Goal: Complete application form: Complete application form

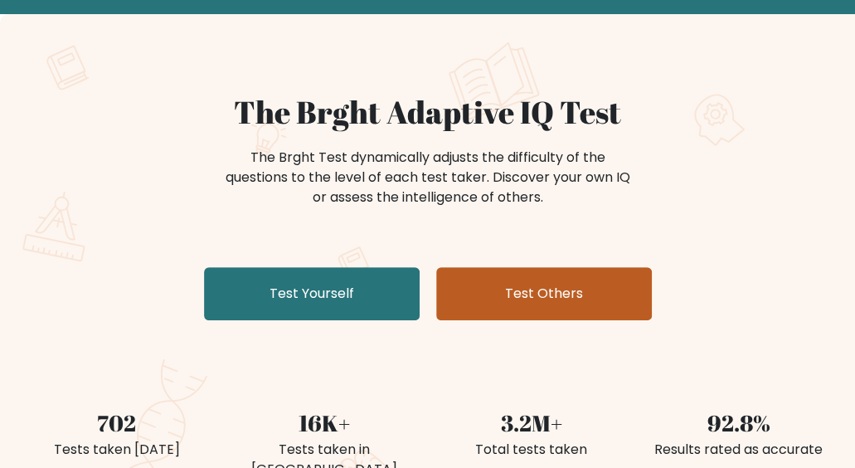
scroll to position [83, 0]
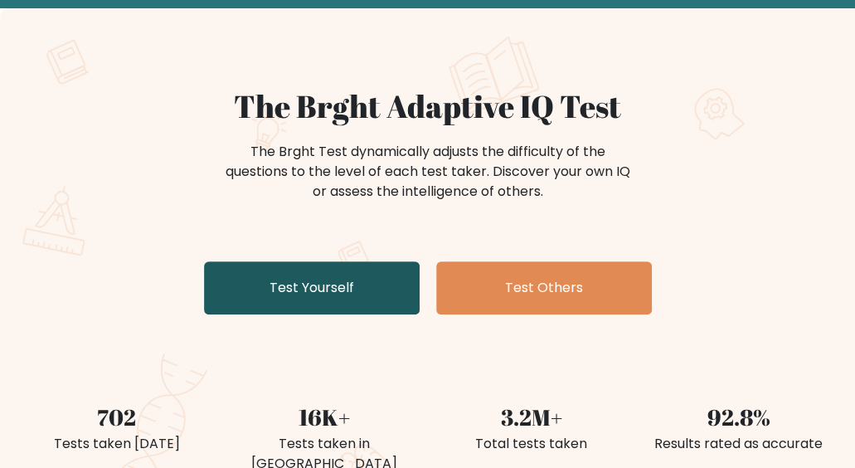
click at [322, 282] on link "Test Yourself" at bounding box center [312, 287] width 216 height 53
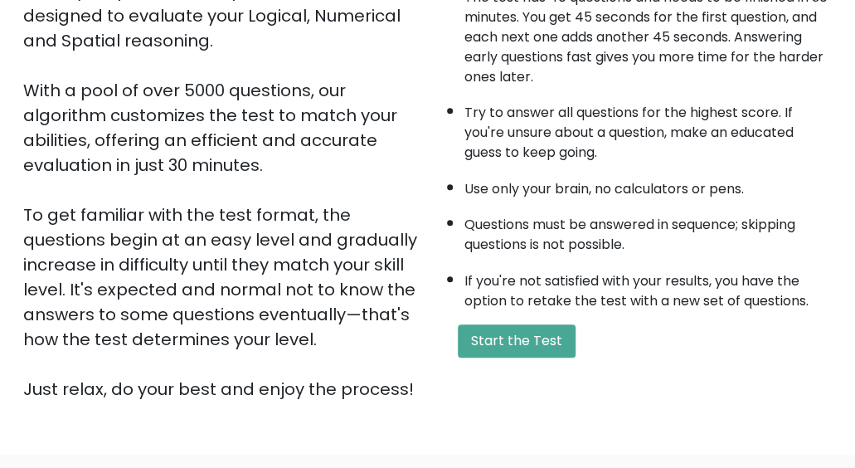
scroll to position [166, 0]
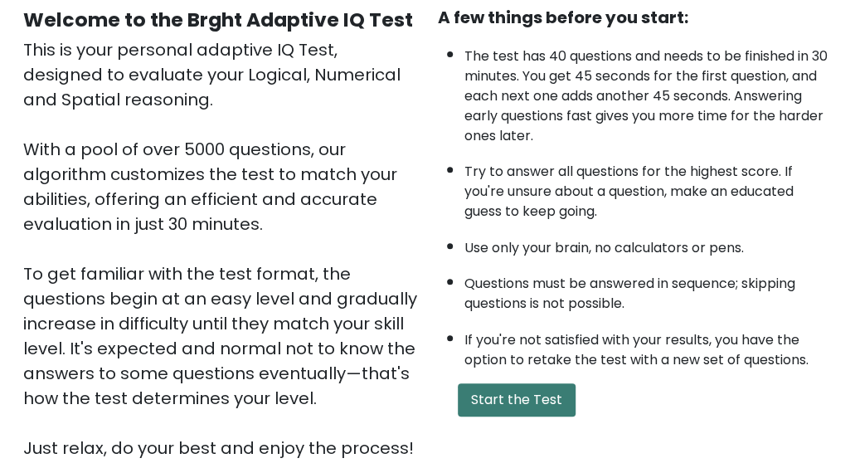
click at [527, 390] on button "Start the Test" at bounding box center [517, 399] width 118 height 33
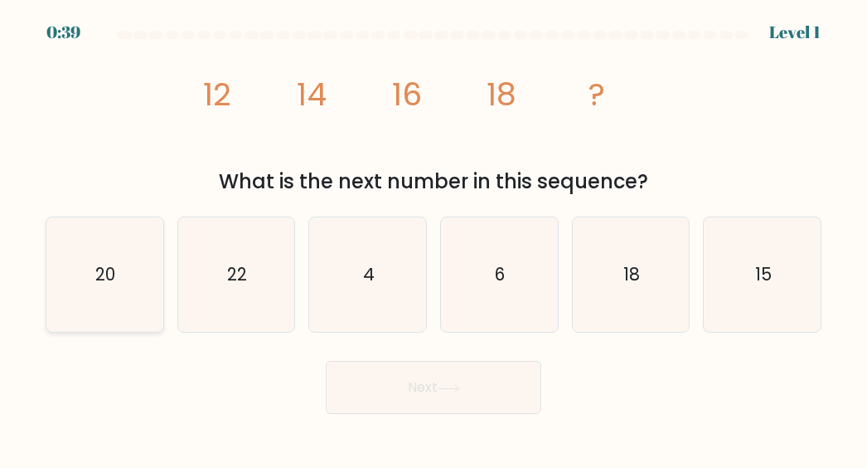
click at [108, 284] on text "20" at bounding box center [106, 274] width 20 height 24
click at [434, 238] on input "a. 20" at bounding box center [434, 236] width 1 height 4
radio input "true"
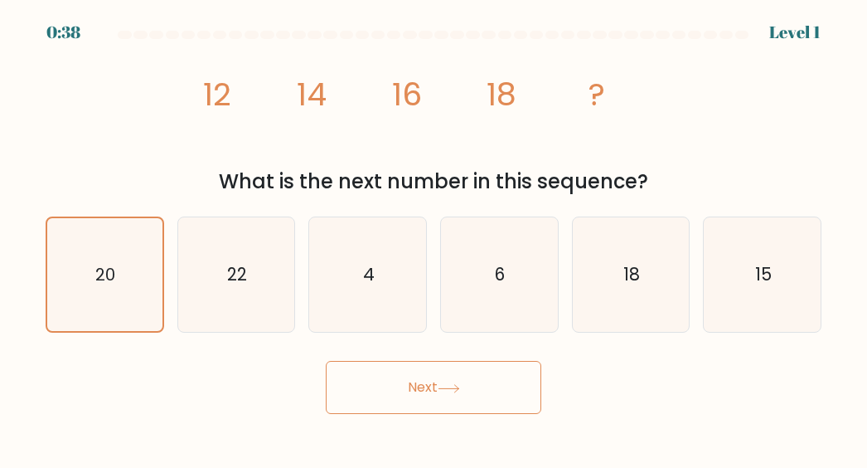
click at [483, 389] on button "Next" at bounding box center [434, 387] width 216 height 53
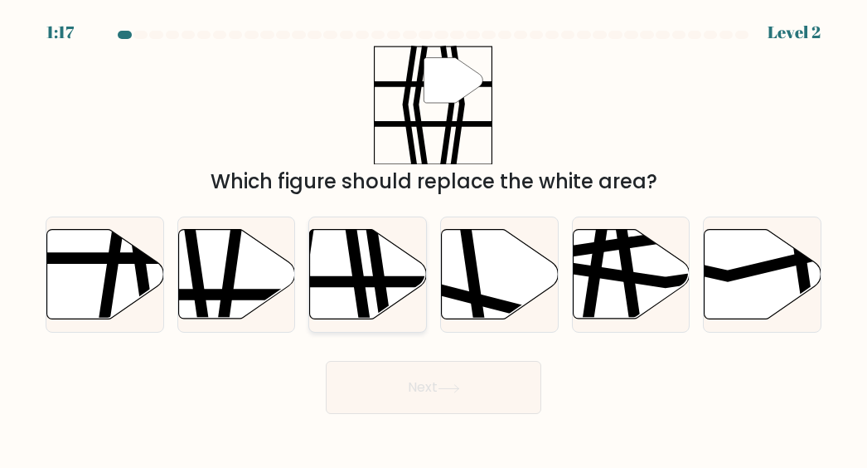
click at [374, 281] on icon at bounding box center [377, 325] width 17 height 236
click at [434, 238] on input "c." at bounding box center [434, 236] width 1 height 4
radio input "true"
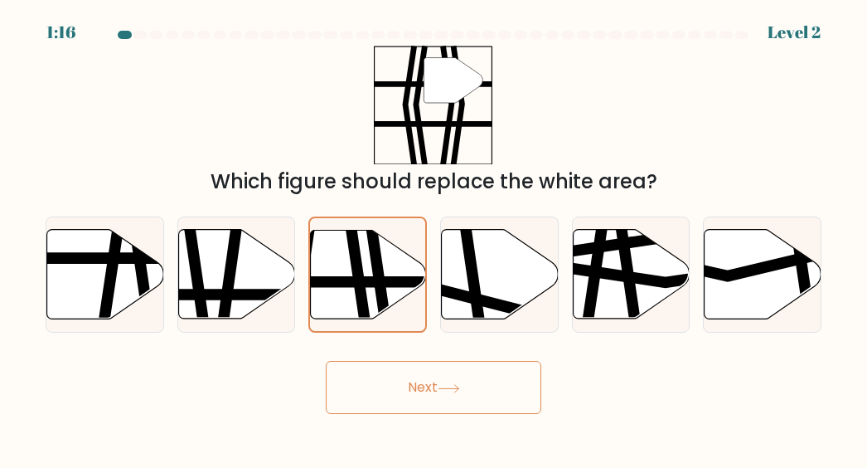
click at [460, 387] on icon at bounding box center [449, 388] width 22 height 9
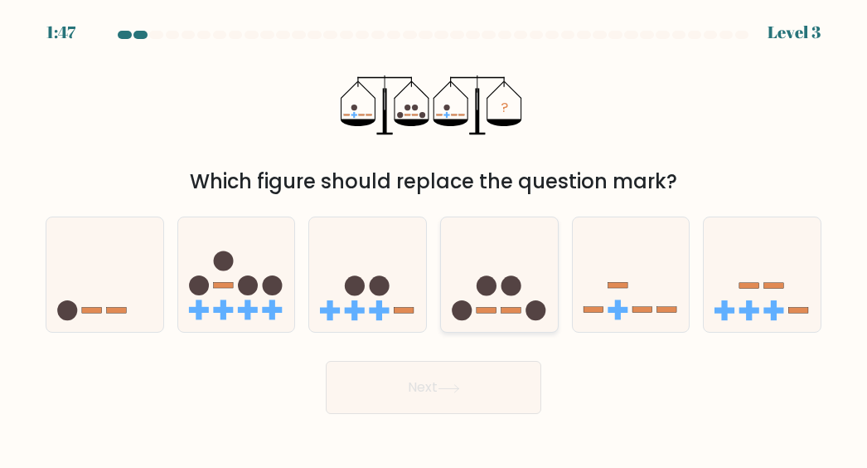
click at [486, 310] on rect at bounding box center [487, 310] width 20 height 6
click at [435, 238] on input "d." at bounding box center [434, 236] width 1 height 4
radio input "true"
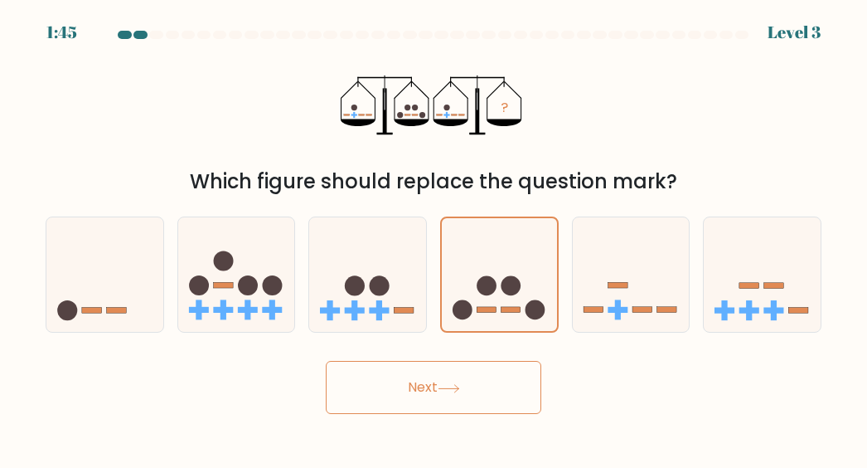
click at [454, 364] on button "Next" at bounding box center [434, 387] width 216 height 53
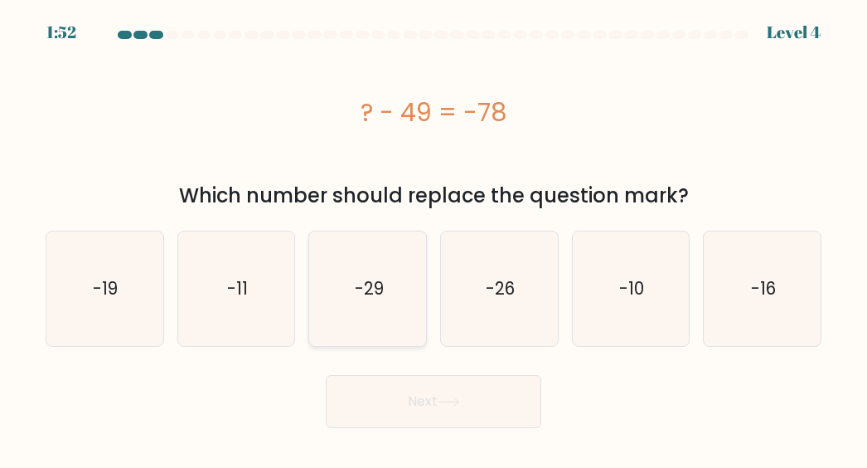
click at [396, 304] on icon "-29" at bounding box center [368, 288] width 114 height 114
click at [434, 238] on input "c. -29" at bounding box center [434, 236] width 1 height 4
radio input "true"
click at [432, 387] on button "Next" at bounding box center [434, 401] width 216 height 53
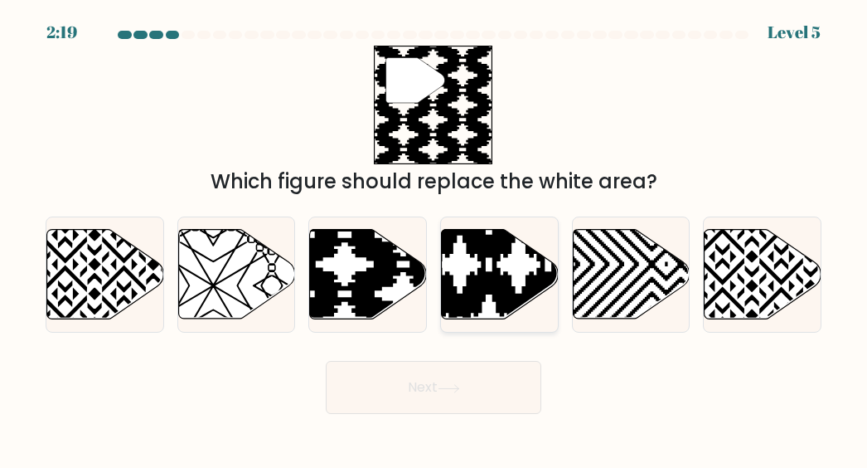
click at [499, 254] on icon at bounding box center [461, 324] width 236 height 236
click at [435, 238] on input "d." at bounding box center [434, 236] width 1 height 4
radio input "true"
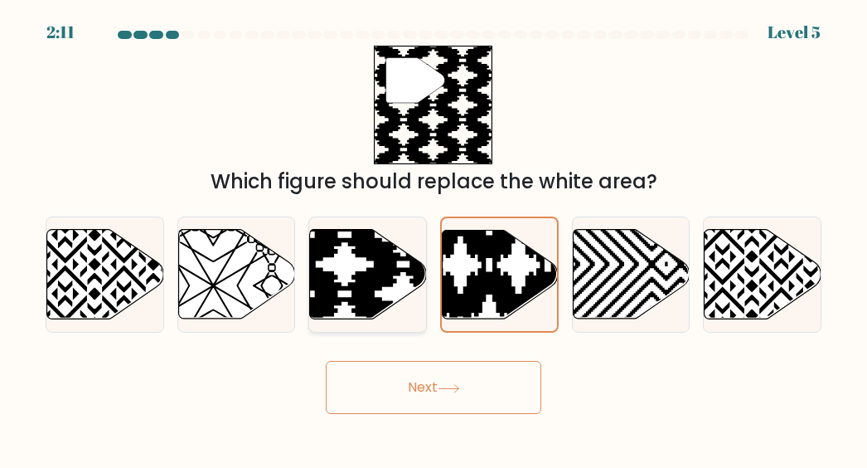
click at [389, 299] on icon at bounding box center [368, 275] width 117 height 90
click at [434, 238] on input "c." at bounding box center [434, 236] width 1 height 4
radio input "true"
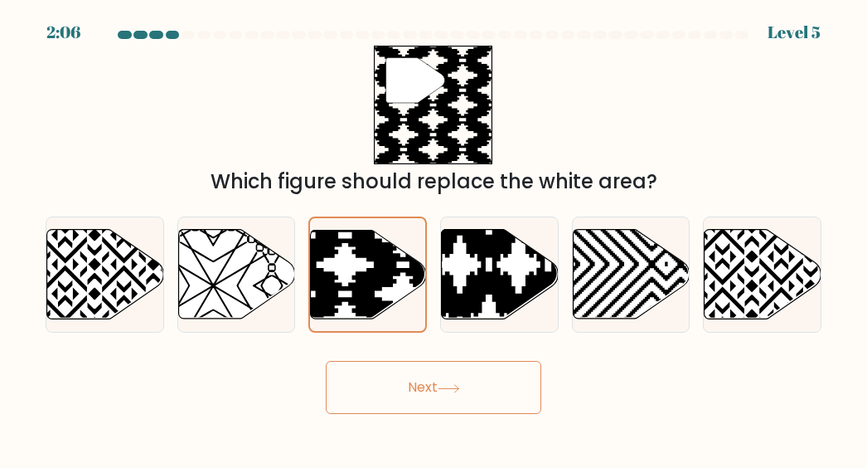
click at [413, 364] on button "Next" at bounding box center [434, 387] width 216 height 53
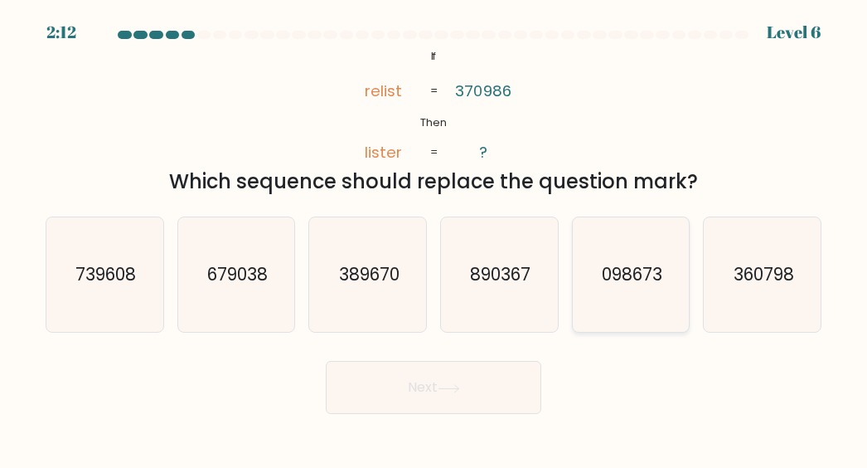
click at [617, 299] on icon "098673" at bounding box center [631, 274] width 114 height 114
click at [435, 238] on input "e. 098673" at bounding box center [434, 236] width 1 height 4
radio input "true"
click at [358, 389] on button "Next" at bounding box center [434, 387] width 216 height 53
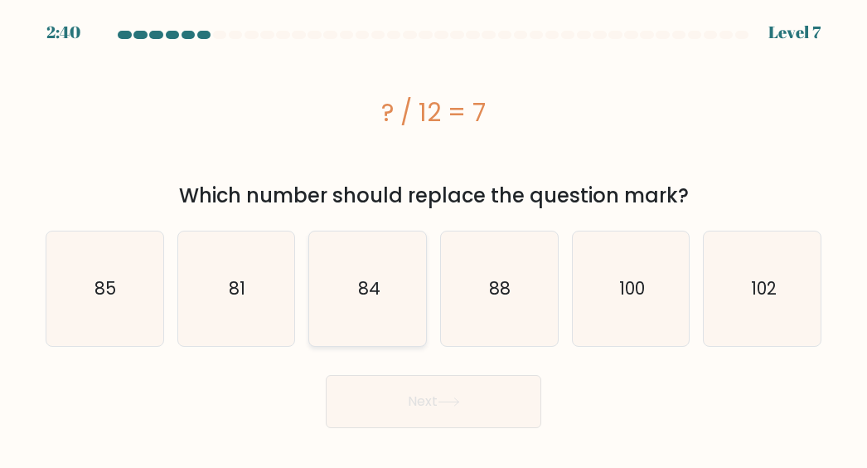
click at [333, 278] on icon "84" at bounding box center [368, 288] width 114 height 114
click at [434, 238] on input "c. 84" at bounding box center [434, 236] width 1 height 4
radio input "true"
click at [433, 422] on button "Next" at bounding box center [434, 401] width 216 height 53
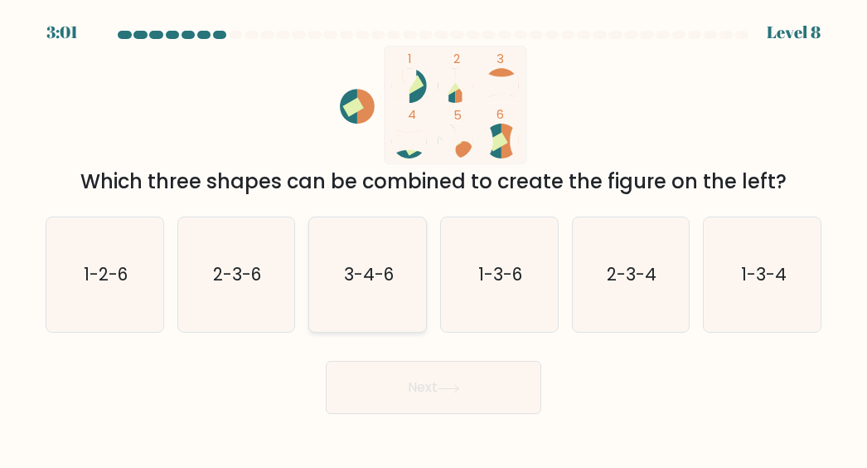
click at [372, 293] on icon "3-4-6" at bounding box center [368, 274] width 114 height 114
click at [434, 238] on input "c. 3-4-6" at bounding box center [434, 236] width 1 height 4
radio input "true"
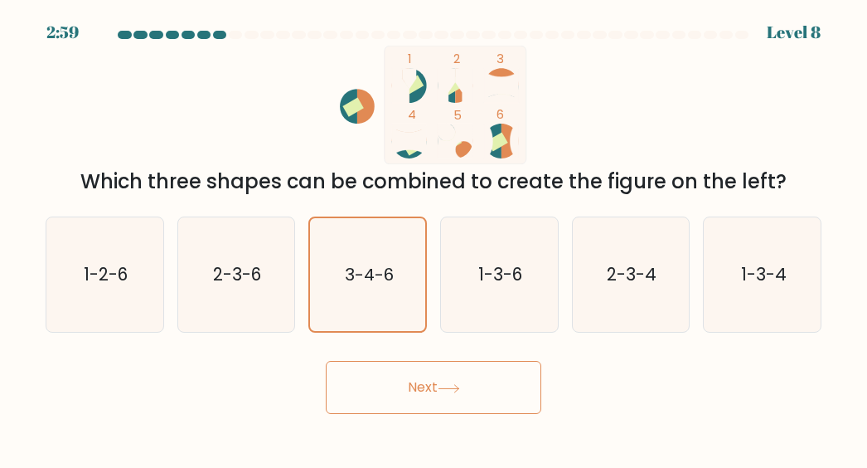
click at [403, 379] on button "Next" at bounding box center [434, 387] width 216 height 53
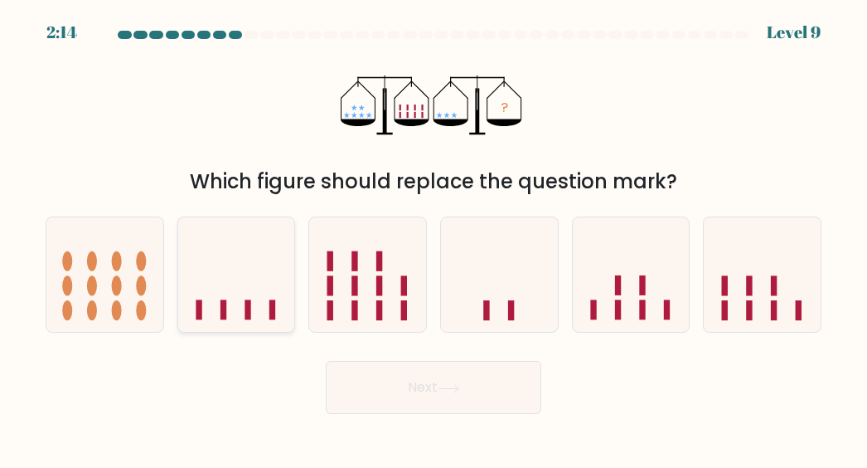
click at [250, 289] on icon at bounding box center [236, 274] width 117 height 97
click at [434, 238] on input "b." at bounding box center [434, 236] width 1 height 4
radio input "true"
click at [438, 387] on button "Next" at bounding box center [434, 387] width 216 height 53
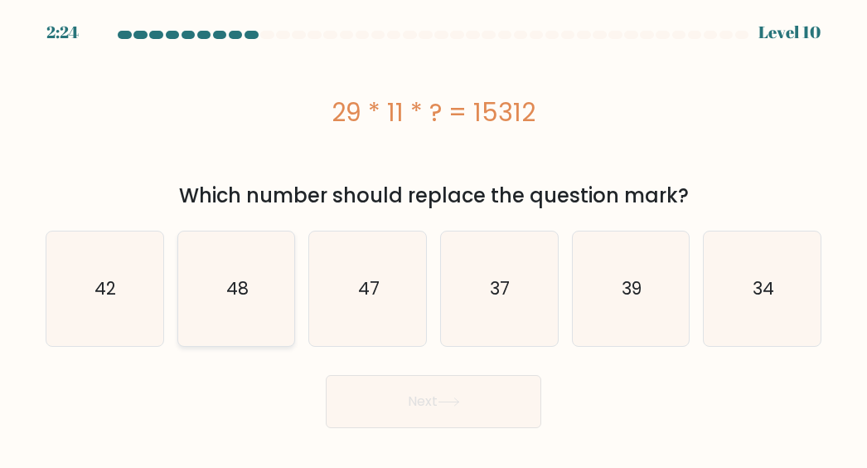
click at [274, 265] on icon "48" at bounding box center [236, 288] width 114 height 114
click at [434, 238] on input "b. 48" at bounding box center [434, 236] width 1 height 4
radio input "true"
click at [392, 386] on button "Next" at bounding box center [434, 401] width 216 height 53
click at [381, 408] on button "Next" at bounding box center [434, 401] width 216 height 53
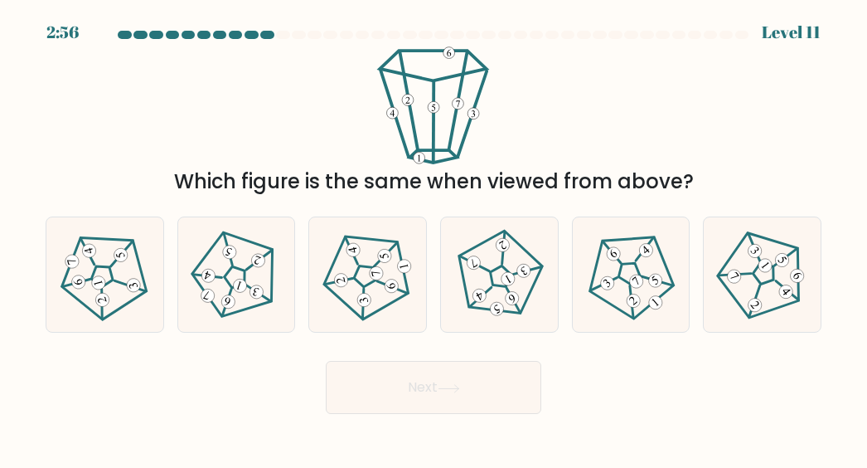
click at [42, 130] on div "Which figure is the same when viewed from above?" at bounding box center [434, 121] width 796 height 151
click at [141, 291] on icon at bounding box center [104, 274] width 91 height 91
click at [434, 238] on input "a." at bounding box center [434, 236] width 1 height 4
radio input "true"
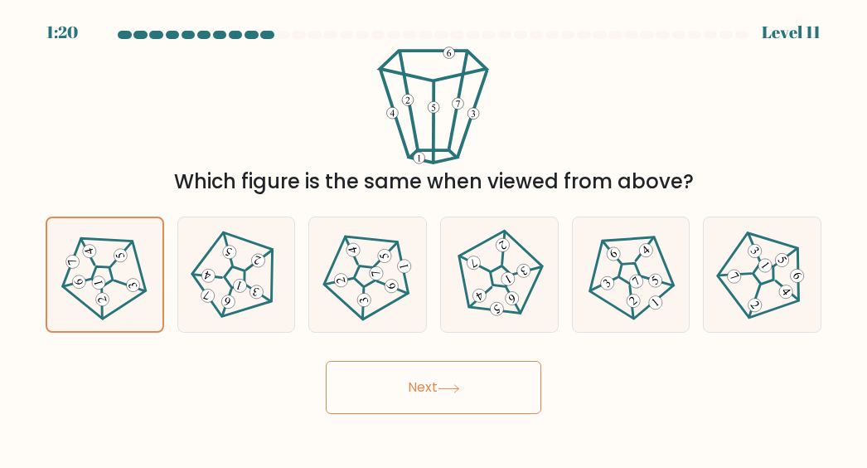
click at [392, 402] on button "Next" at bounding box center [434, 387] width 216 height 53
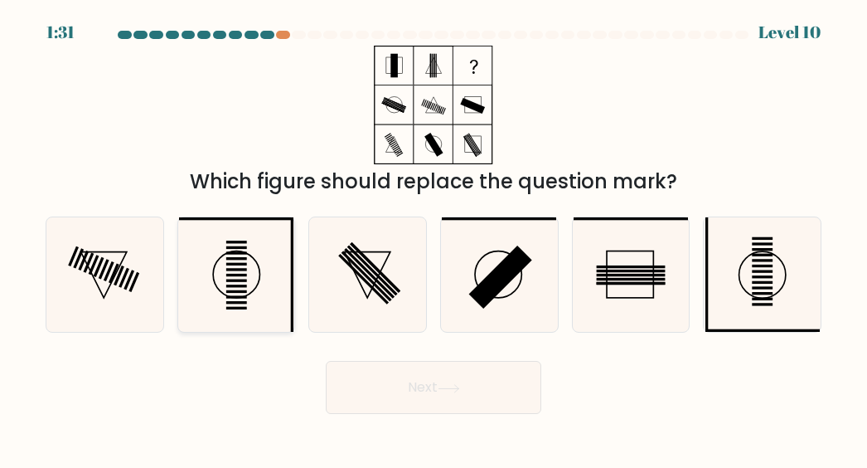
click at [220, 281] on icon at bounding box center [236, 274] width 114 height 114
click at [434, 238] on input "b." at bounding box center [434, 236] width 1 height 4
radio input "true"
click at [408, 375] on button "Next" at bounding box center [434, 387] width 216 height 53
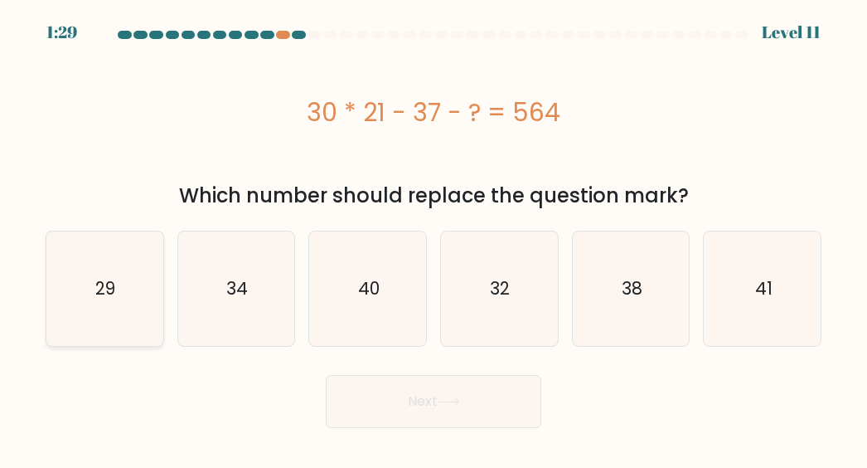
drag, startPoint x: 56, startPoint y: 289, endPoint x: 84, endPoint y: 299, distance: 29.9
click at [56, 289] on icon "29" at bounding box center [104, 288] width 114 height 114
click at [434, 238] on input "a. 29" at bounding box center [434, 236] width 1 height 4
radio input "true"
click at [505, 417] on button "Next" at bounding box center [434, 401] width 216 height 53
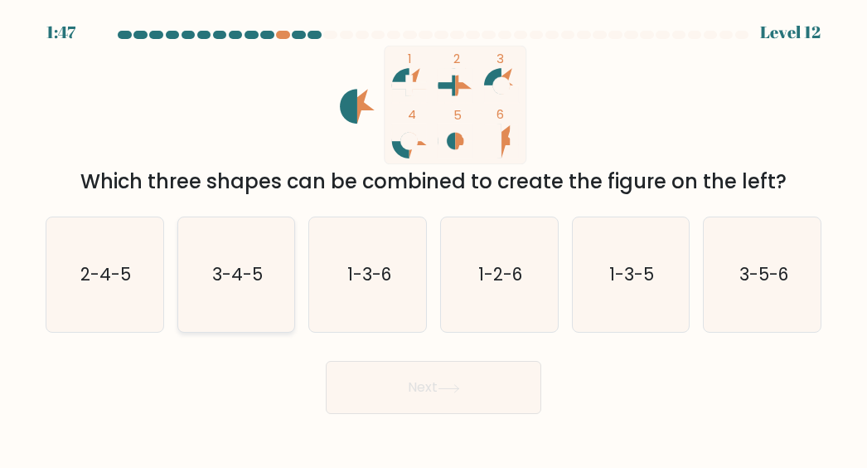
click at [219, 297] on icon "3-4-5" at bounding box center [236, 274] width 114 height 114
click at [434, 238] on input "b. 3-4-5" at bounding box center [434, 236] width 1 height 4
radio input "true"
click at [383, 399] on button "Next" at bounding box center [434, 387] width 216 height 53
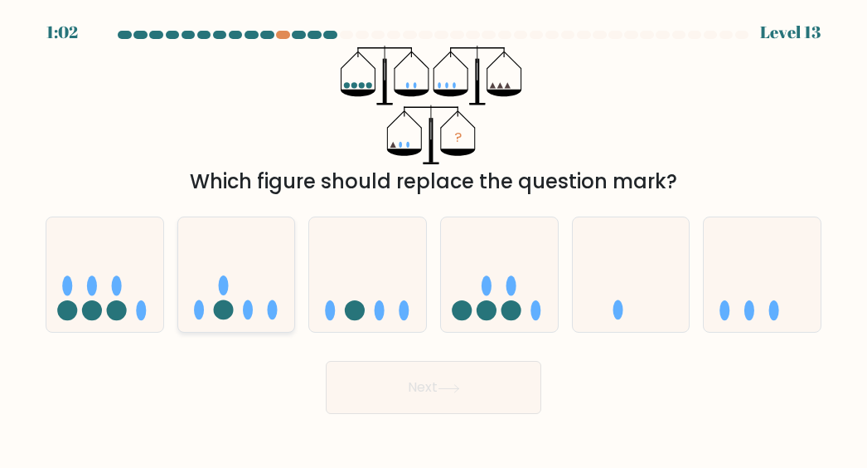
click at [234, 319] on icon at bounding box center [236, 274] width 117 height 97
click at [434, 238] on input "b." at bounding box center [434, 236] width 1 height 4
radio input "true"
click at [354, 382] on button "Next" at bounding box center [434, 387] width 216 height 53
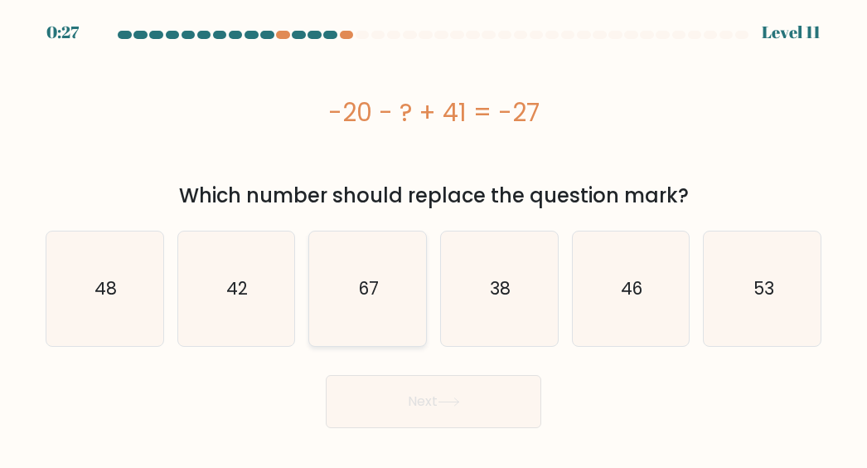
click at [401, 294] on icon "67" at bounding box center [368, 288] width 114 height 114
click at [434, 238] on input "c. 67" at bounding box center [434, 236] width 1 height 4
radio input "true"
click at [502, 393] on button "Next" at bounding box center [434, 401] width 216 height 53
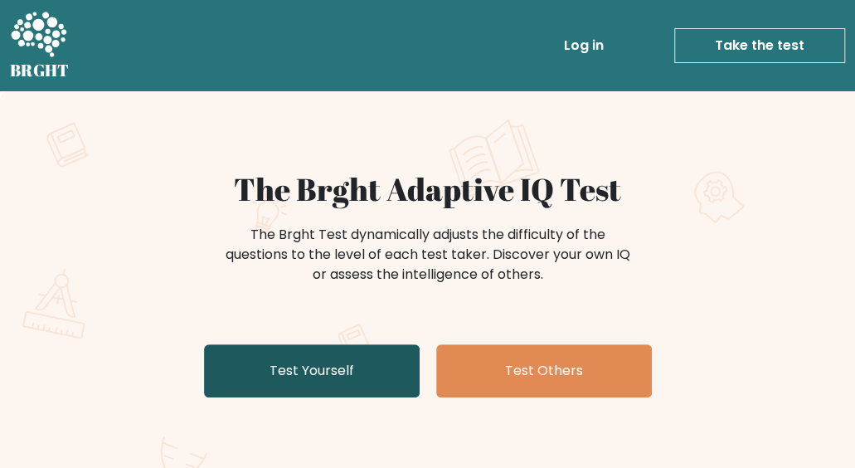
click at [370, 385] on link "Test Yourself" at bounding box center [312, 370] width 216 height 53
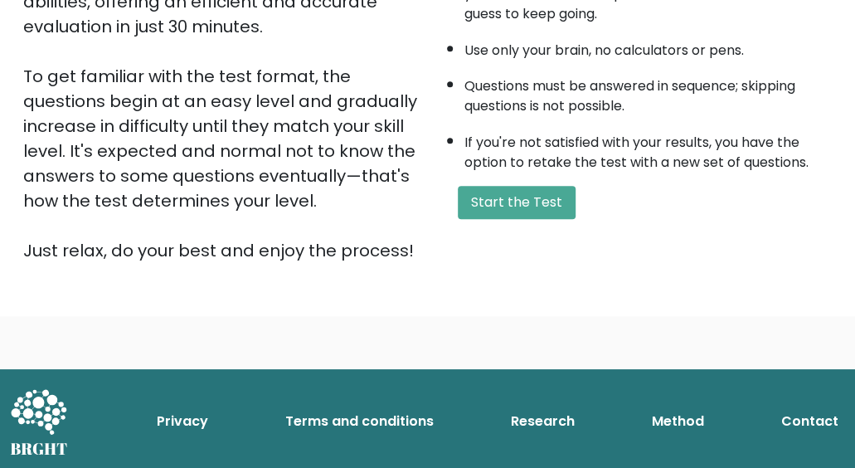
scroll to position [366, 0]
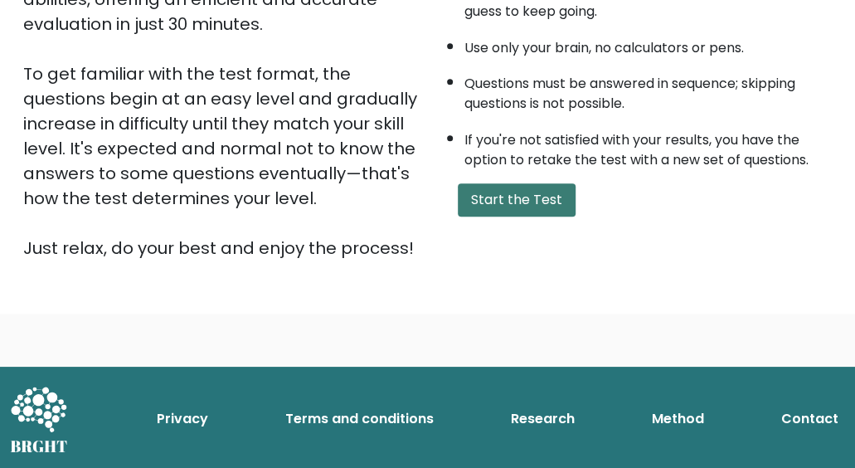
click at [472, 192] on button "Start the Test" at bounding box center [517, 199] width 118 height 33
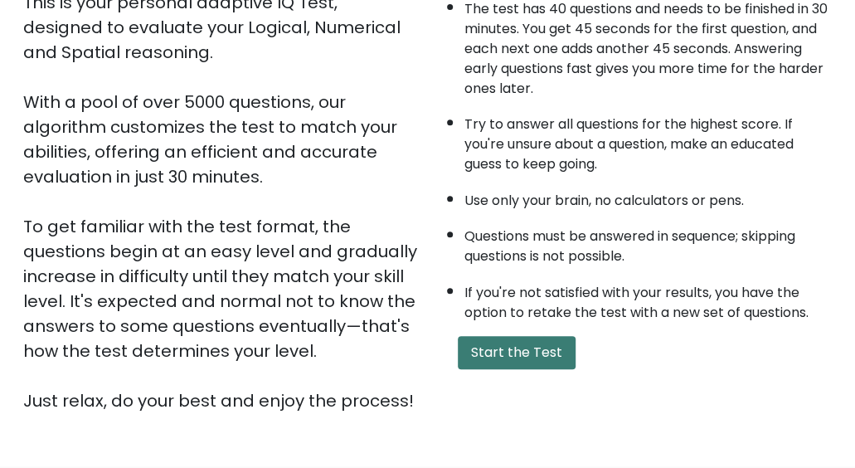
scroll to position [249, 0]
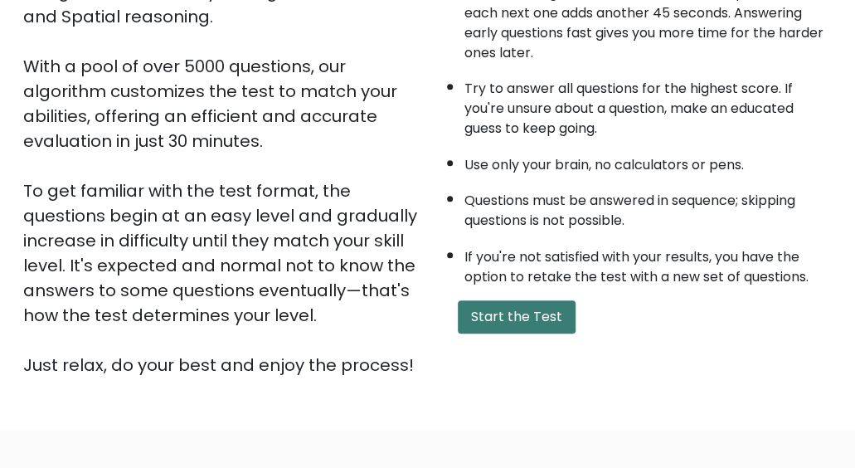
click at [508, 318] on button "Start the Test" at bounding box center [517, 316] width 118 height 33
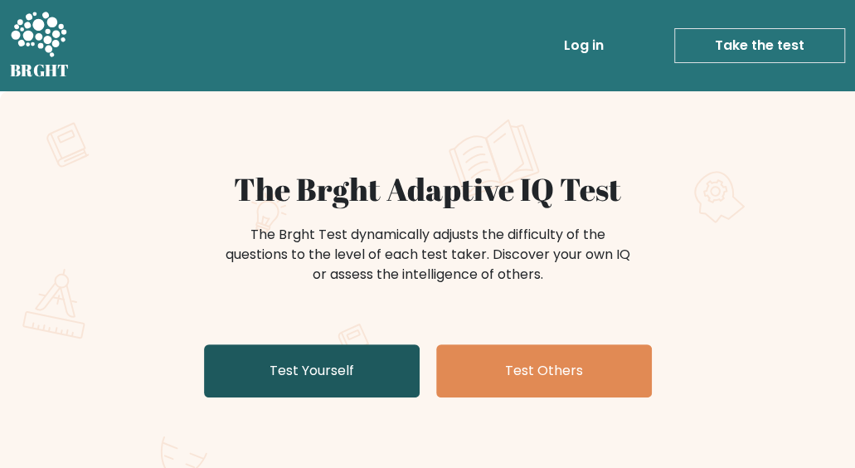
click at [360, 354] on link "Test Yourself" at bounding box center [312, 370] width 216 height 53
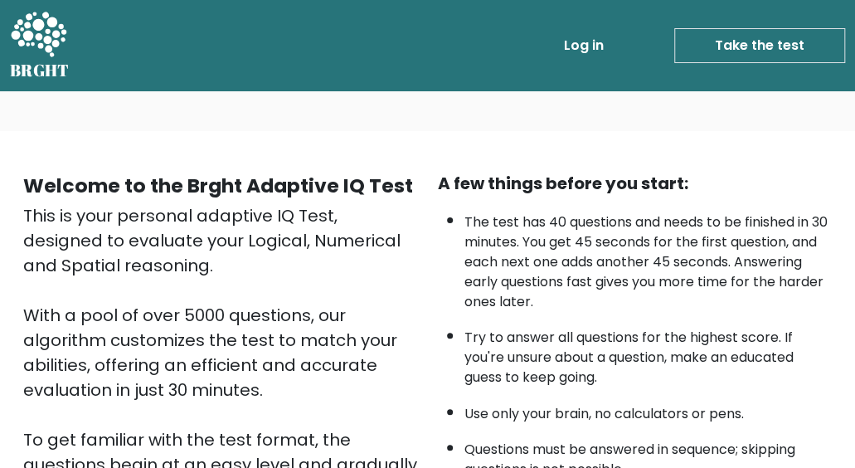
click at [764, 45] on link "Take the test" at bounding box center [759, 45] width 171 height 35
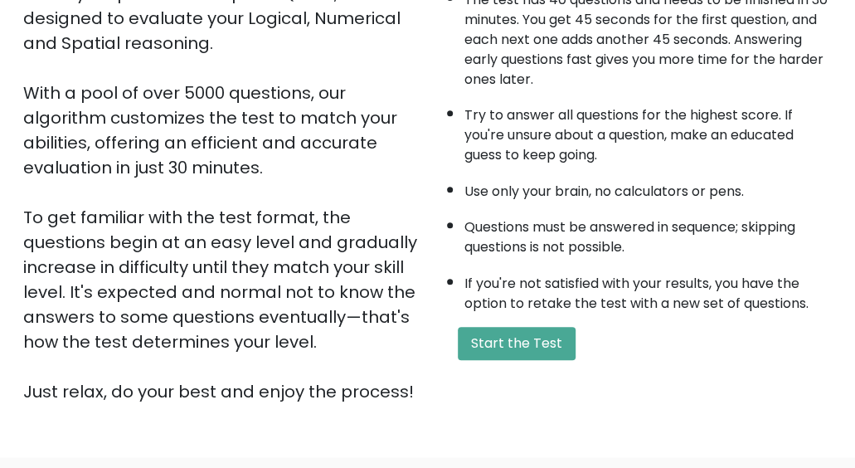
scroll to position [249, 0]
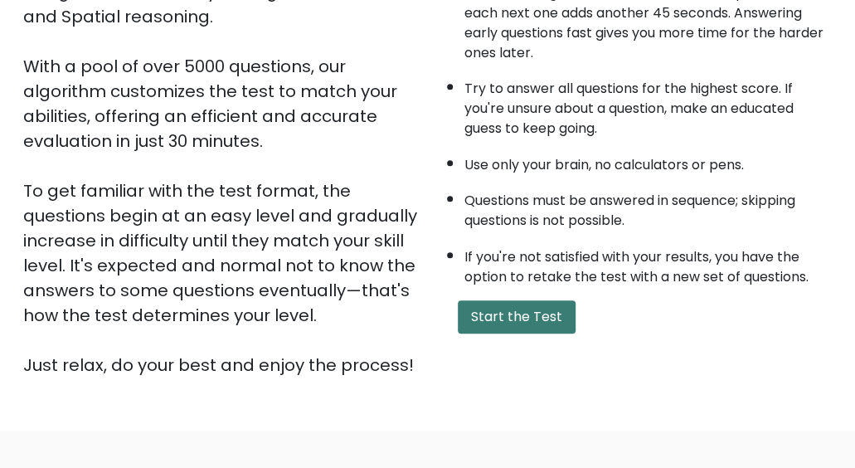
click at [507, 310] on button "Start the Test" at bounding box center [517, 316] width 118 height 33
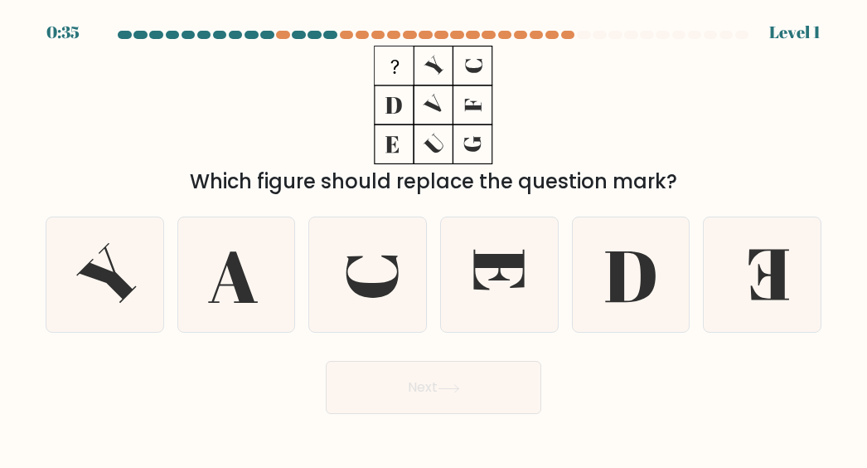
click at [801, 37] on div at bounding box center [434, 38] width 796 height 15
drag, startPoint x: 838, startPoint y: 1, endPoint x: 212, endPoint y: 71, distance: 629.3
click at [212, 71] on div "Which figure should replace the question mark?" at bounding box center [434, 121] width 796 height 151
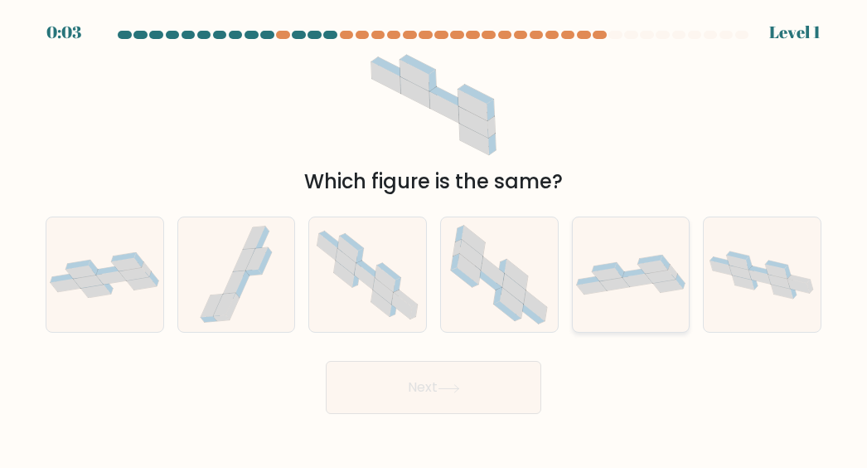
click at [639, 287] on icon at bounding box center [631, 275] width 117 height 40
click at [435, 238] on input "e." at bounding box center [434, 236] width 1 height 4
radio input "true"
click at [498, 390] on button "Next" at bounding box center [434, 387] width 216 height 53
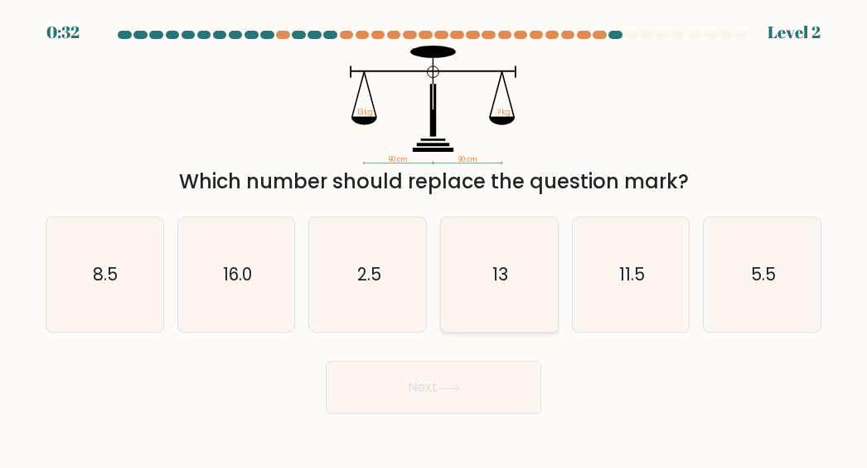
click at [532, 294] on icon "13" at bounding box center [499, 274] width 114 height 114
click at [435, 238] on input "d. 13" at bounding box center [434, 236] width 1 height 4
radio input "true"
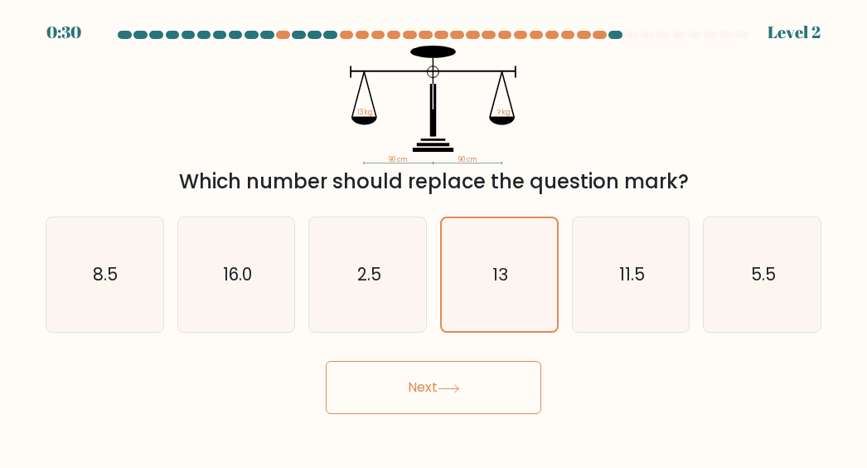
click at [443, 392] on button "Next" at bounding box center [434, 387] width 216 height 53
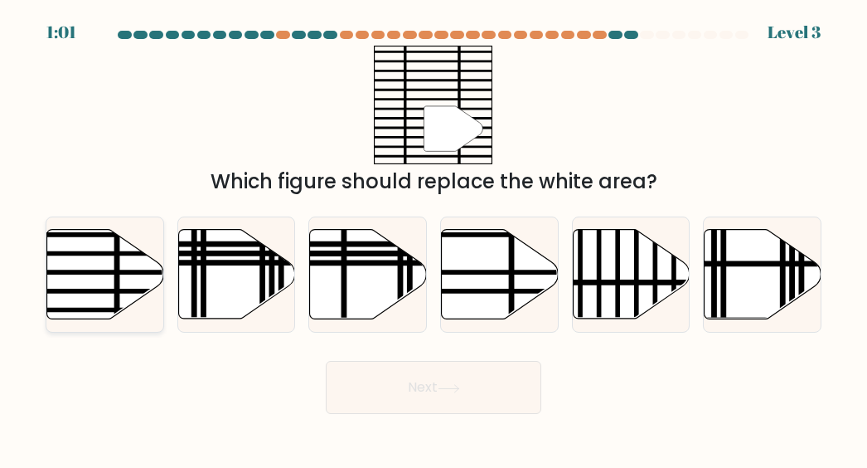
click at [102, 265] on icon at bounding box center [105, 275] width 117 height 90
click at [434, 238] on input "a." at bounding box center [434, 236] width 1 height 4
radio input "true"
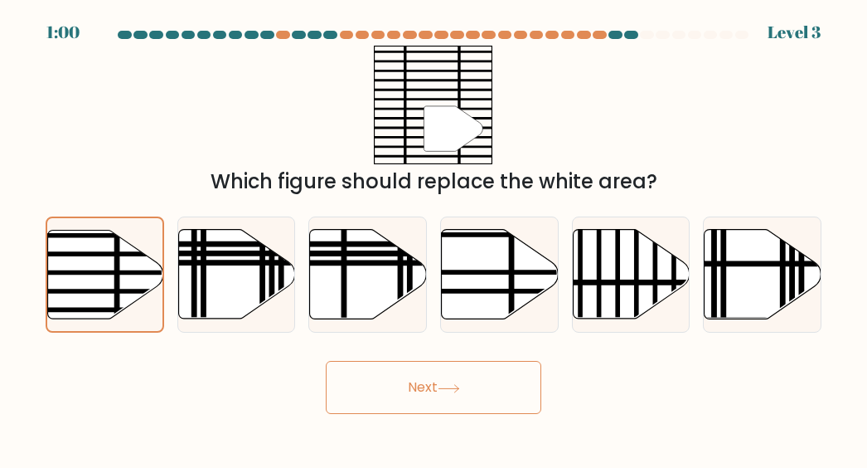
click at [356, 391] on button "Next" at bounding box center [434, 387] width 216 height 53
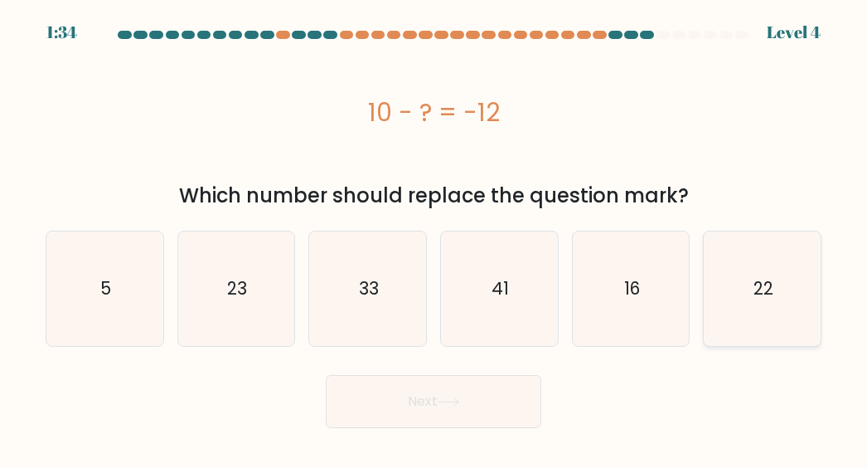
click at [767, 312] on icon "22" at bounding box center [763, 288] width 114 height 114
click at [435, 238] on input "f. 22" at bounding box center [434, 236] width 1 height 4
radio input "true"
click at [436, 392] on button "Next" at bounding box center [434, 401] width 216 height 53
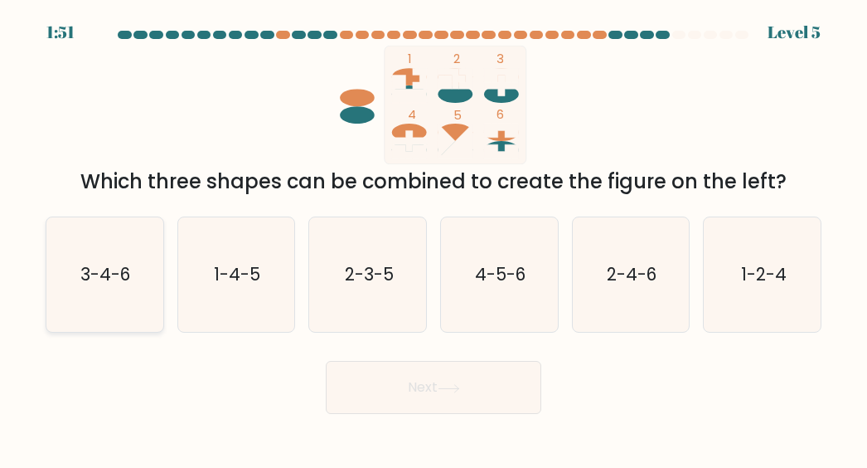
click at [141, 294] on icon "3-4-6" at bounding box center [104, 274] width 114 height 114
click at [434, 238] on input "a. 3-4-6" at bounding box center [434, 236] width 1 height 4
radio input "true"
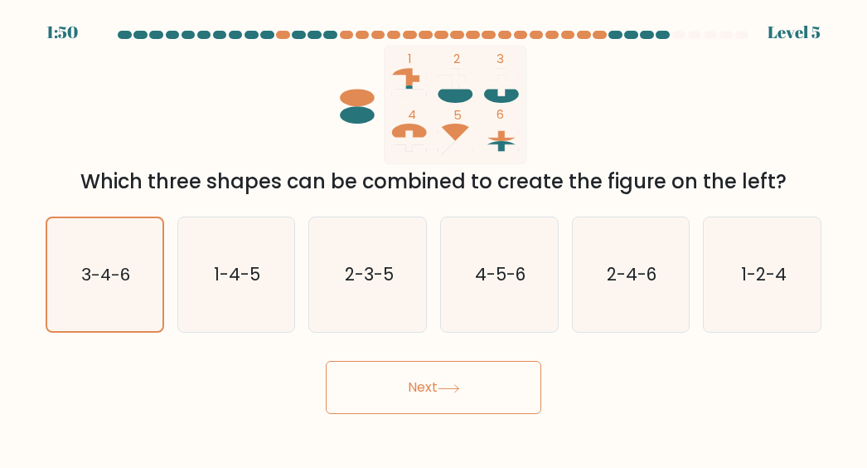
click at [431, 406] on button "Next" at bounding box center [434, 387] width 216 height 53
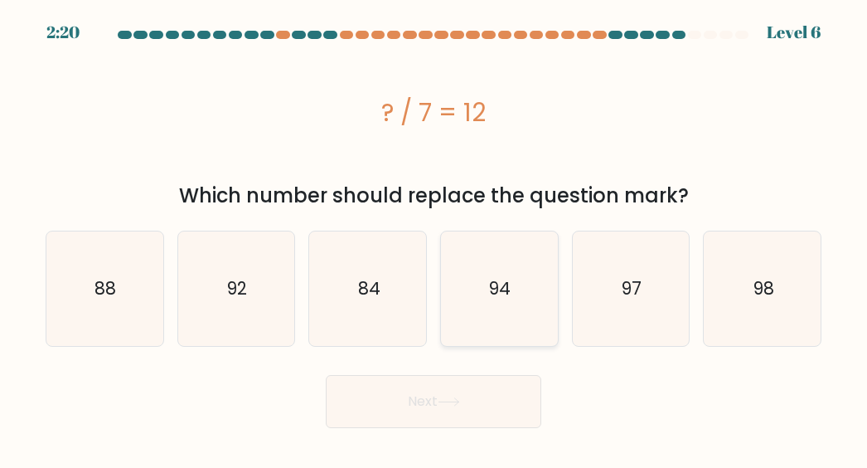
click at [483, 304] on icon "94" at bounding box center [499, 288] width 114 height 114
click at [435, 238] on input "d. 94" at bounding box center [434, 236] width 1 height 4
radio input "true"
click at [479, 423] on button "Next" at bounding box center [434, 401] width 216 height 53
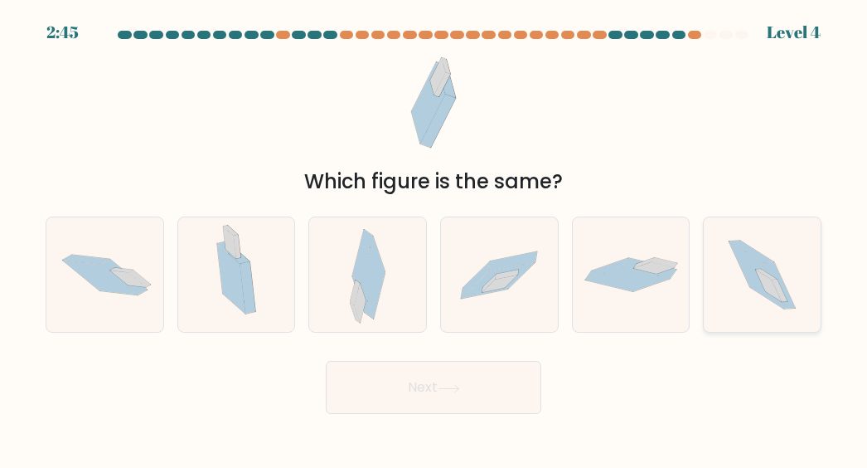
click at [779, 296] on icon at bounding box center [769, 286] width 27 height 32
click at [435, 238] on input "f." at bounding box center [434, 236] width 1 height 4
radio input "true"
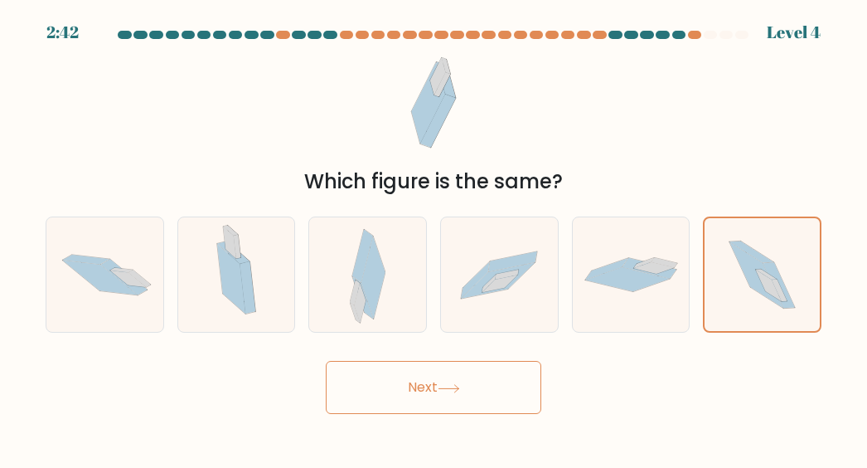
click at [411, 387] on button "Next" at bounding box center [434, 387] width 216 height 53
click at [406, 396] on button "Next" at bounding box center [434, 387] width 216 height 53
click at [418, 382] on button "Next" at bounding box center [434, 387] width 216 height 53
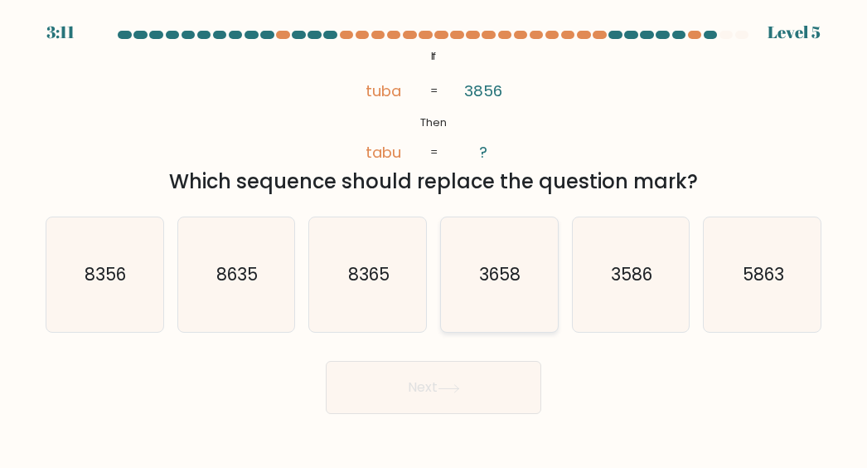
click at [493, 290] on icon "3658" at bounding box center [499, 274] width 114 height 114
click at [435, 238] on input "d. 3658" at bounding box center [434, 236] width 1 height 4
radio input "true"
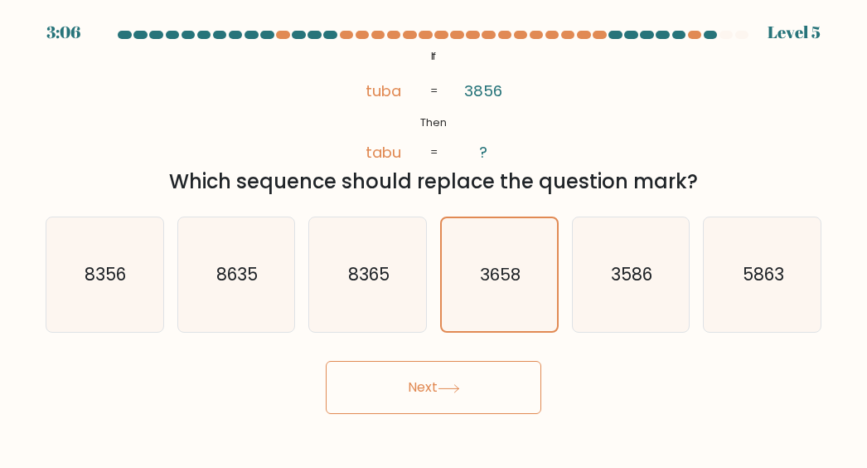
click at [396, 385] on button "Next" at bounding box center [434, 387] width 216 height 53
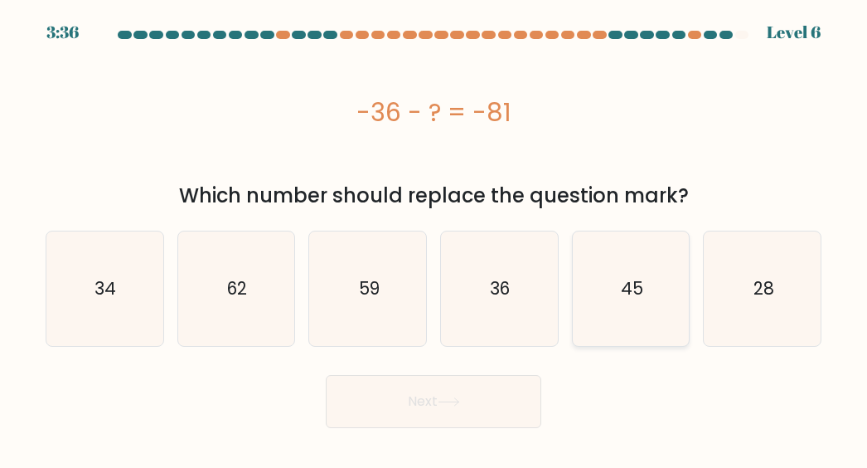
click at [607, 284] on icon "45" at bounding box center [631, 288] width 114 height 114
click at [435, 238] on input "e. 45" at bounding box center [434, 236] width 1 height 4
radio input "true"
click at [423, 396] on button "Next" at bounding box center [434, 401] width 216 height 53
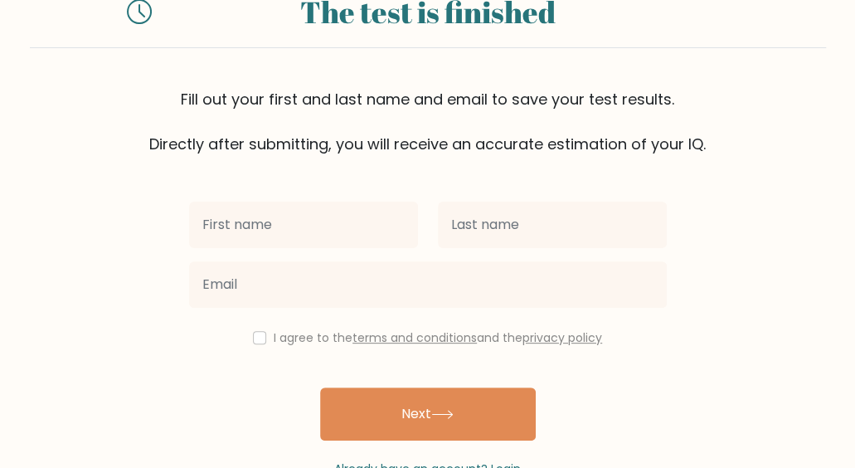
scroll to position [113, 0]
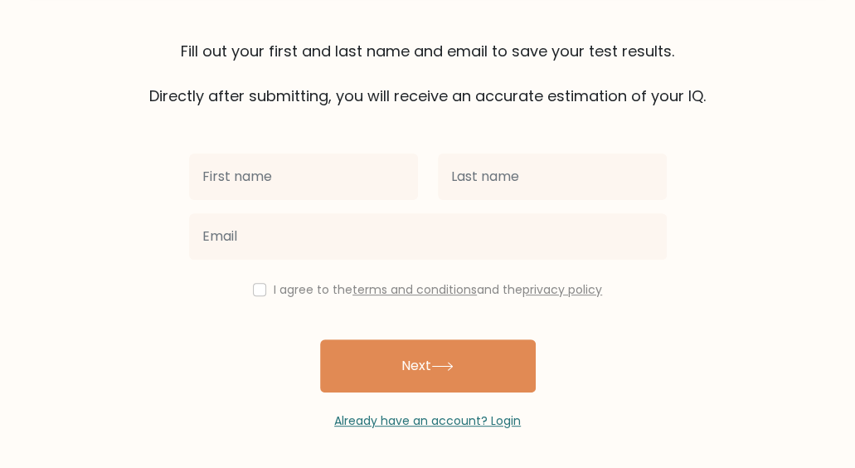
click at [299, 192] on input "text" at bounding box center [303, 176] width 229 height 46
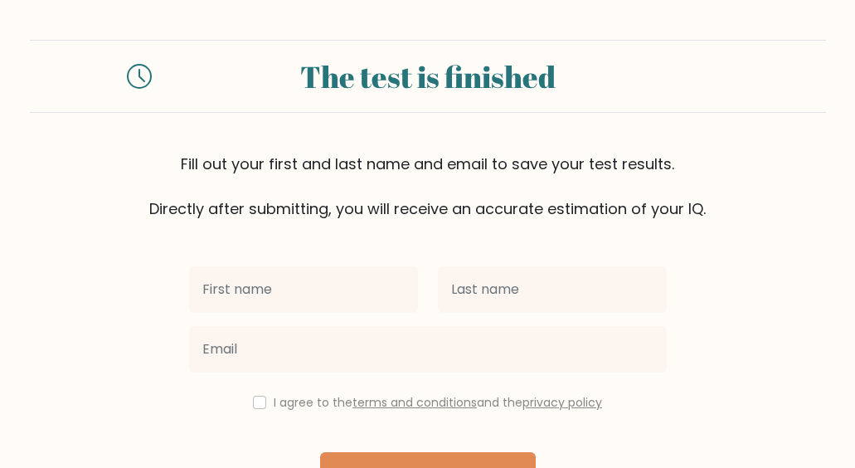
scroll to position [113, 0]
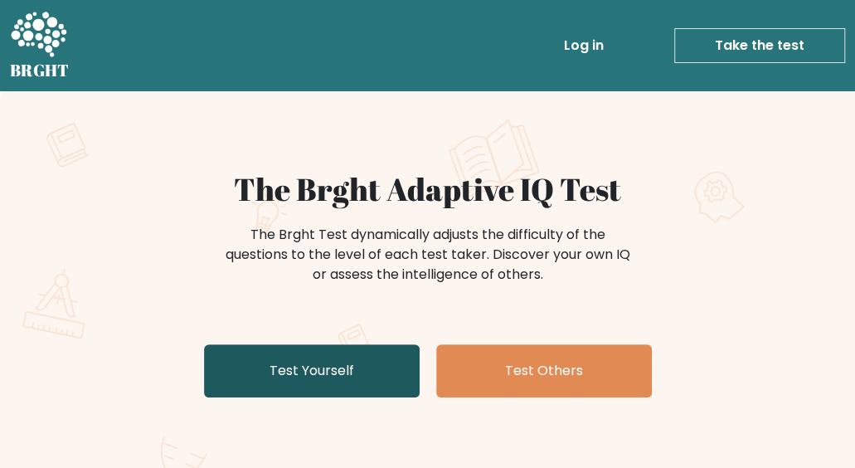
click at [367, 372] on link "Test Yourself" at bounding box center [312, 370] width 216 height 53
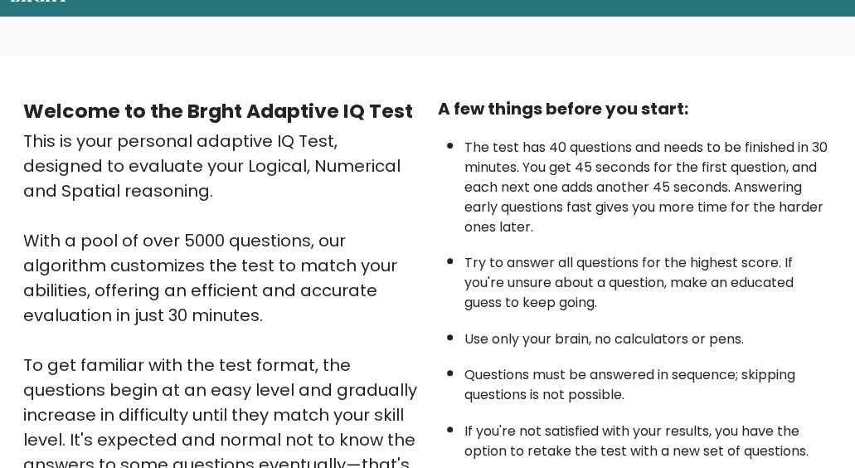
scroll to position [249, 0]
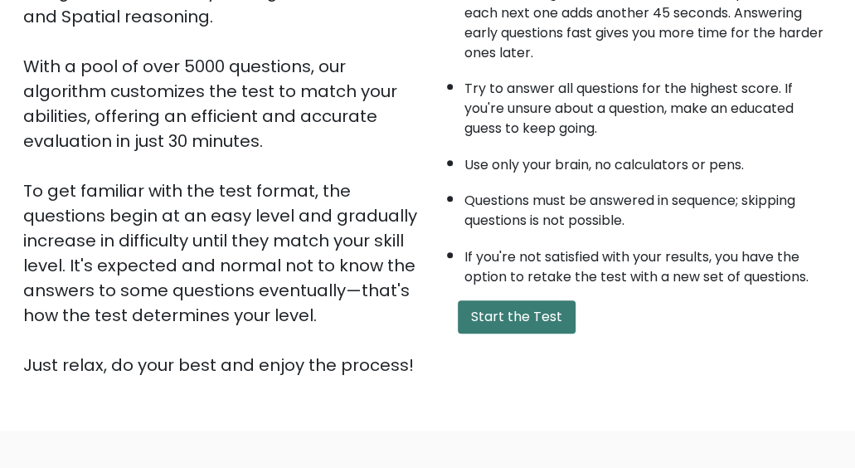
click at [526, 311] on button "Start the Test" at bounding box center [517, 316] width 118 height 33
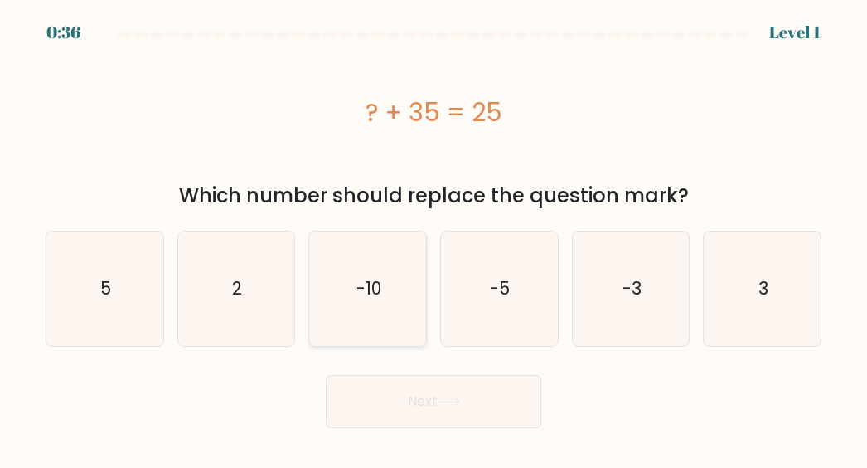
click at [342, 301] on icon "-10" at bounding box center [368, 288] width 114 height 114
click at [434, 238] on input "c. -10" at bounding box center [434, 236] width 1 height 4
radio input "true"
click at [390, 397] on button "Next" at bounding box center [434, 401] width 216 height 53
click at [408, 399] on button "Next" at bounding box center [434, 401] width 216 height 53
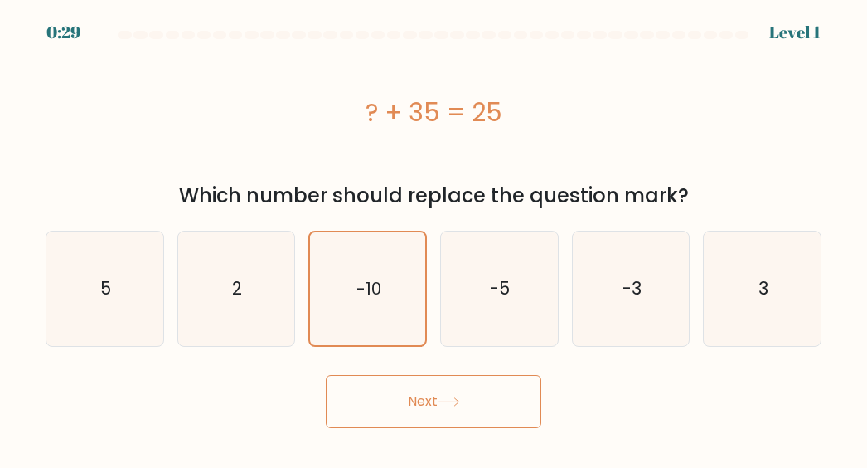
click at [405, 412] on button "Next" at bounding box center [434, 401] width 216 height 53
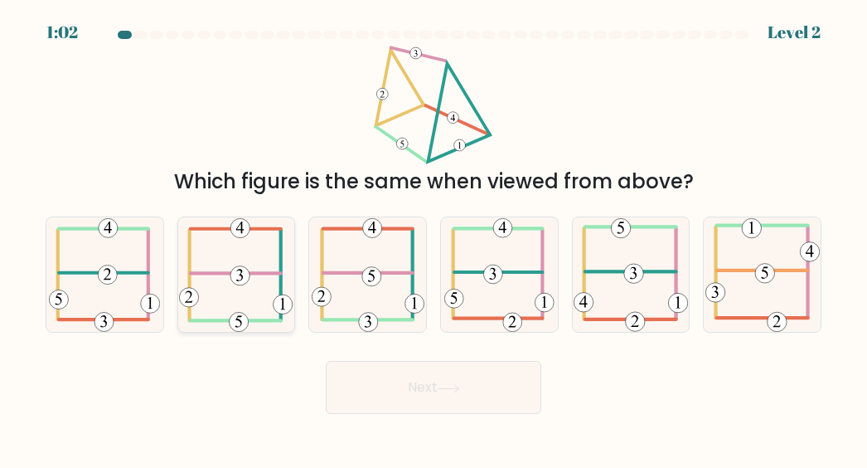
click at [249, 298] on icon at bounding box center [236, 274] width 114 height 114
click at [434, 238] on input "b." at bounding box center [434, 236] width 1 height 4
radio input "true"
click at [422, 374] on button "Next" at bounding box center [434, 387] width 216 height 53
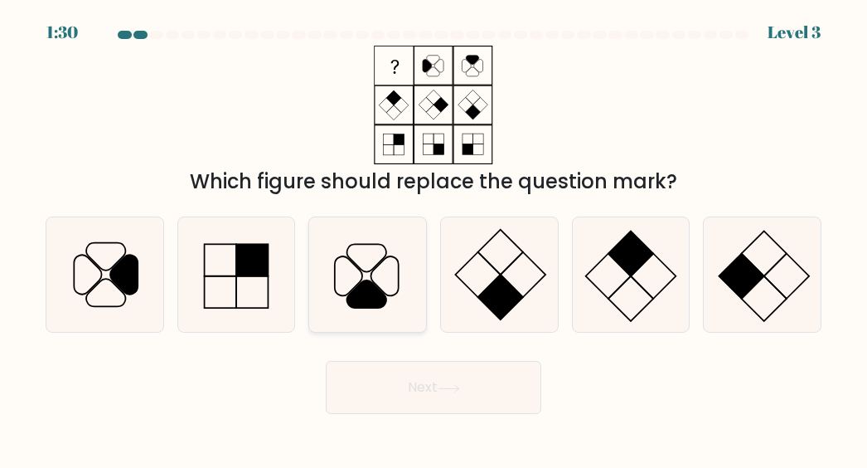
click at [356, 271] on icon at bounding box center [368, 274] width 114 height 114
click at [434, 238] on input "c." at bounding box center [434, 236] width 1 height 4
radio input "true"
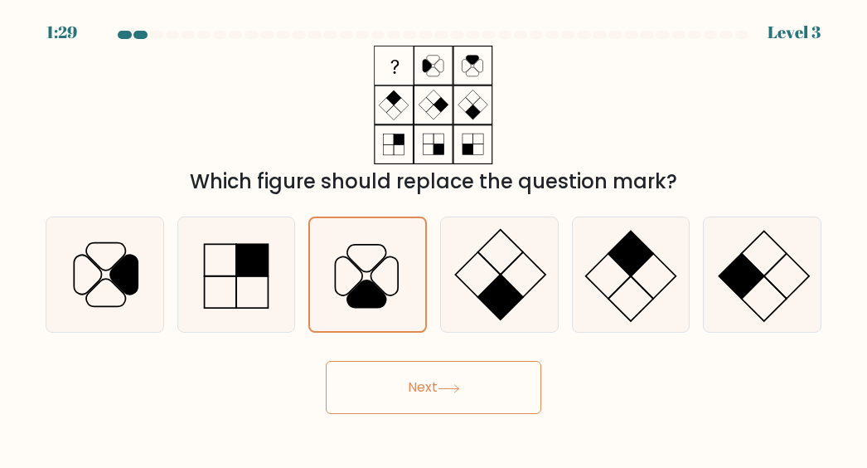
click at [416, 392] on button "Next" at bounding box center [434, 387] width 216 height 53
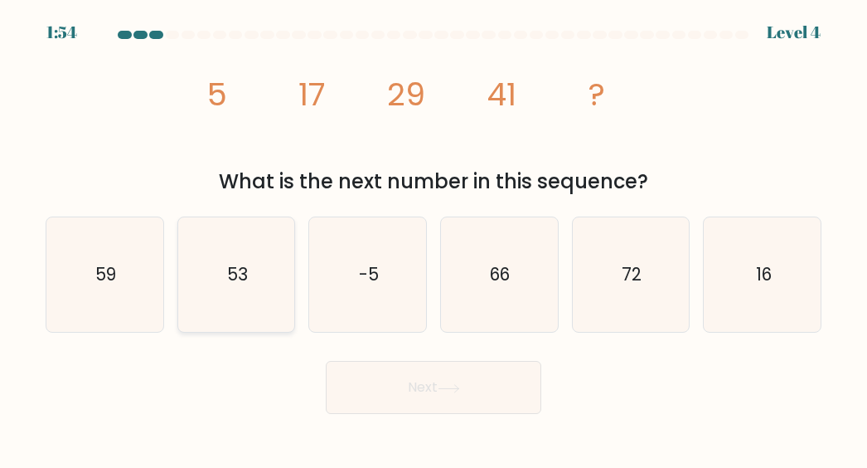
click at [242, 279] on text "53" at bounding box center [237, 274] width 21 height 24
click at [434, 238] on input "b. 53" at bounding box center [434, 236] width 1 height 4
radio input "true"
click at [385, 402] on button "Next" at bounding box center [434, 387] width 216 height 53
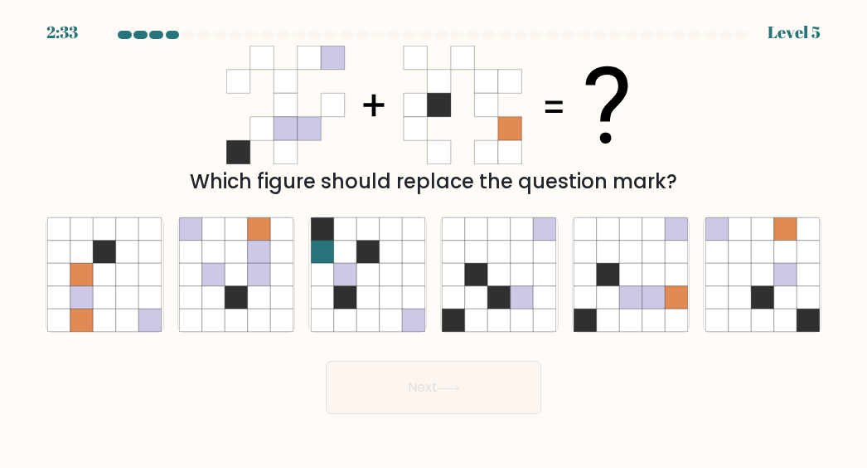
click at [171, 138] on div "Which figure should replace the question mark?" at bounding box center [434, 121] width 796 height 151
click at [650, 286] on icon at bounding box center [654, 275] width 22 height 22
click at [435, 238] on input "e." at bounding box center [434, 236] width 1 height 4
radio input "true"
click at [431, 389] on button "Next" at bounding box center [434, 387] width 216 height 53
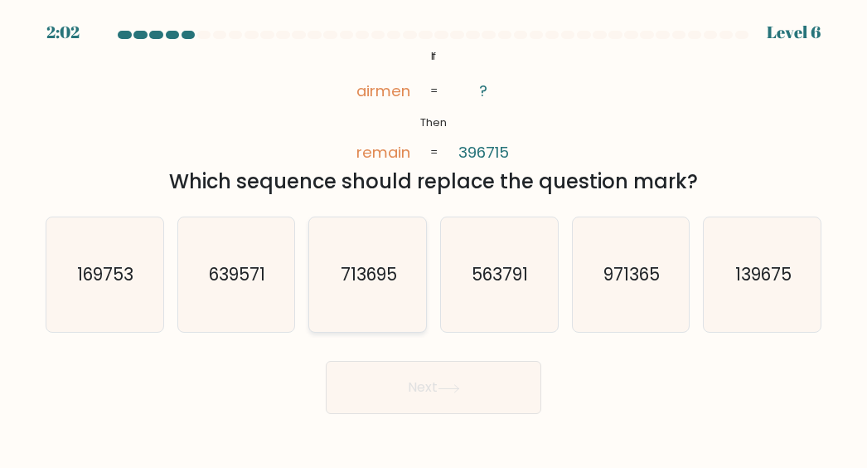
click at [368, 291] on icon "713695" at bounding box center [368, 274] width 114 height 114
click at [434, 238] on input "c. 713695" at bounding box center [434, 236] width 1 height 4
radio input "true"
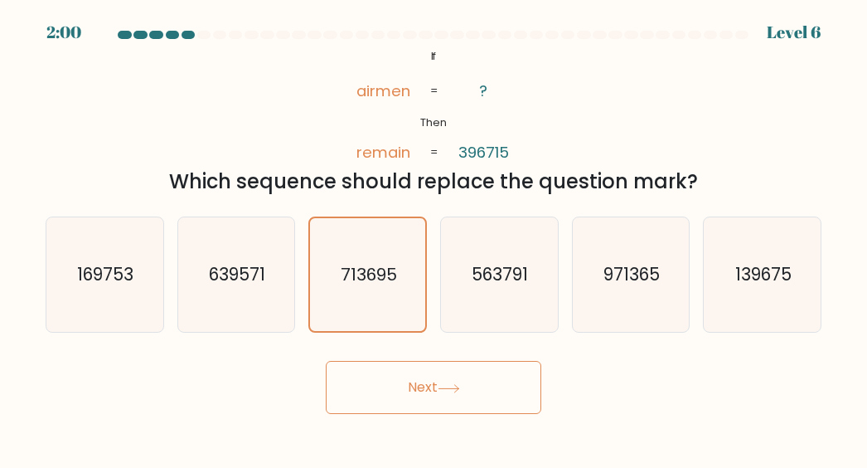
click at [420, 399] on button "Next" at bounding box center [434, 387] width 216 height 53
click at [420, 382] on button "Next" at bounding box center [434, 387] width 216 height 53
click at [438, 401] on button "Next" at bounding box center [434, 387] width 216 height 53
click at [463, 382] on button "Next" at bounding box center [434, 387] width 216 height 53
click at [386, 299] on icon "713695" at bounding box center [368, 274] width 113 height 113
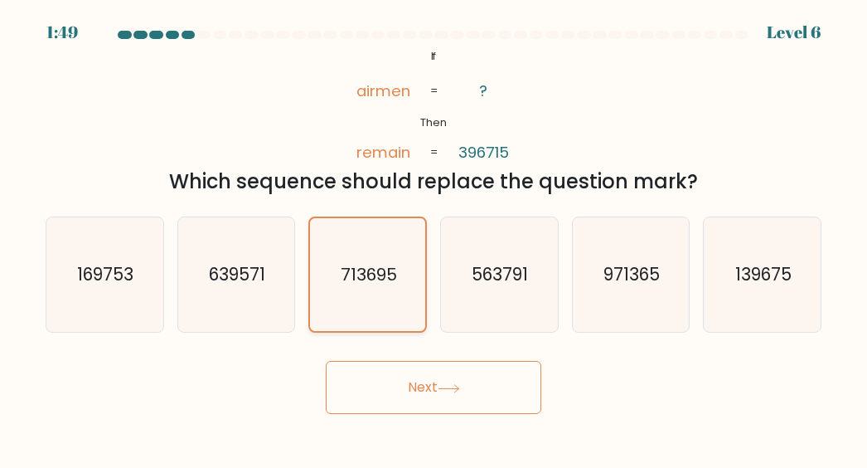
click at [434, 238] on input "c. 713695" at bounding box center [434, 236] width 1 height 4
click at [416, 390] on button "Next" at bounding box center [434, 387] width 216 height 53
click at [416, 391] on button "Next" at bounding box center [434, 387] width 216 height 53
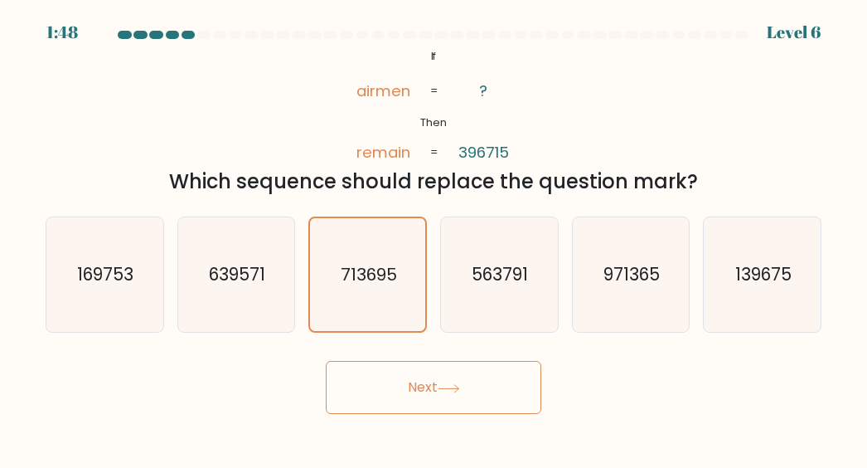
click at [416, 391] on button "Next" at bounding box center [434, 387] width 216 height 53
click at [88, 269] on text "169753" at bounding box center [106, 274] width 56 height 24
click at [434, 238] on input "a. 169753" at bounding box center [434, 236] width 1 height 4
radio input "true"
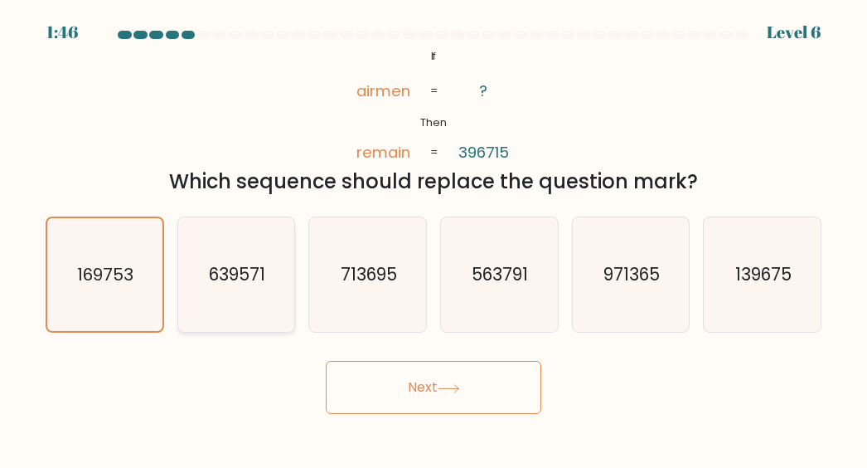
click at [221, 304] on icon "639571" at bounding box center [236, 274] width 114 height 114
click at [434, 238] on input "b. 639571" at bounding box center [434, 236] width 1 height 4
radio input "true"
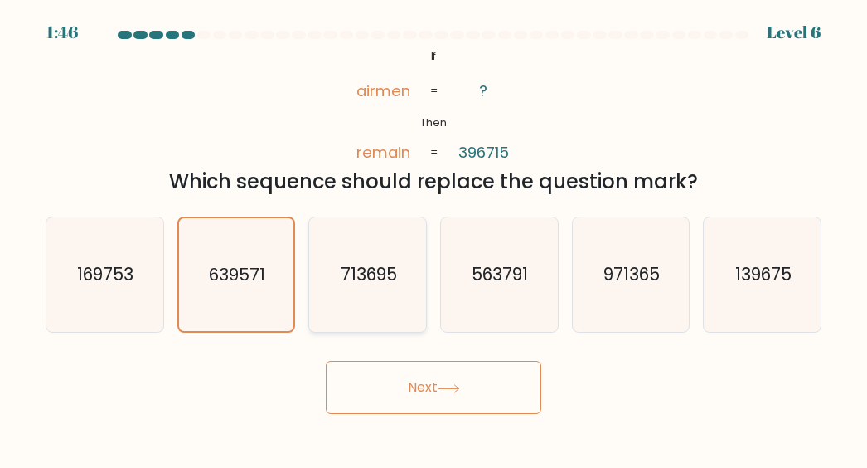
click at [362, 294] on icon "713695" at bounding box center [368, 274] width 114 height 114
click at [434, 238] on input "c. 713695" at bounding box center [434, 236] width 1 height 4
radio input "true"
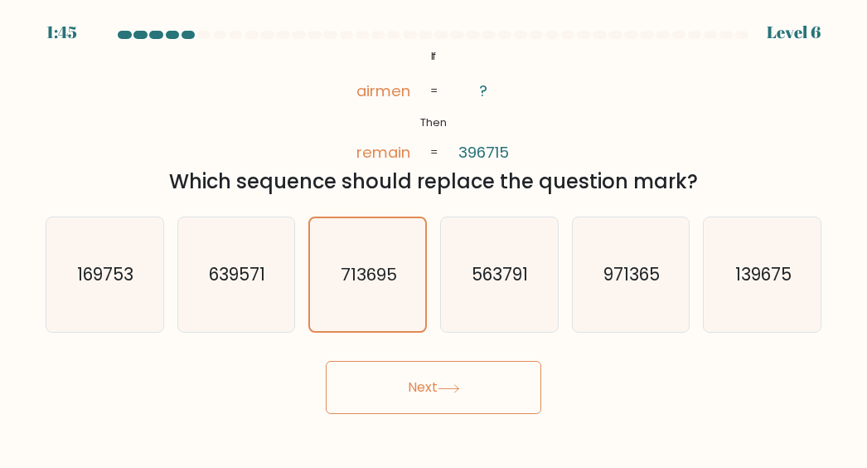
click at [398, 404] on button "Next" at bounding box center [434, 387] width 216 height 53
drag, startPoint x: 398, startPoint y: 404, endPoint x: 406, endPoint y: 394, distance: 13.0
click at [406, 394] on button "Next" at bounding box center [434, 387] width 216 height 53
click at [409, 385] on button "Next" at bounding box center [434, 387] width 216 height 53
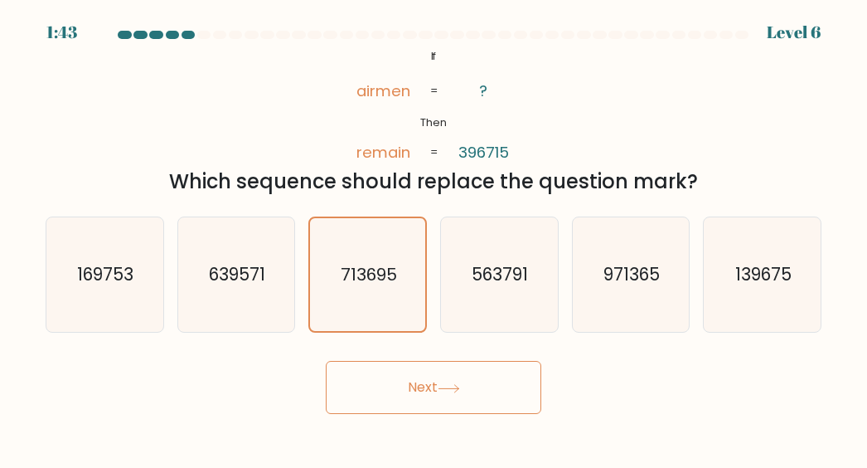
click at [453, 388] on icon at bounding box center [449, 387] width 20 height 7
click at [418, 374] on button "Next" at bounding box center [434, 387] width 216 height 53
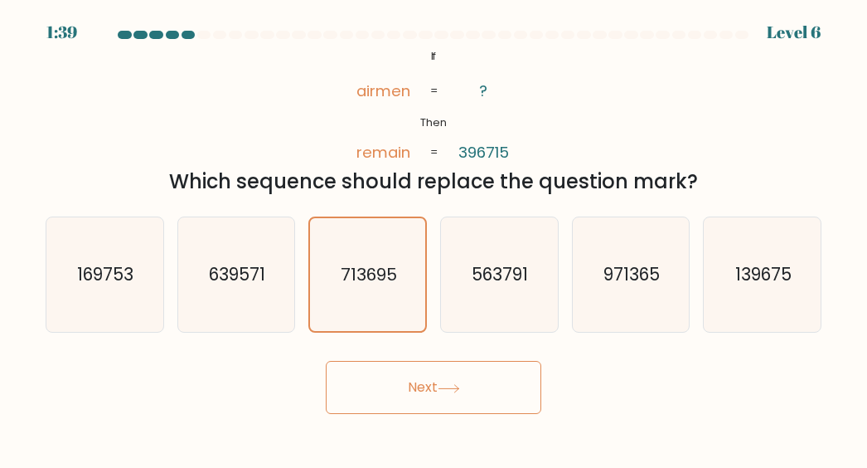
click at [418, 374] on button "Next" at bounding box center [434, 387] width 216 height 53
click at [411, 389] on button "Next" at bounding box center [434, 387] width 216 height 53
click at [404, 386] on button "Next" at bounding box center [434, 387] width 216 height 53
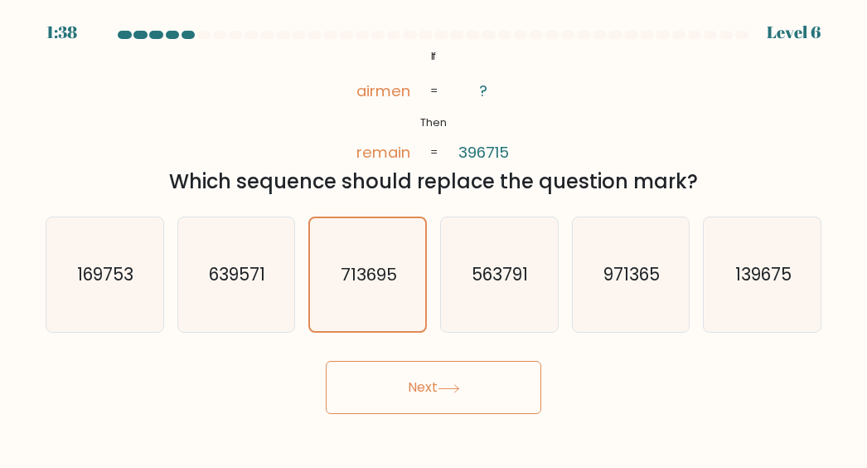
click at [404, 386] on button "Next" at bounding box center [434, 387] width 216 height 53
drag, startPoint x: 404, startPoint y: 386, endPoint x: 552, endPoint y: 387, distance: 148.5
click at [424, 387] on button "Next" at bounding box center [434, 387] width 216 height 53
click at [406, 385] on button "Next" at bounding box center [434, 387] width 216 height 53
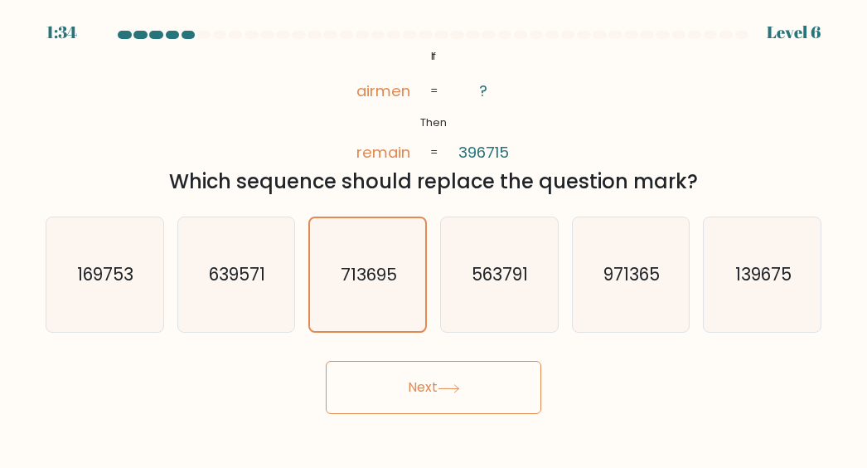
click at [499, 391] on button "Next" at bounding box center [434, 387] width 216 height 53
click at [440, 395] on button "Next" at bounding box center [434, 387] width 216 height 53
click at [430, 396] on button "Next" at bounding box center [434, 387] width 216 height 53
click at [430, 400] on button "Next" at bounding box center [434, 387] width 216 height 53
click at [441, 400] on button "Next" at bounding box center [434, 387] width 216 height 53
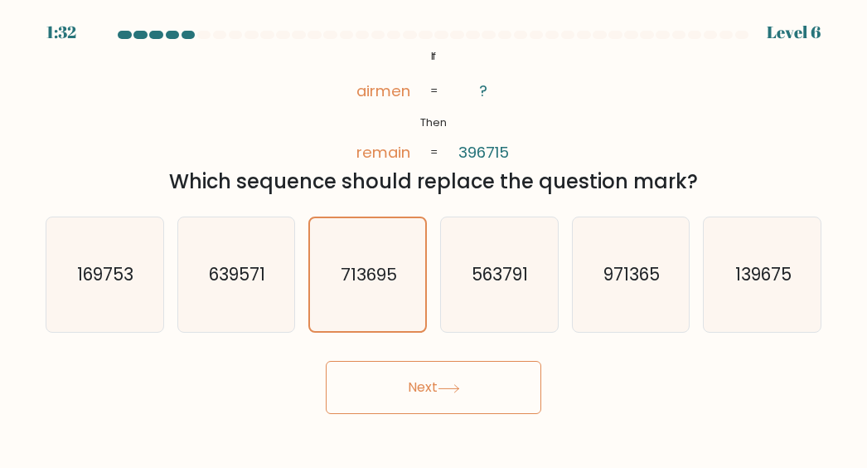
click at [447, 381] on button "Next" at bounding box center [434, 387] width 216 height 53
click at [446, 400] on button "Next" at bounding box center [434, 387] width 216 height 53
click at [433, 397] on button "Next" at bounding box center [434, 387] width 216 height 53
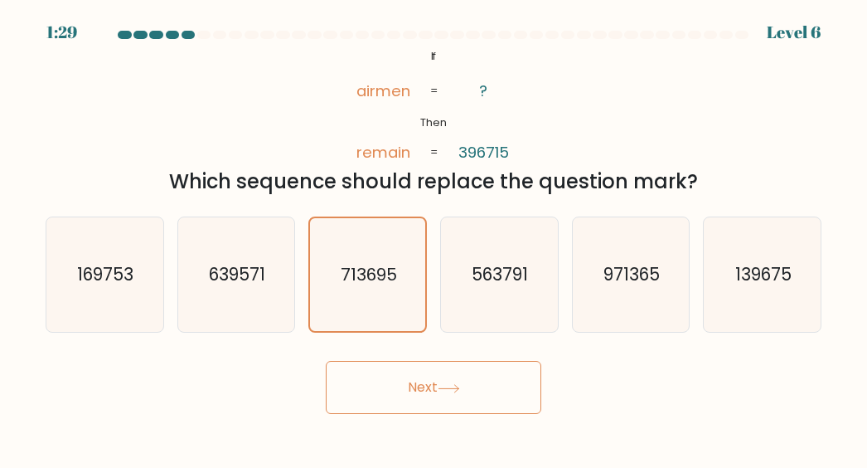
click at [433, 397] on button "Next" at bounding box center [434, 387] width 216 height 53
click at [413, 370] on button "Next" at bounding box center [434, 387] width 216 height 53
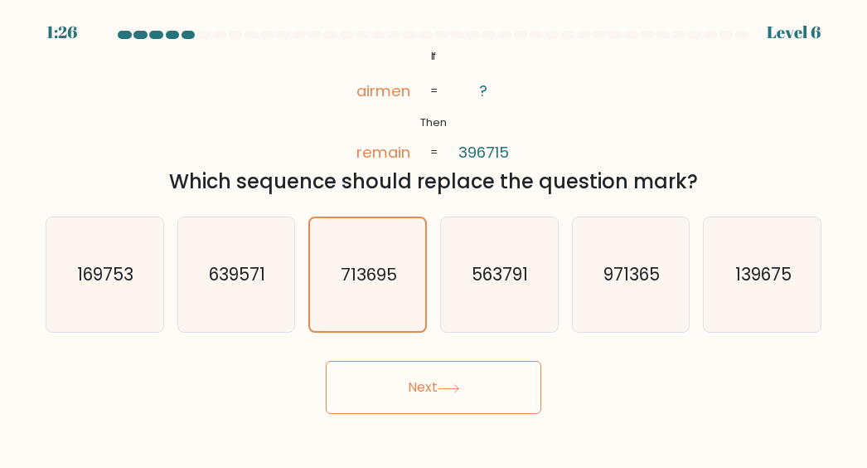
click at [413, 370] on button "Next" at bounding box center [434, 387] width 216 height 53
drag, startPoint x: 465, startPoint y: 113, endPoint x: 456, endPoint y: 112, distance: 9.2
click at [456, 112] on icon "@import url('https://fonts.googleapis.com/css?family=Abril+Fatface:400,100,100i…" at bounding box center [434, 105] width 193 height 119
drag, startPoint x: 490, startPoint y: 82, endPoint x: 483, endPoint y: 87, distance: 9.0
click at [488, 84] on icon "@import url('https://fonts.googleapis.com/css?family=Abril+Fatface:400,100,100i…" at bounding box center [434, 105] width 193 height 119
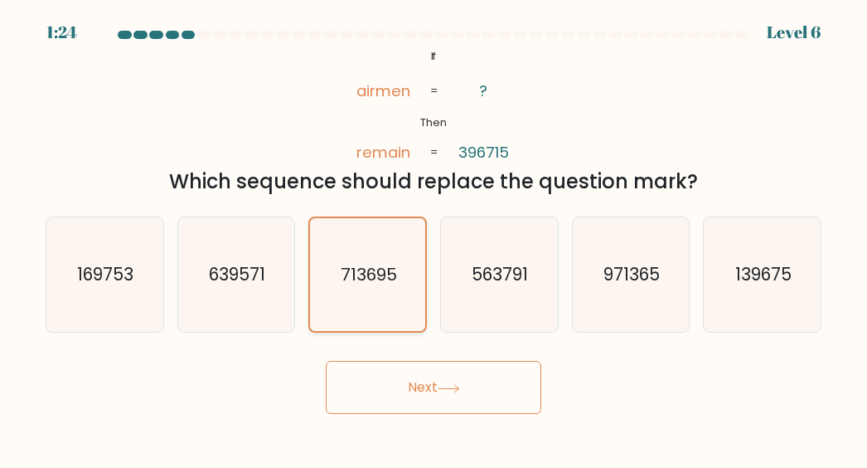
click at [411, 250] on icon "713695" at bounding box center [368, 274] width 113 height 113
click at [434, 238] on input "c. 713695" at bounding box center [434, 236] width 1 height 4
click at [411, 250] on icon "713695" at bounding box center [368, 274] width 113 height 113
click at [434, 238] on input "c. 713695" at bounding box center [434, 236] width 1 height 4
click at [464, 396] on button "Next" at bounding box center [434, 387] width 216 height 53
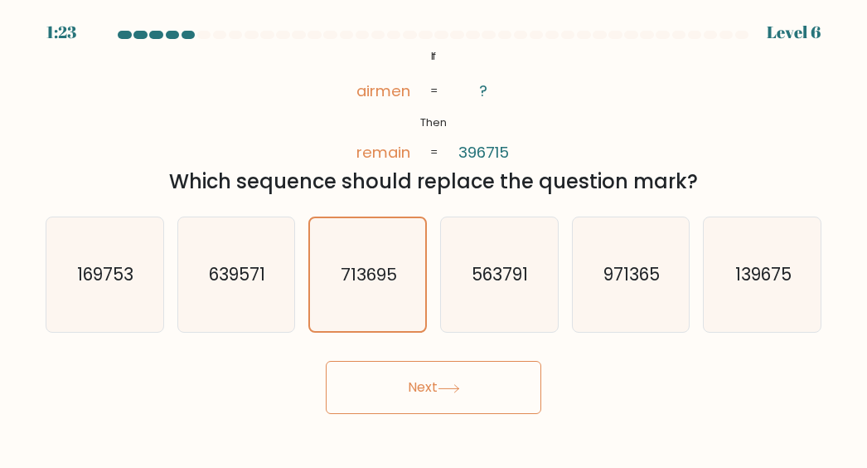
click at [464, 396] on button "Next" at bounding box center [434, 387] width 216 height 53
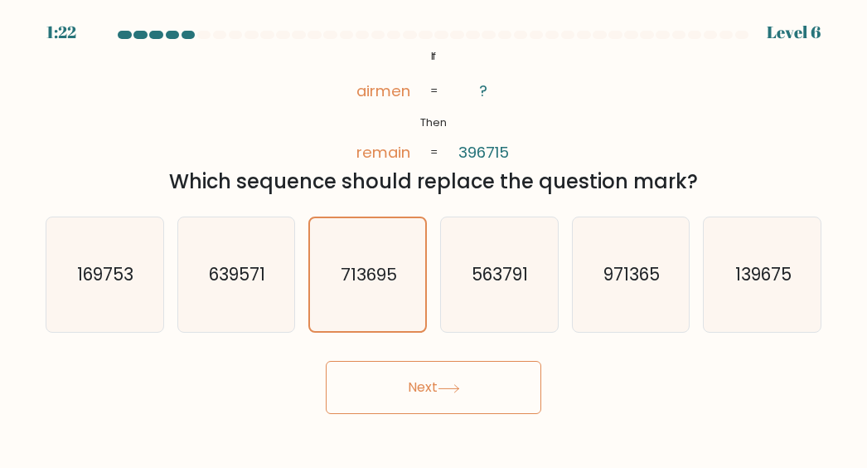
click at [464, 396] on button "Next" at bounding box center [434, 387] width 216 height 53
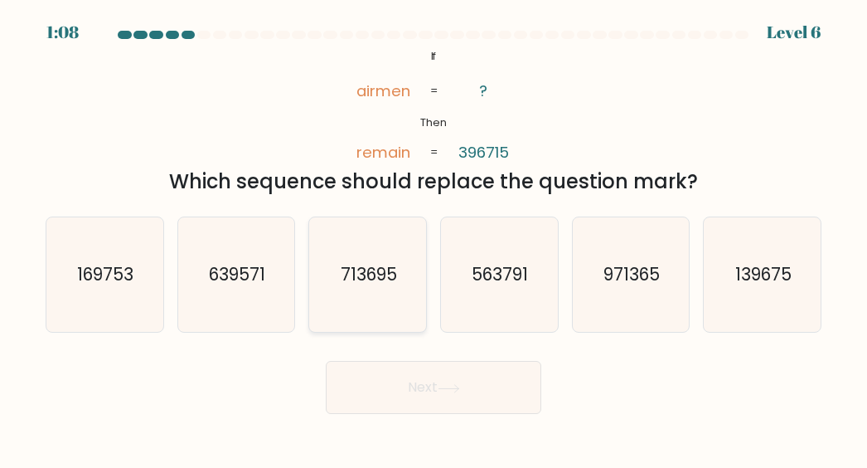
click at [377, 255] on icon "713695" at bounding box center [368, 274] width 114 height 114
click at [434, 238] on input "c. 713695" at bounding box center [434, 236] width 1 height 4
radio input "true"
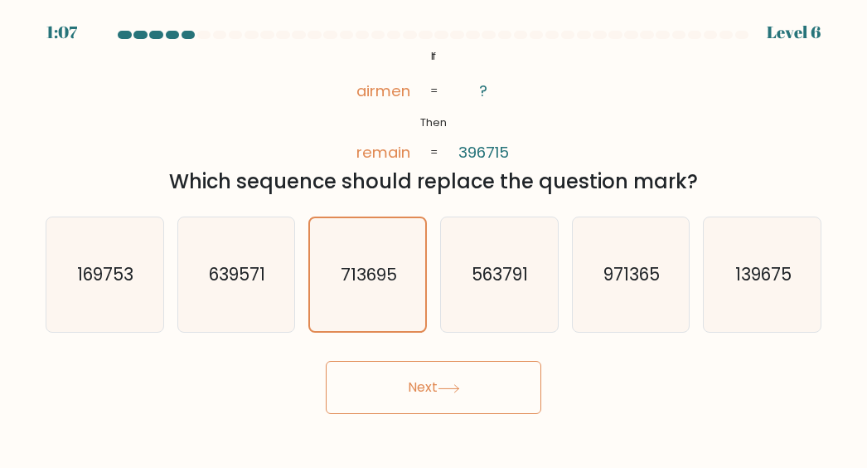
click at [405, 383] on button "Next" at bounding box center [434, 387] width 216 height 53
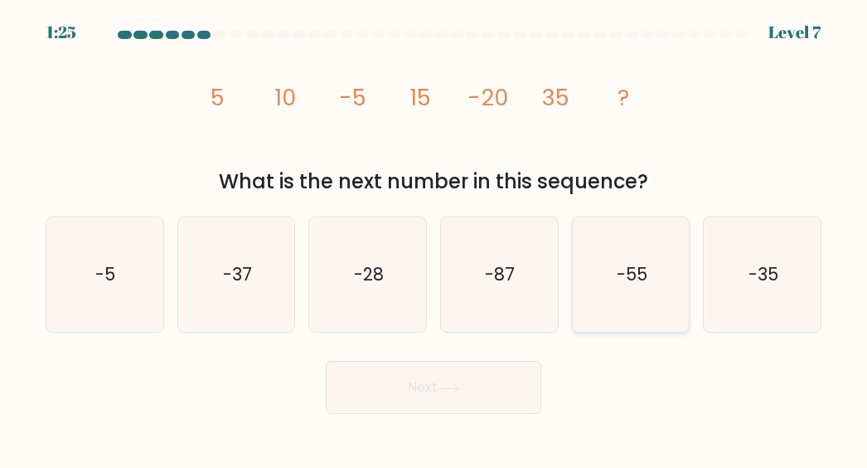
click at [611, 293] on icon "-55" at bounding box center [631, 274] width 114 height 114
click at [435, 238] on input "e. -55" at bounding box center [434, 236] width 1 height 4
radio input "true"
click at [473, 399] on button "Next" at bounding box center [434, 387] width 216 height 53
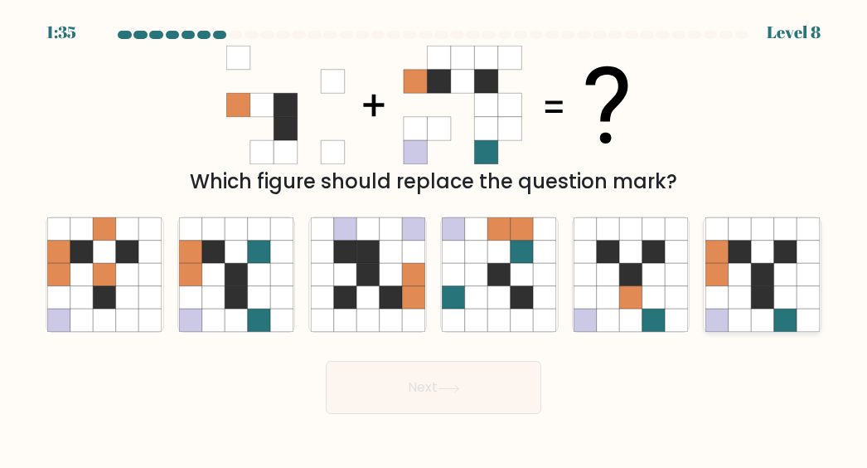
click at [775, 294] on icon at bounding box center [785, 297] width 22 height 22
click at [435, 238] on input "f." at bounding box center [434, 236] width 1 height 4
radio input "true"
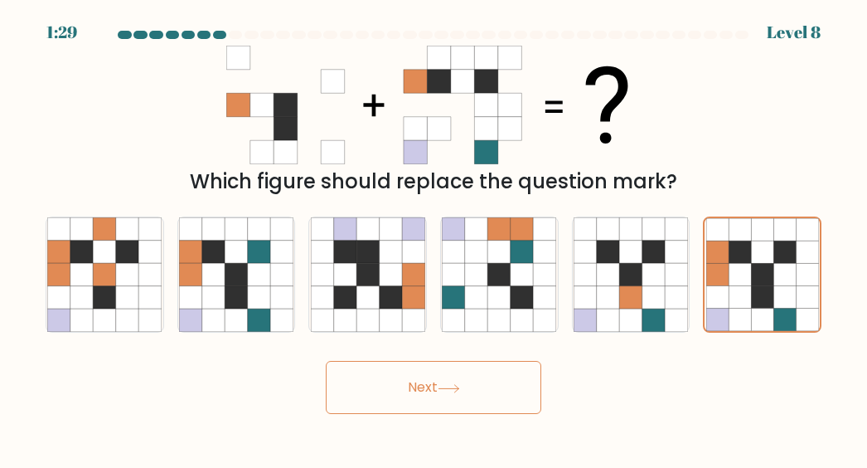
click at [422, 371] on button "Next" at bounding box center [434, 387] width 216 height 53
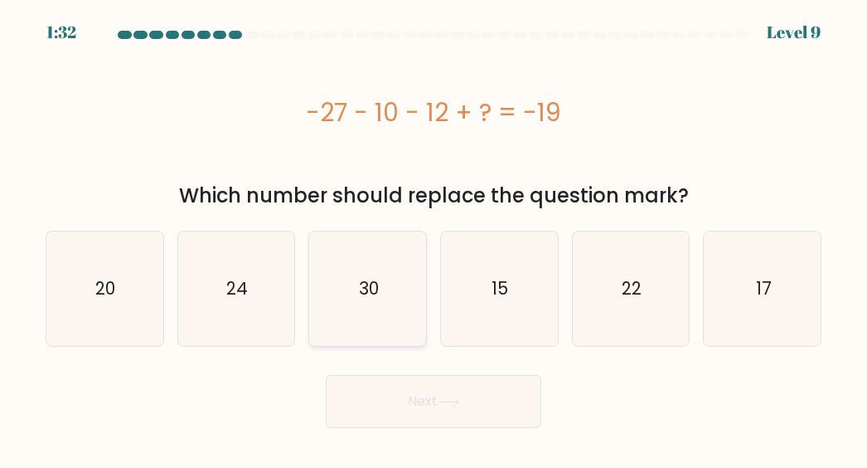
click at [379, 313] on icon "30" at bounding box center [368, 288] width 114 height 114
click at [434, 238] on input "c. 30" at bounding box center [434, 236] width 1 height 4
radio input "true"
click at [440, 393] on button "Next" at bounding box center [434, 401] width 216 height 53
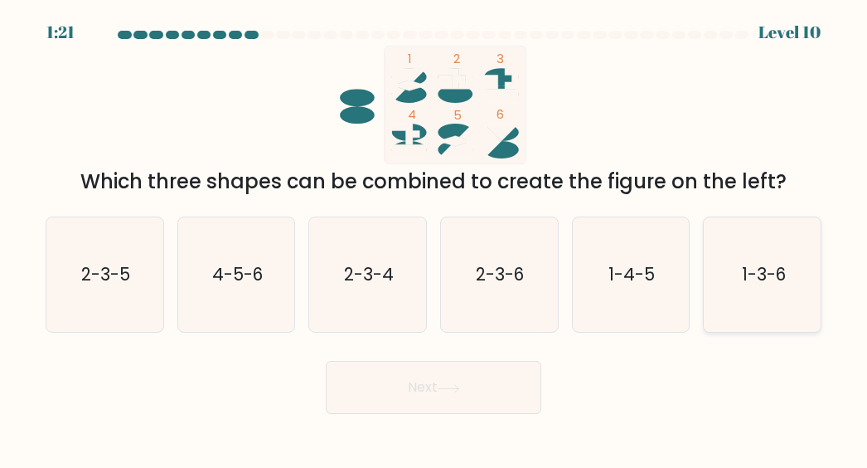
click at [786, 283] on icon "1-3-6" at bounding box center [763, 274] width 114 height 114
click at [435, 238] on input "f. 1-3-6" at bounding box center [434, 236] width 1 height 4
radio input "true"
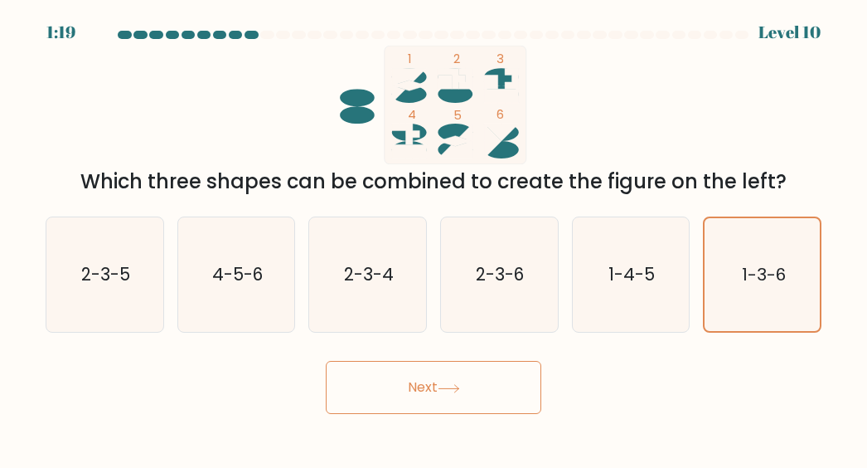
click at [505, 393] on button "Next" at bounding box center [434, 387] width 216 height 53
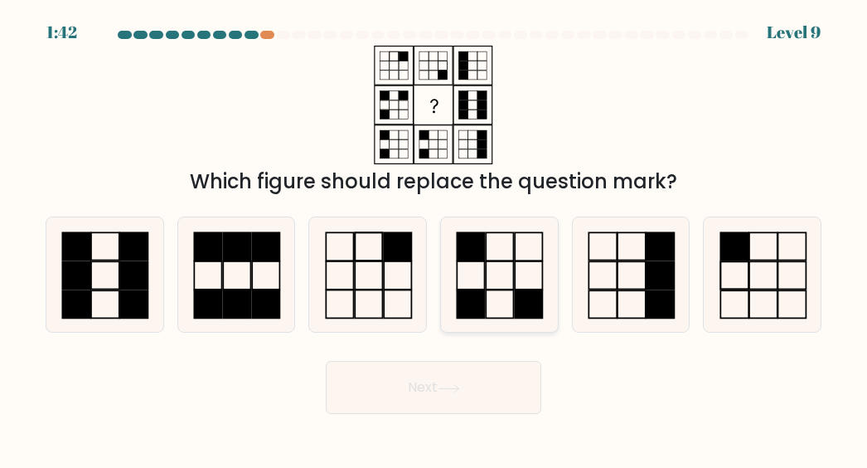
click at [530, 295] on rect at bounding box center [529, 304] width 27 height 28
click at [435, 238] on input "d." at bounding box center [434, 236] width 1 height 4
radio input "true"
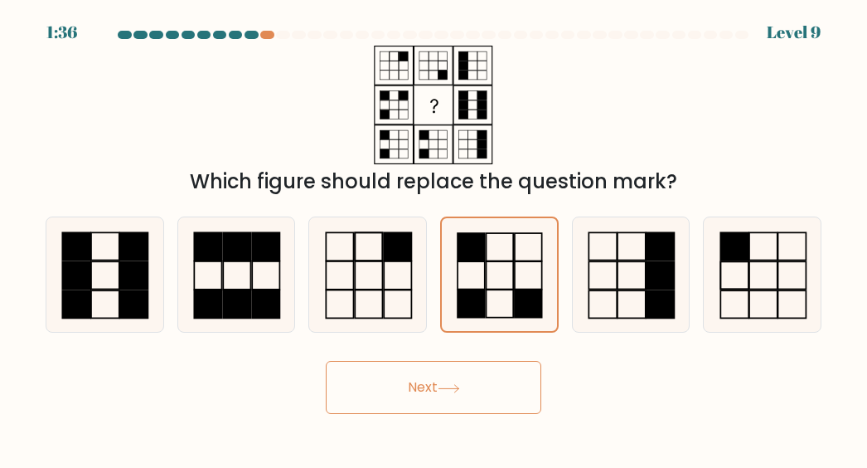
click at [459, 387] on icon at bounding box center [449, 387] width 20 height 7
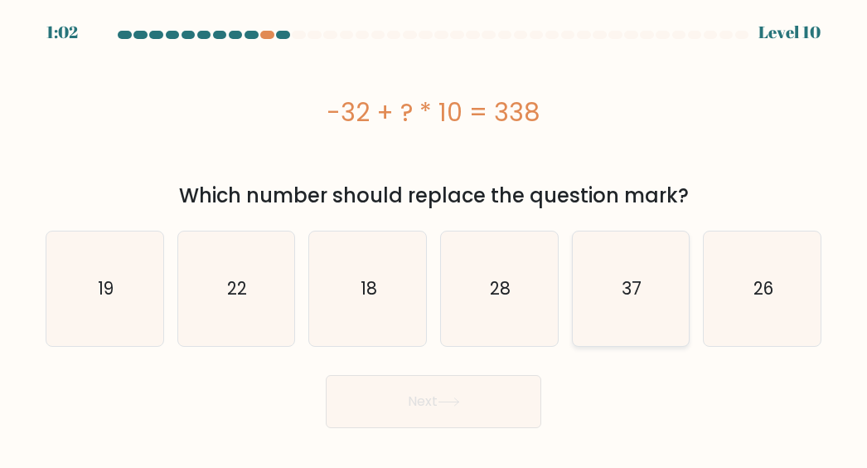
click at [607, 317] on icon "37" at bounding box center [631, 288] width 114 height 114
click at [435, 238] on input "e. 37" at bounding box center [434, 236] width 1 height 4
radio input "true"
click at [435, 406] on button "Next" at bounding box center [434, 401] width 216 height 53
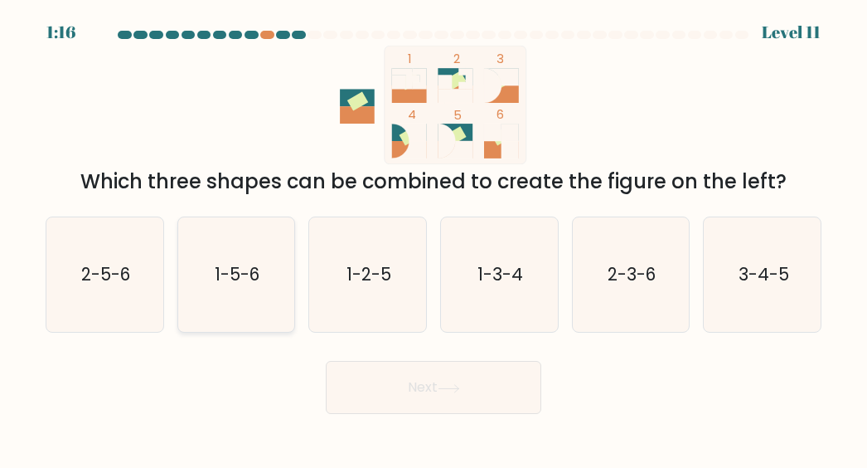
click at [274, 308] on icon "1-5-6" at bounding box center [236, 274] width 114 height 114
click at [434, 238] on input "b. 1-5-6" at bounding box center [434, 236] width 1 height 4
radio input "true"
click at [358, 284] on text "1-2-5" at bounding box center [369, 274] width 45 height 24
click at [434, 238] on input "c. 1-2-5" at bounding box center [434, 236] width 1 height 4
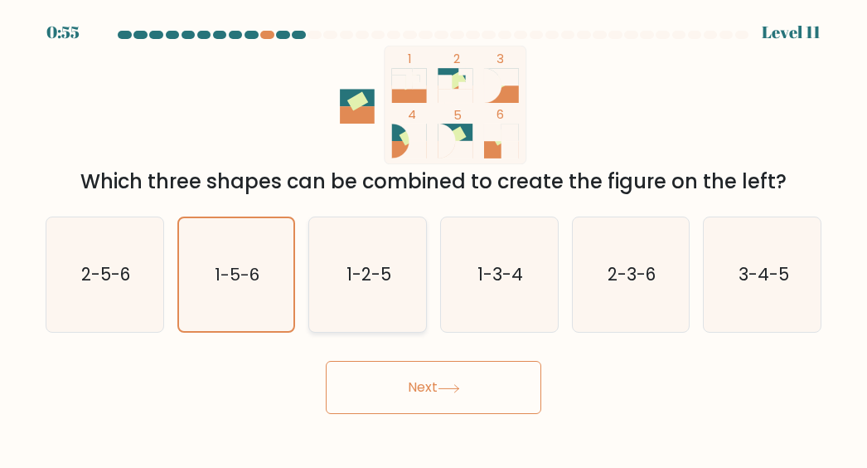
radio input "true"
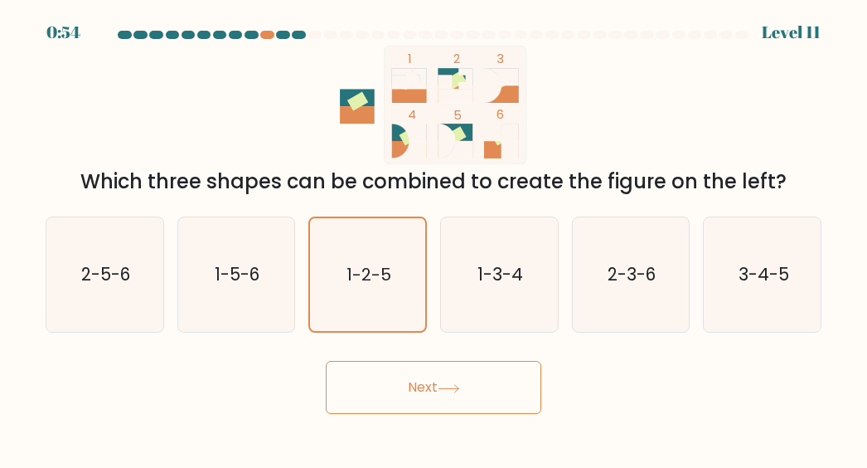
click at [408, 373] on button "Next" at bounding box center [434, 387] width 216 height 53
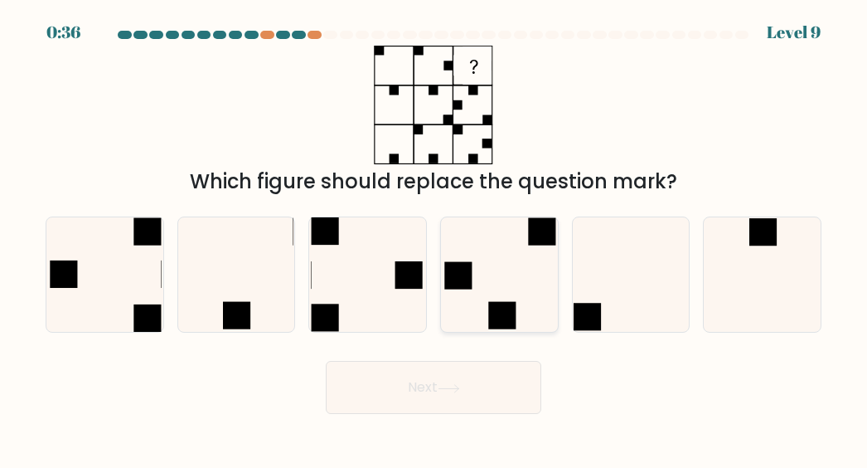
click at [529, 305] on icon at bounding box center [499, 274] width 114 height 114
click at [435, 238] on input "d." at bounding box center [434, 236] width 1 height 4
radio input "true"
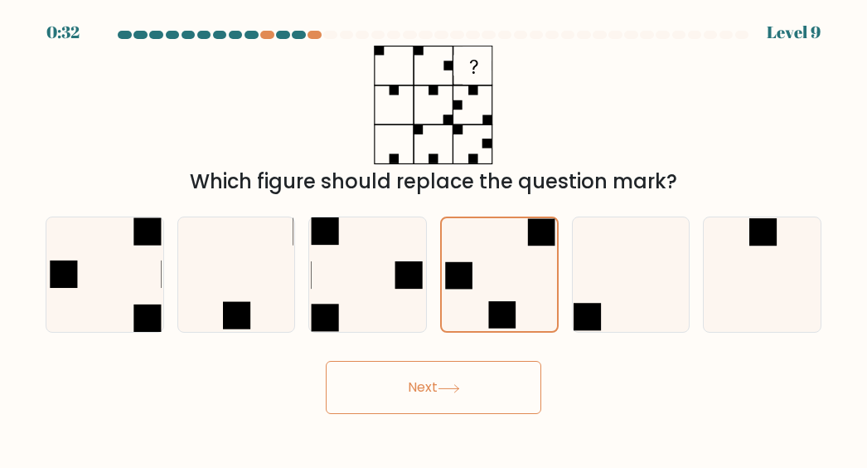
click at [461, 360] on div "Next" at bounding box center [434, 382] width 796 height 61
click at [461, 376] on button "Next" at bounding box center [434, 387] width 216 height 53
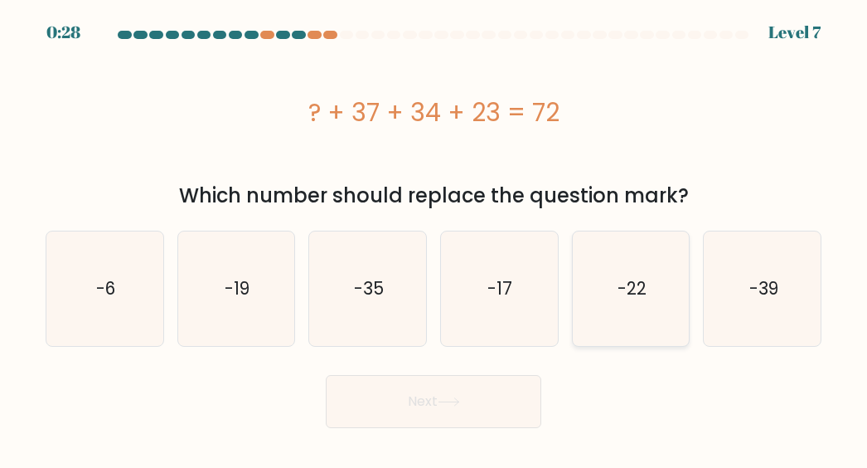
click at [629, 284] on text "-22" at bounding box center [632, 288] width 29 height 24
click at [435, 238] on input "e. -22" at bounding box center [434, 236] width 1 height 4
radio input "true"
click at [509, 392] on button "Next" at bounding box center [434, 401] width 216 height 53
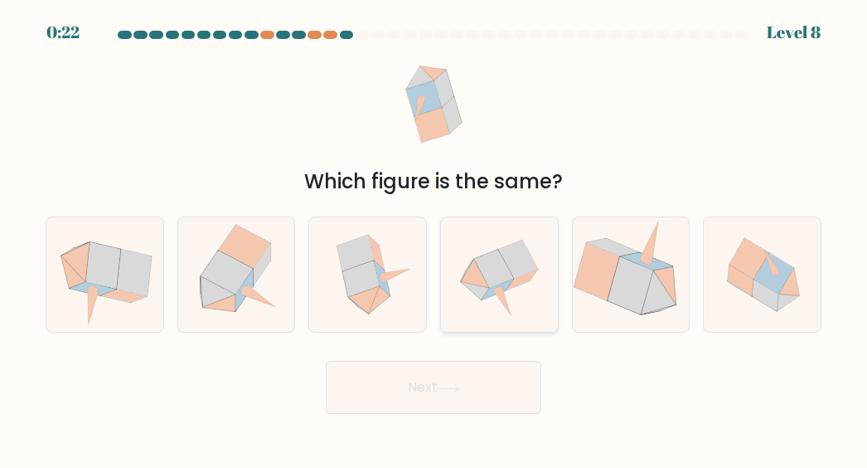
click at [508, 279] on icon at bounding box center [494, 269] width 40 height 38
click at [435, 238] on input "d." at bounding box center [434, 236] width 1 height 4
radio input "true"
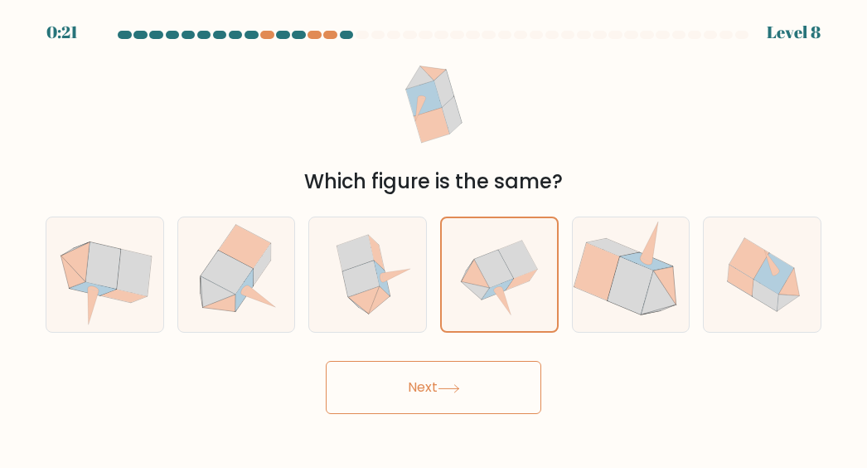
click at [470, 379] on button "Next" at bounding box center [434, 387] width 216 height 53
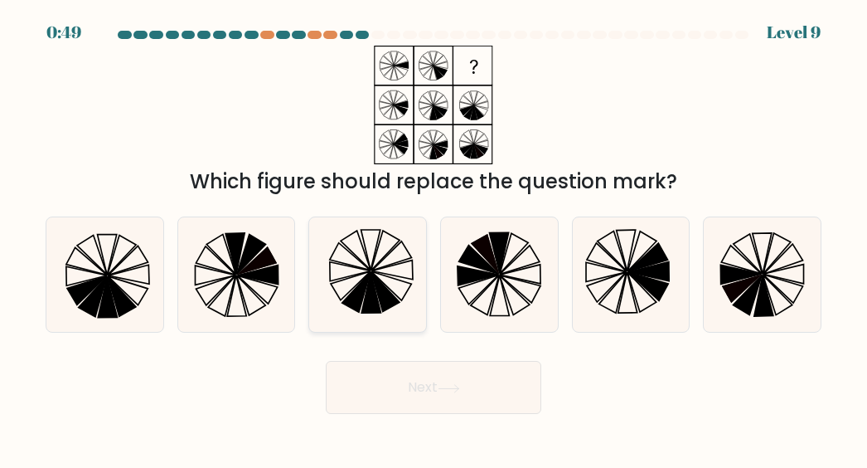
click at [372, 296] on icon at bounding box center [371, 293] width 19 height 41
click at [434, 238] on input "c." at bounding box center [434, 236] width 1 height 4
radio input "true"
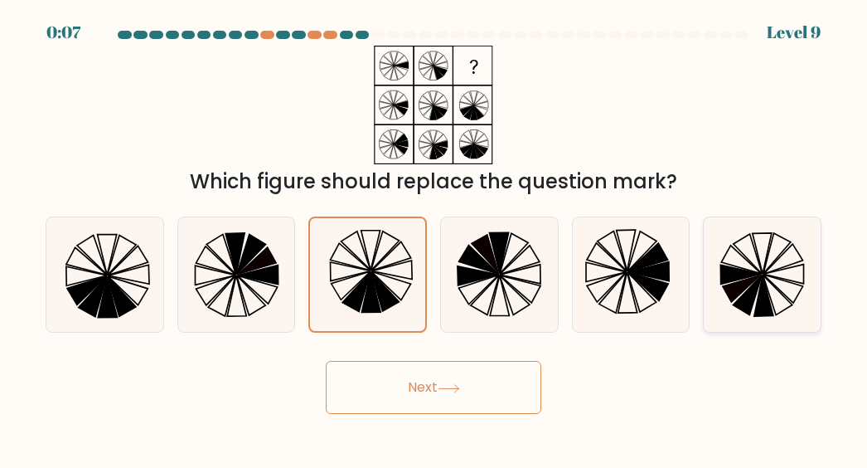
click at [750, 285] on icon at bounding box center [763, 274] width 114 height 114
click at [435, 238] on input "f." at bounding box center [434, 236] width 1 height 4
radio input "true"
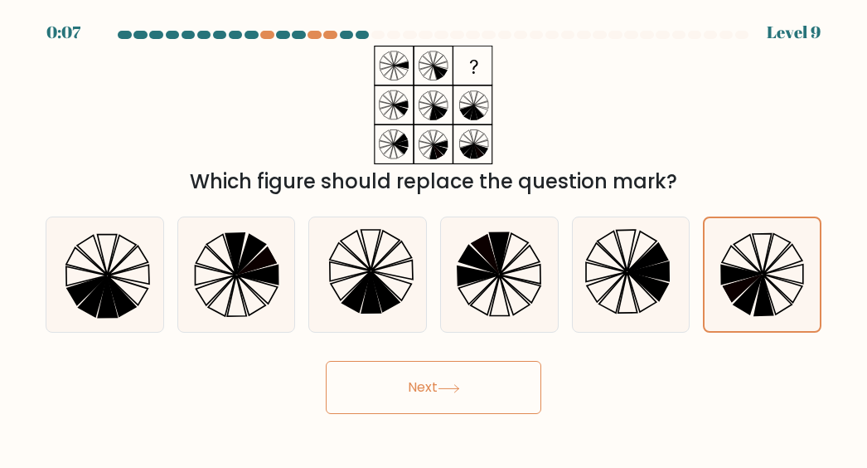
click at [434, 385] on button "Next" at bounding box center [434, 387] width 216 height 53
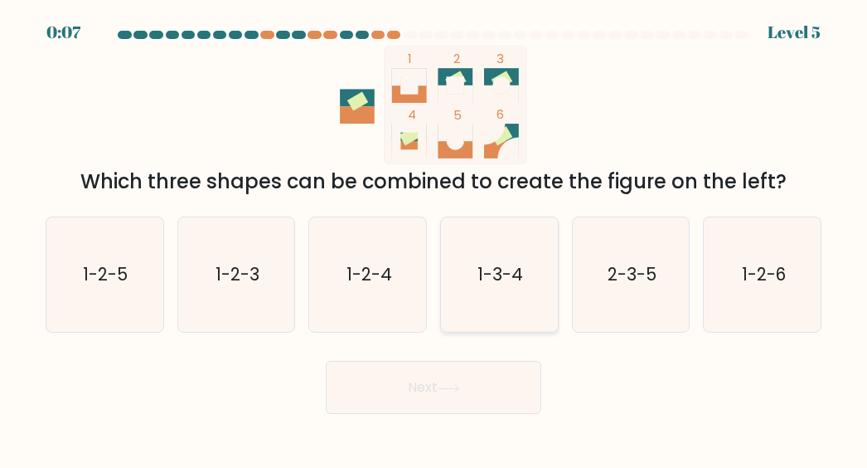
drag, startPoint x: 481, startPoint y: 254, endPoint x: 538, endPoint y: 420, distance: 175.5
click at [481, 260] on icon "1-3-4" at bounding box center [499, 274] width 114 height 114
click at [435, 238] on input "d. 1-3-4" at bounding box center [434, 236] width 1 height 4
radio input "true"
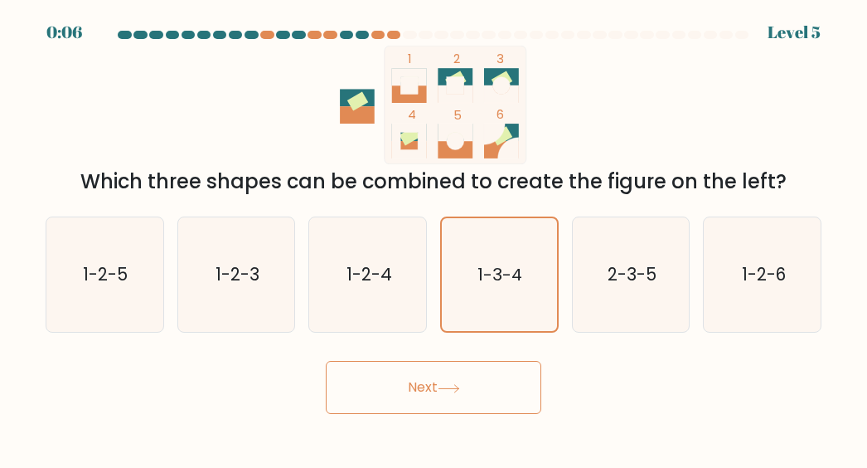
click at [460, 390] on icon at bounding box center [449, 388] width 22 height 9
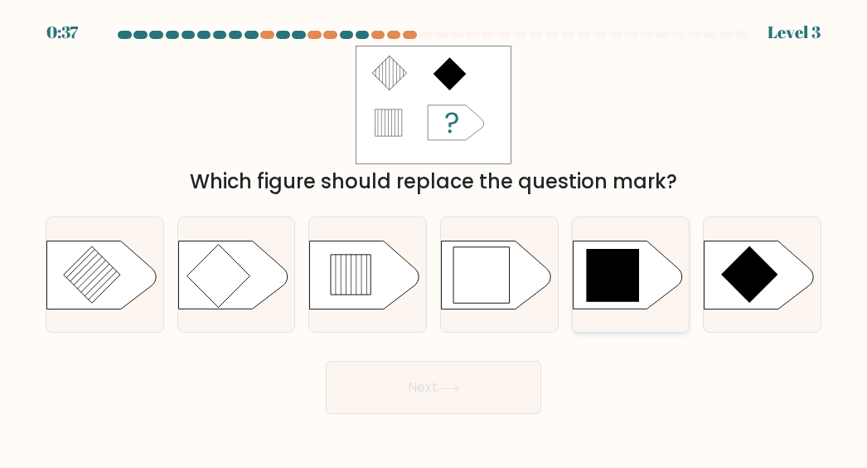
click at [619, 286] on icon at bounding box center [612, 275] width 53 height 53
click at [435, 238] on input "e." at bounding box center [434, 236] width 1 height 4
radio input "true"
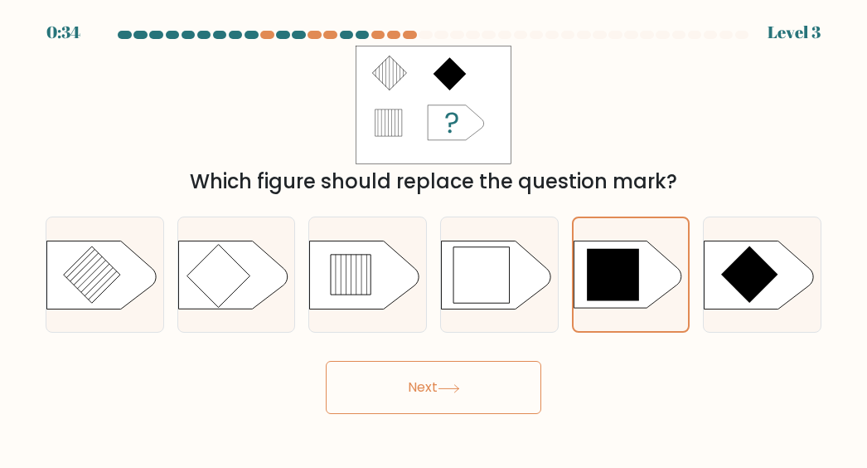
click at [465, 386] on button "Next" at bounding box center [434, 387] width 216 height 53
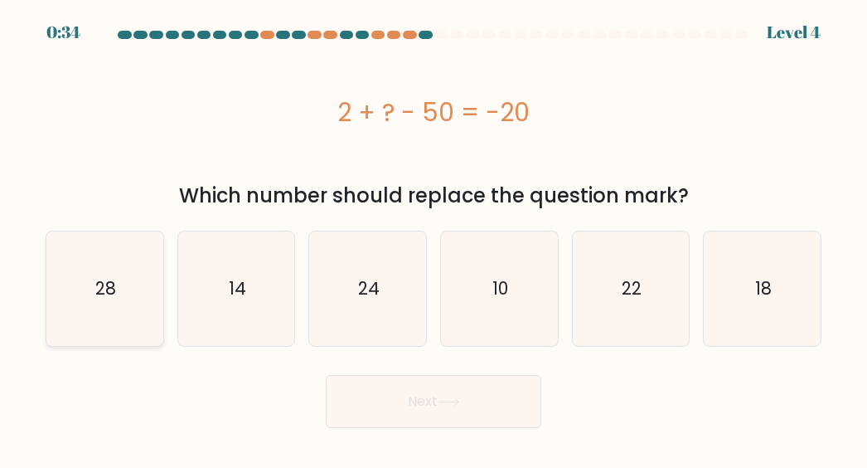
click at [111, 298] on text "28" at bounding box center [105, 288] width 21 height 24
click at [434, 238] on input "a. 28" at bounding box center [434, 236] width 1 height 4
radio input "true"
click at [402, 413] on button "Next" at bounding box center [434, 401] width 216 height 53
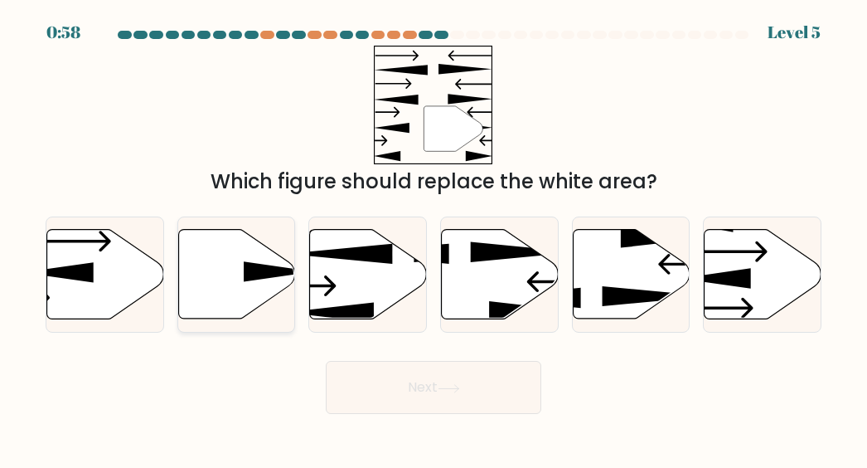
click at [220, 268] on icon at bounding box center [236, 275] width 117 height 90
click at [434, 238] on input "b." at bounding box center [434, 236] width 1 height 4
radio input "true"
click at [363, 386] on button "Next" at bounding box center [434, 387] width 216 height 53
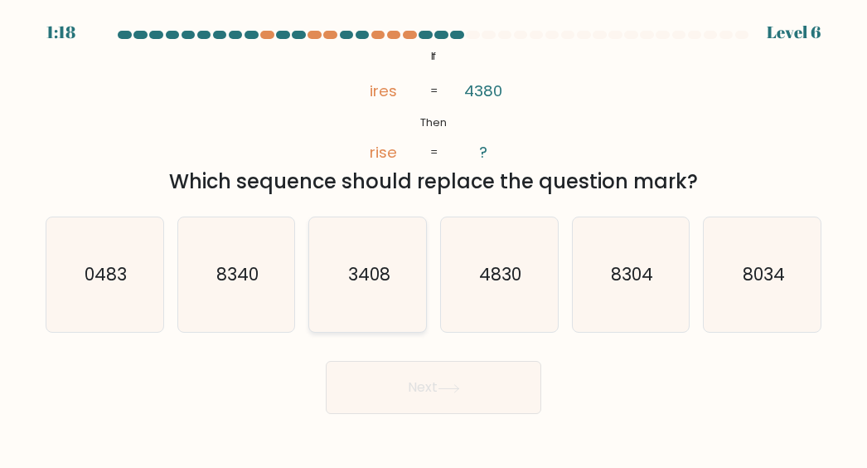
click at [350, 279] on text "3408" at bounding box center [369, 274] width 42 height 24
click at [434, 238] on input "c. 3408" at bounding box center [434, 236] width 1 height 4
radio input "true"
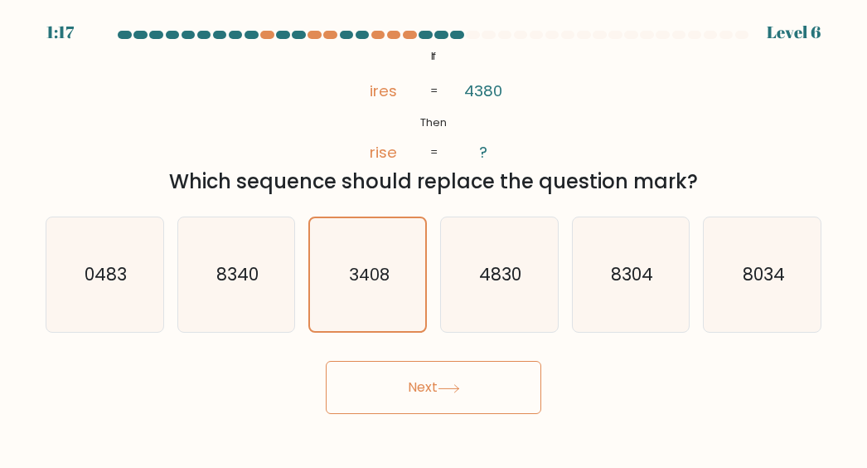
click at [425, 405] on button "Next" at bounding box center [434, 387] width 216 height 53
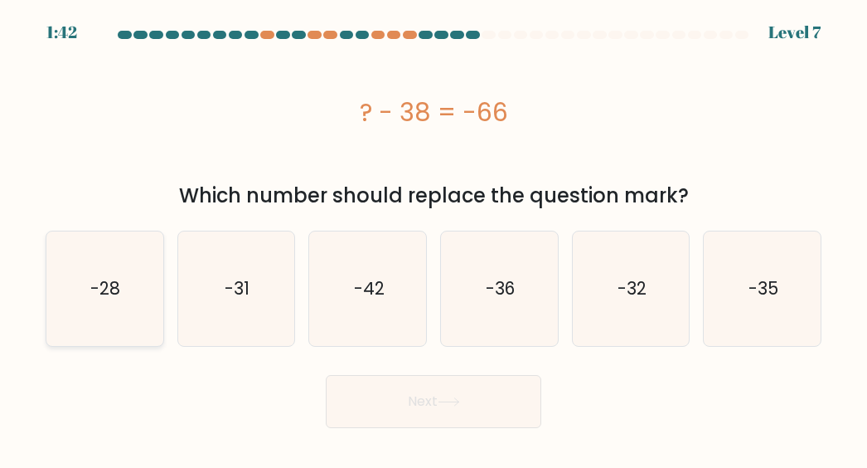
click at [150, 329] on icon "-28" at bounding box center [104, 288] width 114 height 114
click at [434, 238] on input "a. -28" at bounding box center [434, 236] width 1 height 4
radio input "true"
click at [486, 382] on button "Next" at bounding box center [434, 401] width 216 height 53
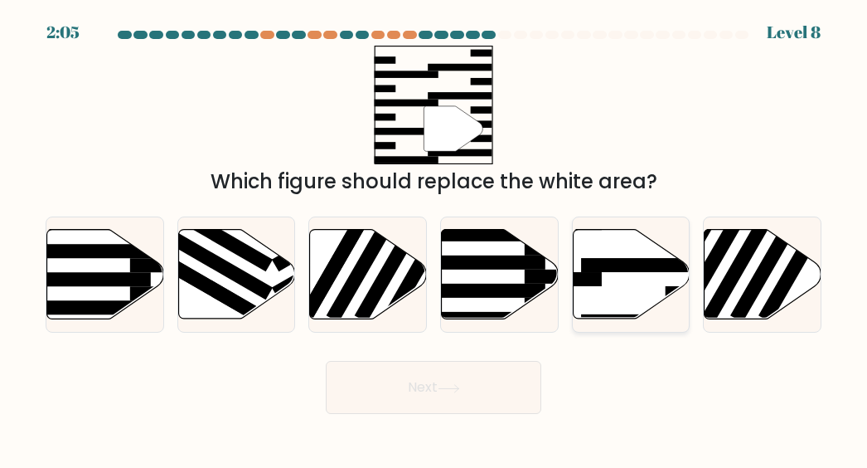
click at [622, 274] on icon at bounding box center [631, 275] width 117 height 90
click at [435, 238] on input "e." at bounding box center [434, 236] width 1 height 4
radio input "true"
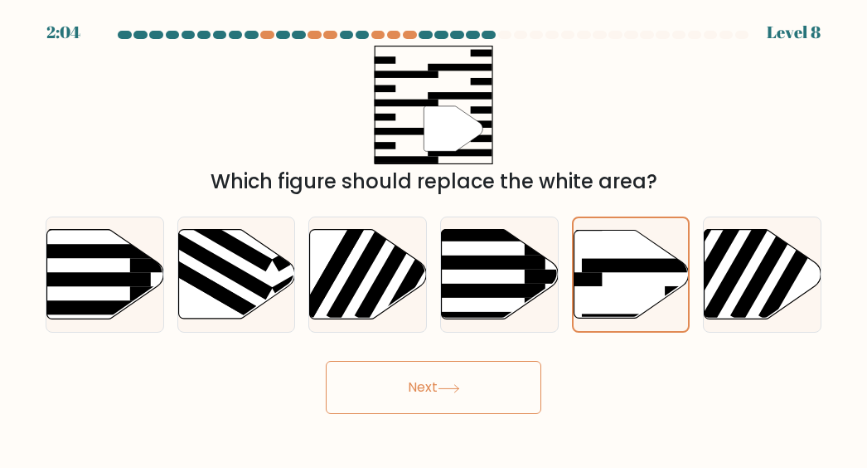
click at [479, 374] on button "Next" at bounding box center [434, 387] width 216 height 53
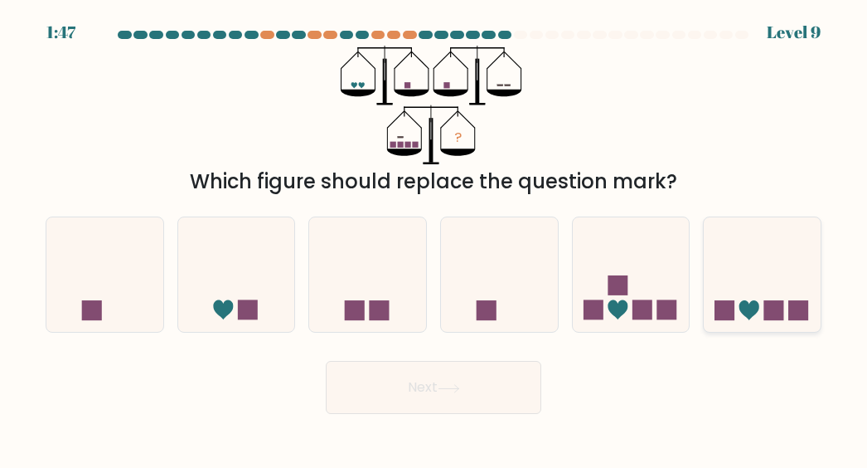
click at [748, 305] on icon at bounding box center [750, 310] width 20 height 20
click at [435, 238] on input "f." at bounding box center [434, 236] width 1 height 4
radio input "true"
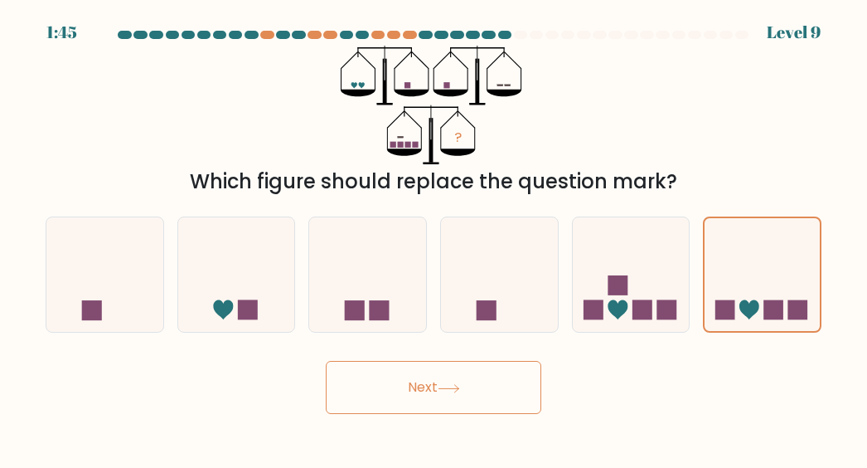
click at [464, 387] on button "Next" at bounding box center [434, 387] width 216 height 53
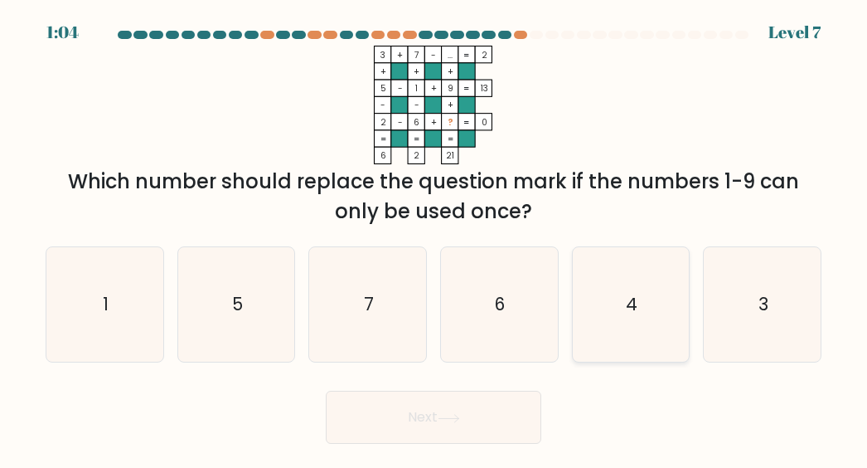
click at [625, 326] on icon "4" at bounding box center [631, 304] width 114 height 114
click at [435, 238] on input "e. 4" at bounding box center [434, 236] width 1 height 4
radio input "true"
click at [479, 419] on button "Next" at bounding box center [434, 417] width 216 height 53
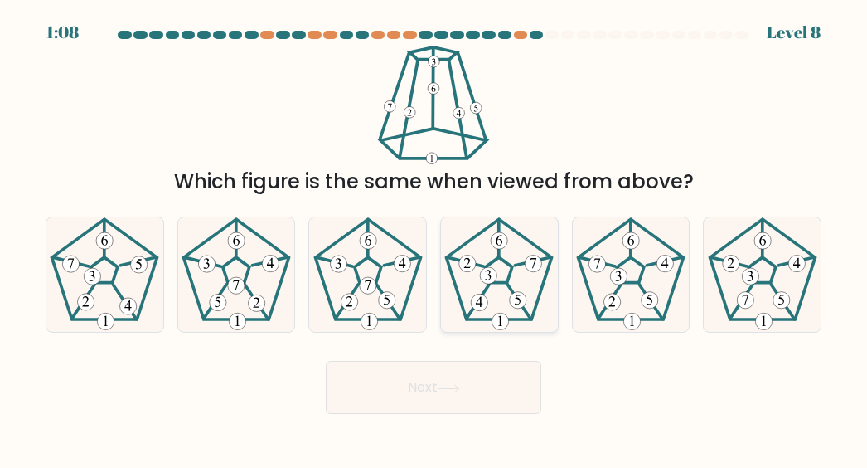
click at [486, 289] on 642 at bounding box center [478, 301] width 22 height 34
click at [435, 238] on input "d." at bounding box center [434, 236] width 1 height 4
radio input "true"
click at [360, 372] on button "Next" at bounding box center [434, 387] width 216 height 53
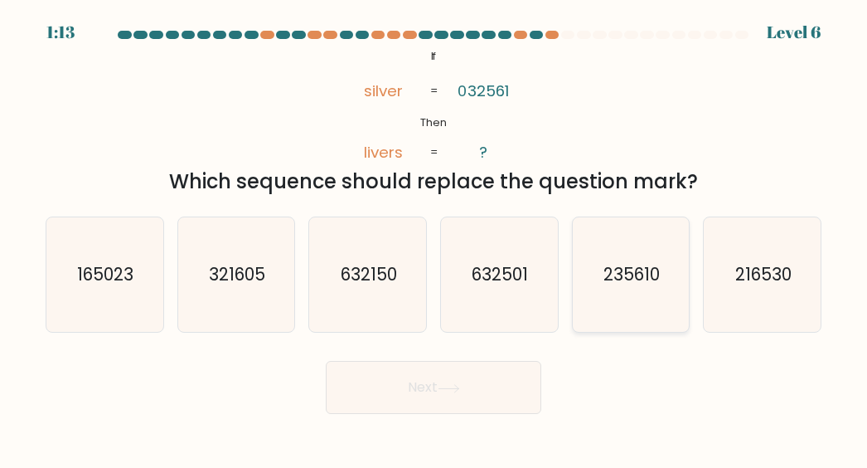
click at [631, 278] on text "235610" at bounding box center [632, 274] width 56 height 24
click at [435, 238] on input "e. 235610" at bounding box center [434, 236] width 1 height 4
radio input "true"
click at [426, 395] on button "Next" at bounding box center [434, 387] width 216 height 53
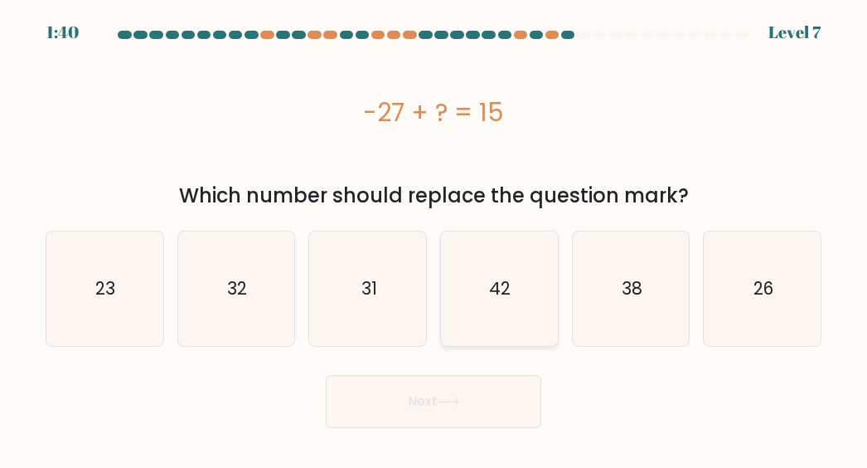
click at [489, 294] on icon "42" at bounding box center [499, 288] width 114 height 114
click at [435, 238] on input "d. 42" at bounding box center [434, 236] width 1 height 4
radio input "true"
click at [454, 394] on button "Next" at bounding box center [434, 401] width 216 height 53
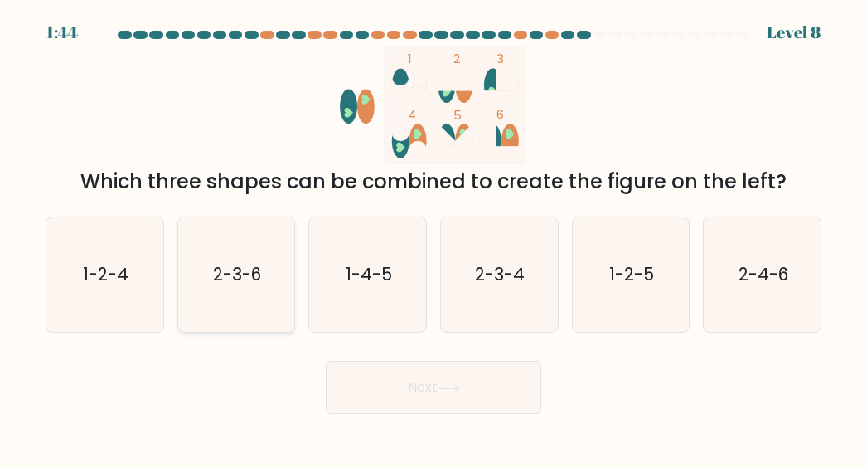
click at [258, 298] on icon "2-3-6" at bounding box center [236, 274] width 114 height 114
click at [434, 238] on input "b. 2-3-6" at bounding box center [434, 236] width 1 height 4
radio input "true"
click at [382, 386] on button "Next" at bounding box center [434, 387] width 216 height 53
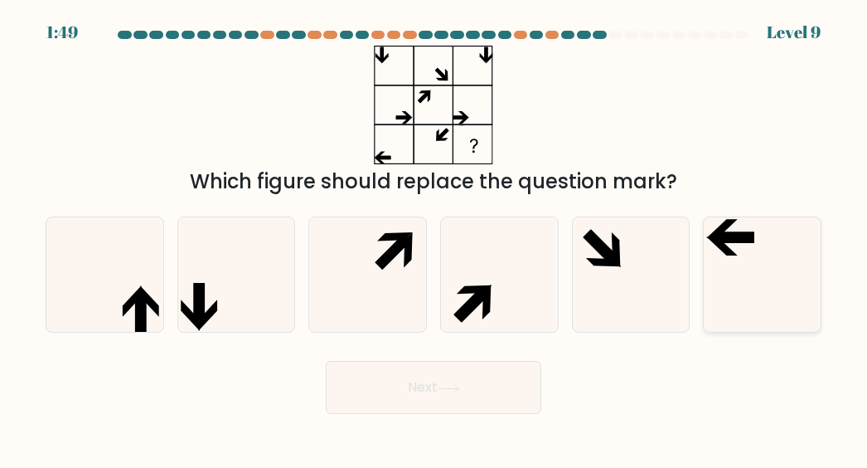
click at [756, 255] on icon at bounding box center [763, 274] width 114 height 114
click at [435, 238] on input "f." at bounding box center [434, 236] width 1 height 4
radio input "true"
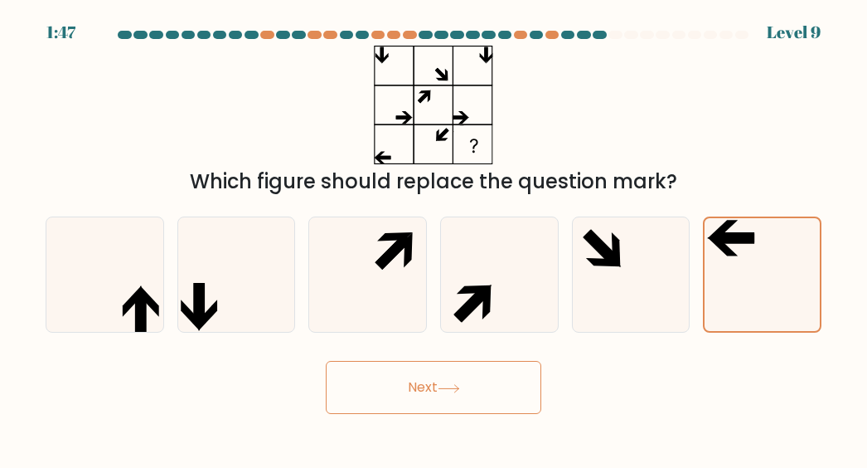
click at [489, 381] on button "Next" at bounding box center [434, 387] width 216 height 53
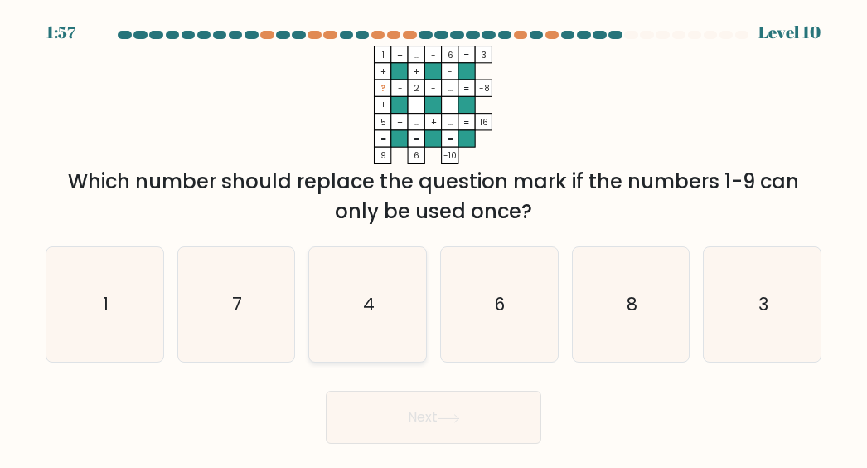
click at [381, 296] on icon "4" at bounding box center [368, 304] width 114 height 114
click at [434, 238] on input "c. 4" at bounding box center [434, 236] width 1 height 4
radio input "true"
drag, startPoint x: 396, startPoint y: 150, endPoint x: 541, endPoint y: 44, distance: 179.1
click at [541, 44] on div at bounding box center [434, 38] width 796 height 15
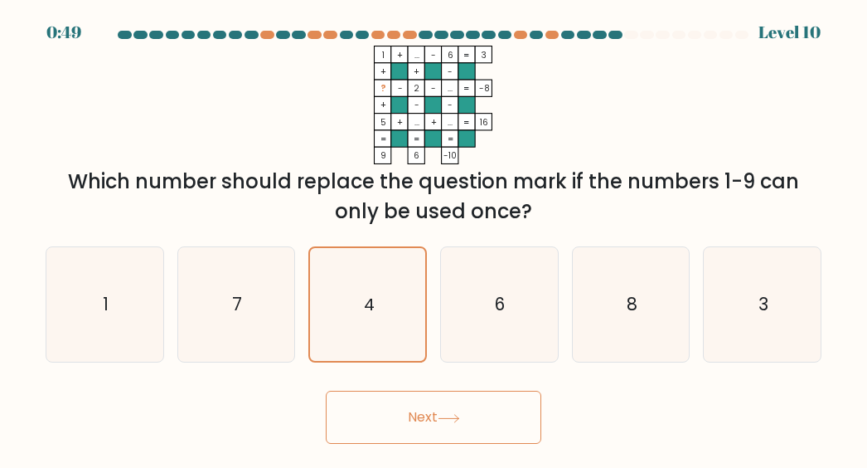
click at [420, 424] on button "Next" at bounding box center [434, 417] width 216 height 53
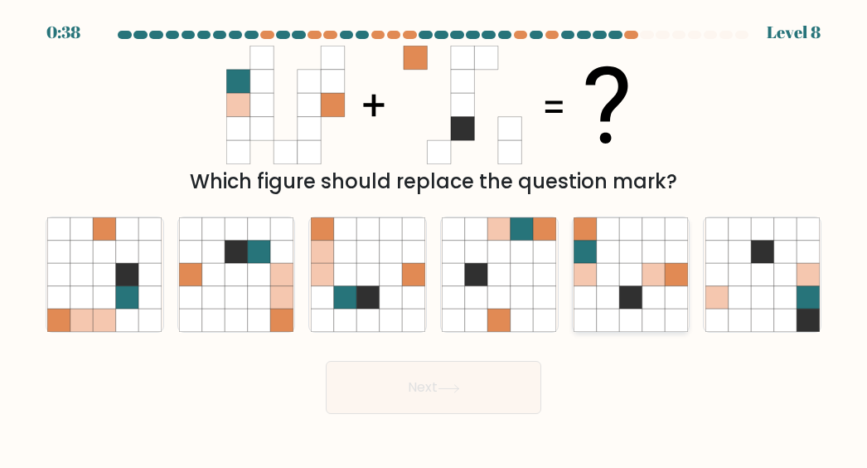
click at [620, 278] on icon at bounding box center [631, 275] width 22 height 22
click at [435, 238] on input "e." at bounding box center [434, 236] width 1 height 4
radio input "true"
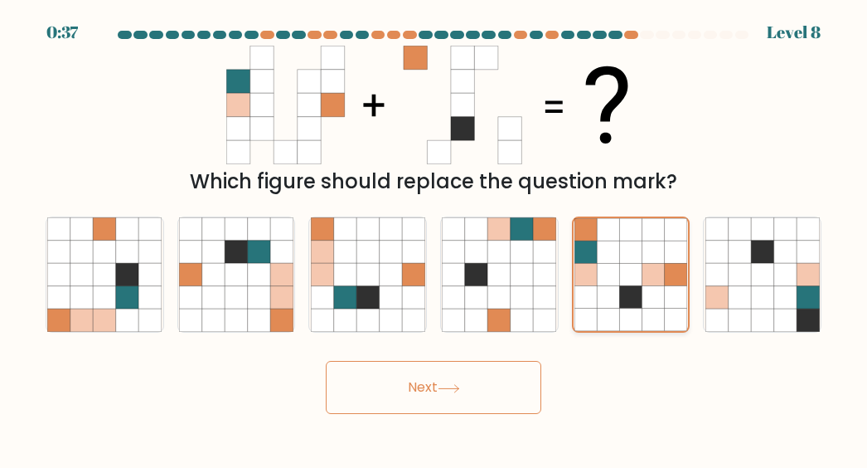
click at [620, 278] on icon at bounding box center [631, 275] width 22 height 22
click at [435, 238] on input "e." at bounding box center [434, 236] width 1 height 4
click at [386, 308] on icon at bounding box center [390, 297] width 22 height 22
click at [434, 238] on input "c." at bounding box center [434, 236] width 1 height 4
radio input "true"
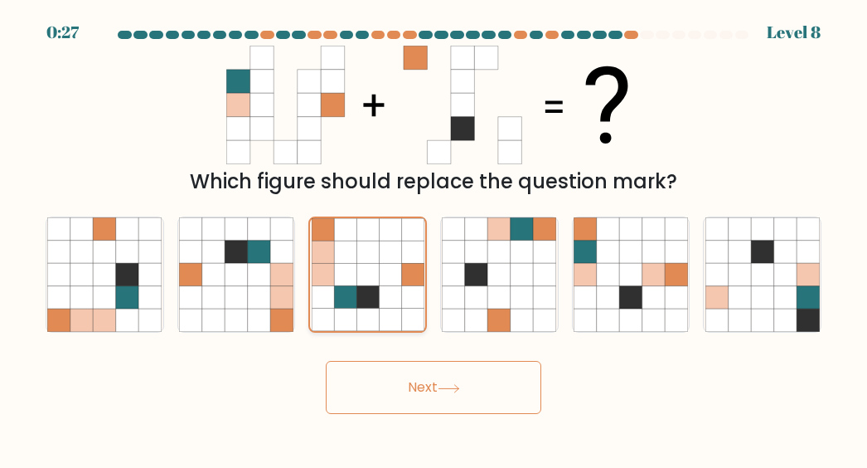
click at [388, 313] on icon at bounding box center [390, 320] width 22 height 22
click at [434, 238] on input "c." at bounding box center [434, 236] width 1 height 4
click at [471, 265] on icon at bounding box center [476, 275] width 22 height 22
click at [435, 238] on input "d." at bounding box center [434, 236] width 1 height 4
radio input "true"
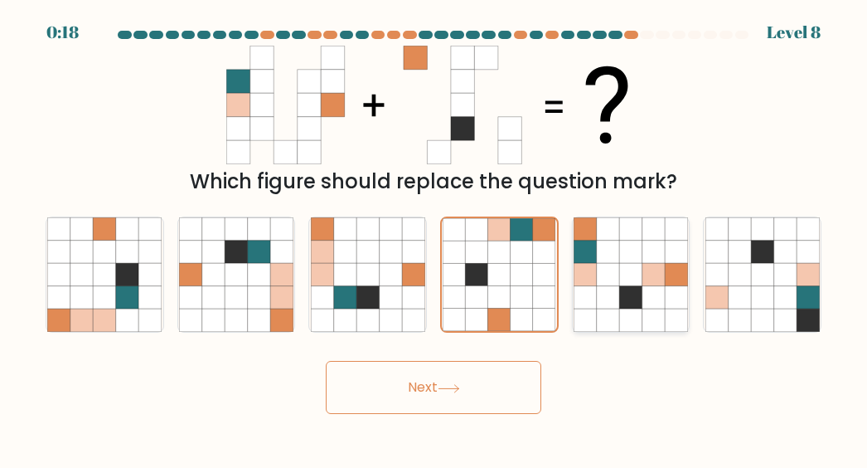
click at [609, 306] on icon at bounding box center [608, 297] width 22 height 22
click at [435, 238] on input "e." at bounding box center [434, 236] width 1 height 4
radio input "true"
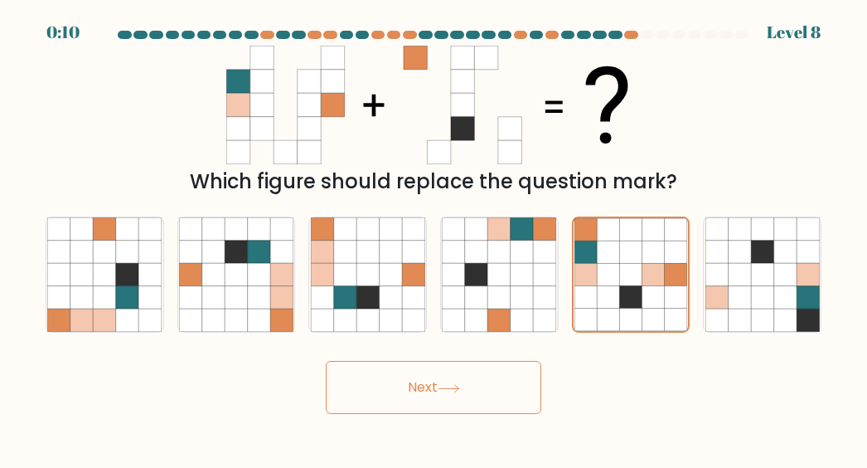
click at [449, 392] on icon at bounding box center [449, 388] width 22 height 9
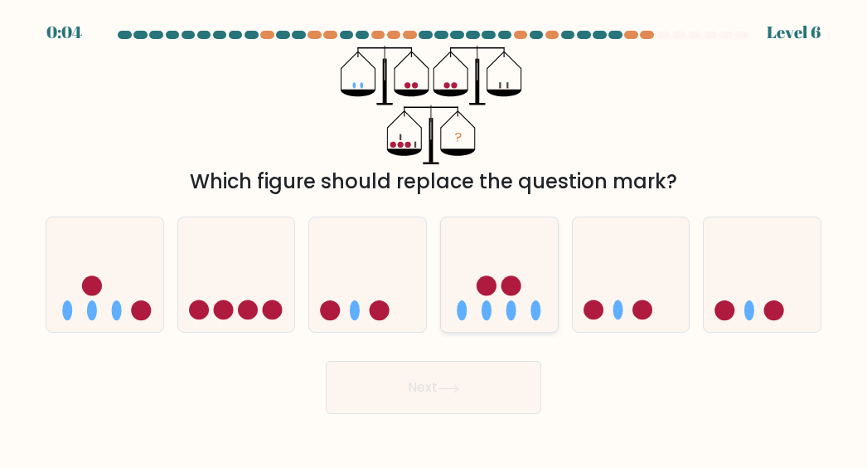
click at [521, 287] on icon at bounding box center [499, 274] width 117 height 97
click at [435, 238] on input "d." at bounding box center [434, 236] width 1 height 4
radio input "true"
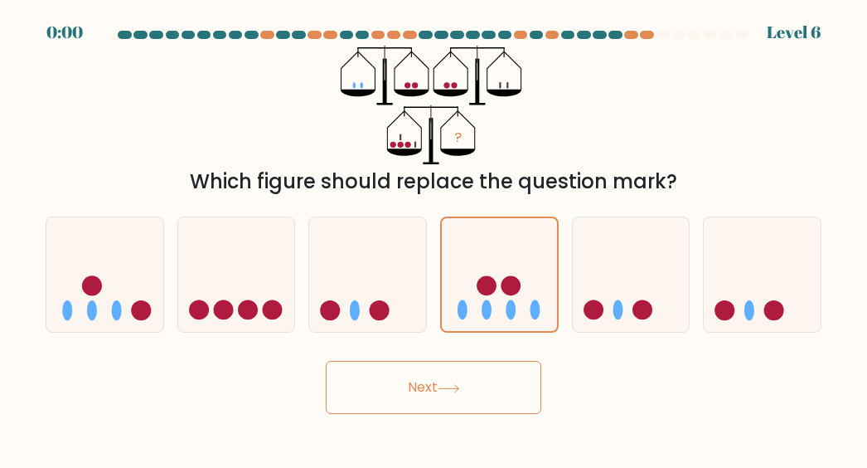
click at [408, 390] on button "Next" at bounding box center [434, 387] width 216 height 53
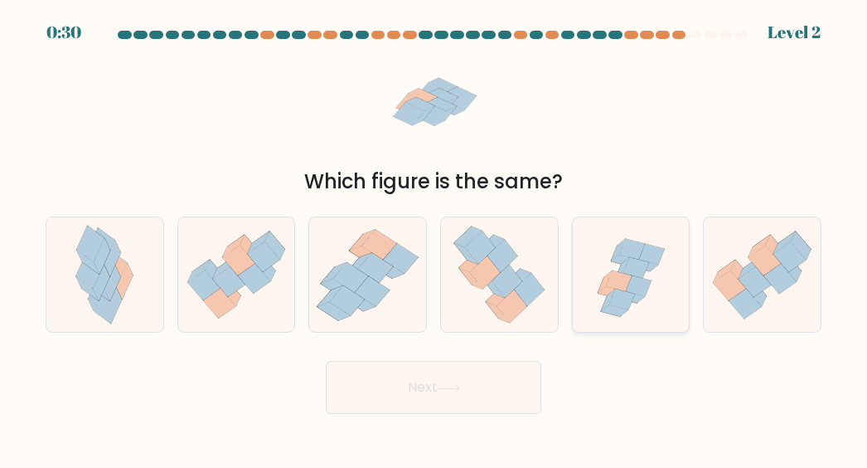
click at [634, 292] on icon at bounding box center [639, 286] width 26 height 21
click at [435, 238] on input "e." at bounding box center [434, 236] width 1 height 4
radio input "true"
click at [480, 381] on button "Next" at bounding box center [434, 387] width 216 height 53
click at [432, 391] on button "Next" at bounding box center [434, 387] width 216 height 53
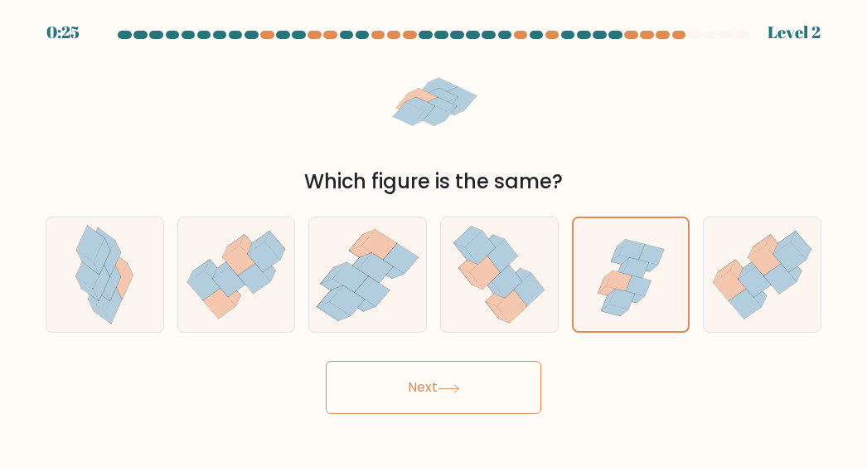
click at [442, 385] on icon at bounding box center [449, 388] width 22 height 9
click at [443, 385] on icon at bounding box center [449, 388] width 22 height 9
click at [400, 392] on button "Next" at bounding box center [434, 387] width 216 height 53
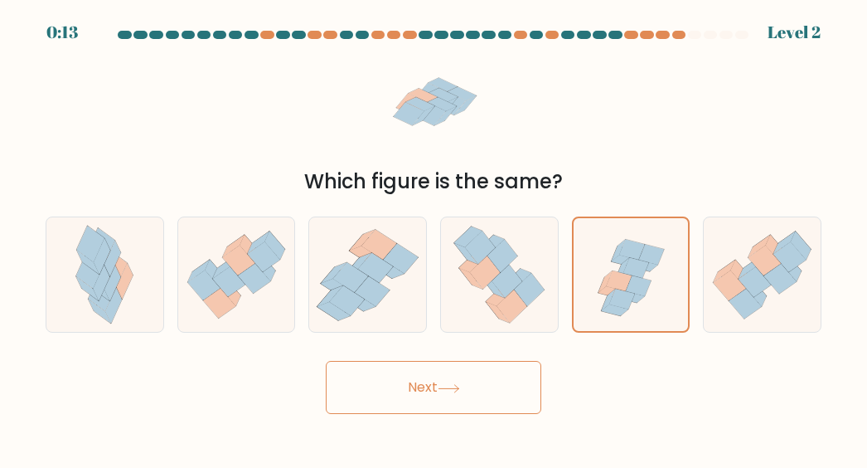
click at [433, 394] on button "Next" at bounding box center [434, 387] width 216 height 53
click at [445, 376] on button "Next" at bounding box center [434, 387] width 216 height 53
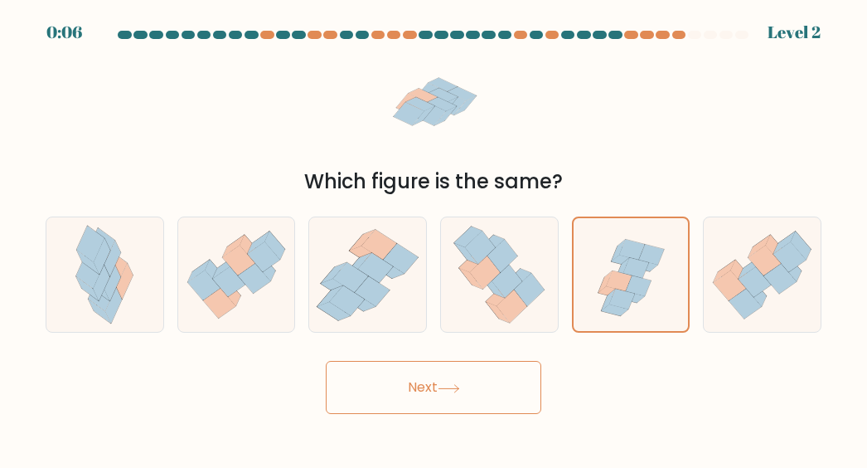
click at [436, 379] on button "Next" at bounding box center [434, 387] width 216 height 53
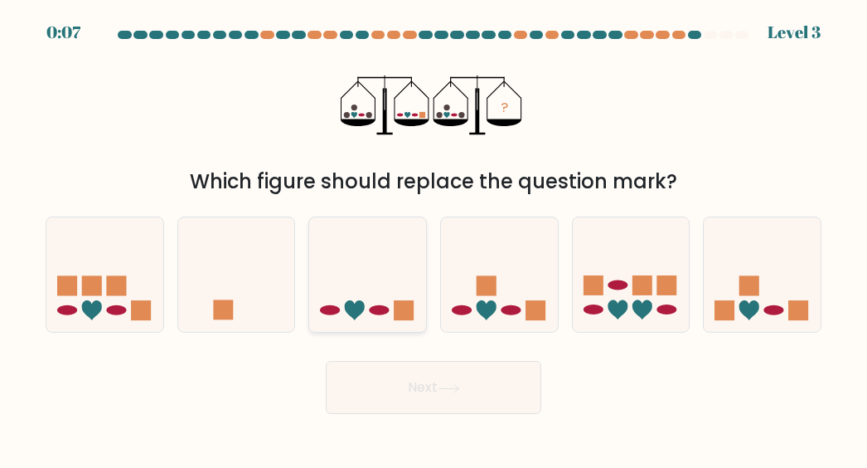
click at [379, 276] on icon at bounding box center [367, 274] width 117 height 97
click at [434, 238] on input "c." at bounding box center [434, 236] width 1 height 4
radio input "true"
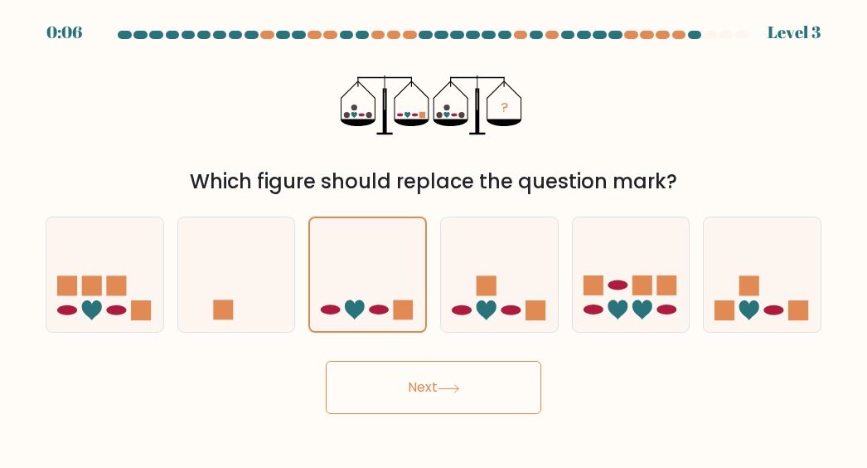
click at [396, 396] on button "Next" at bounding box center [434, 387] width 216 height 53
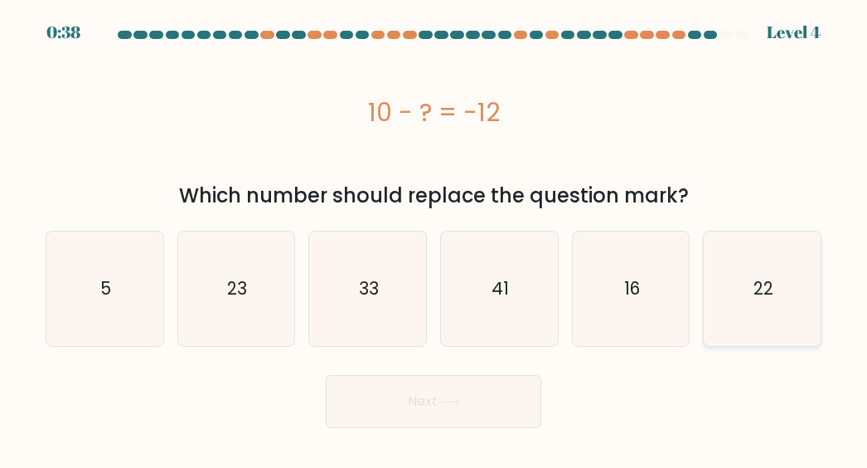
click at [723, 284] on icon "22" at bounding box center [763, 288] width 114 height 114
click at [435, 238] on input "f. 22" at bounding box center [434, 236] width 1 height 4
radio input "true"
click at [470, 405] on button "Next" at bounding box center [434, 401] width 216 height 53
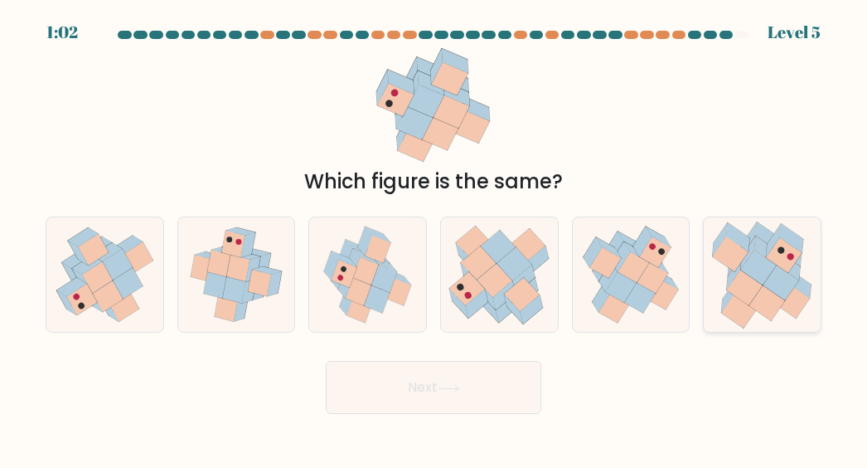
click at [789, 307] on icon at bounding box center [793, 300] width 36 height 35
click at [435, 238] on input "f." at bounding box center [434, 236] width 1 height 4
radio input "true"
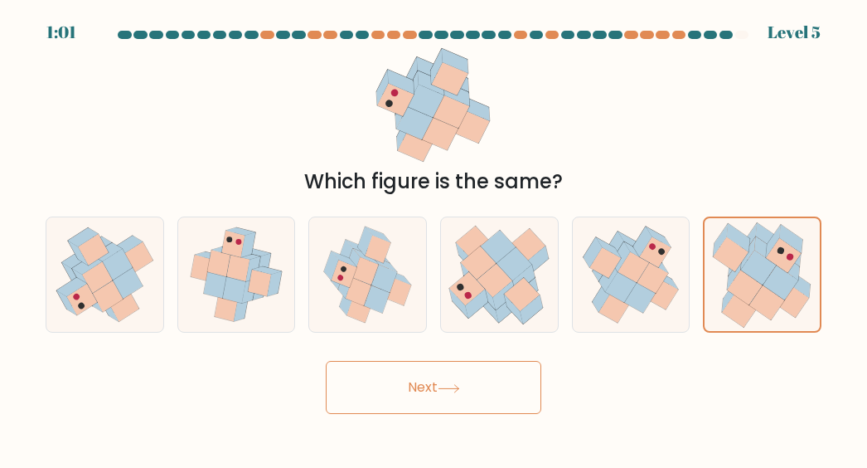
click at [494, 382] on button "Next" at bounding box center [434, 387] width 216 height 53
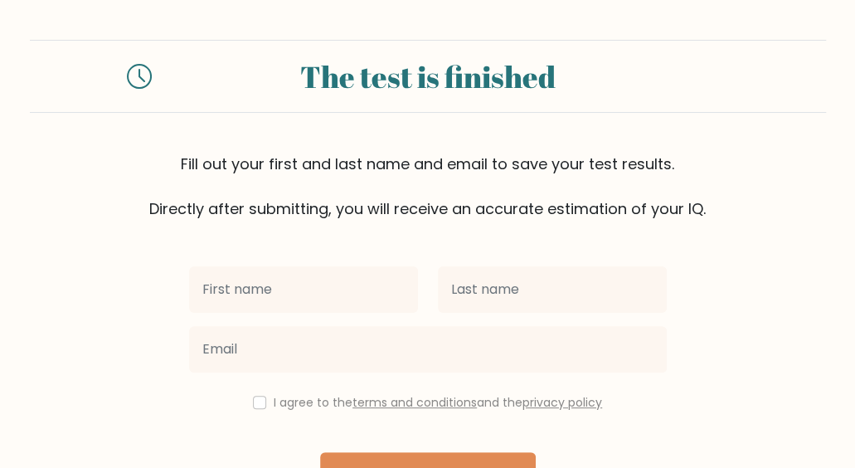
click at [302, 296] on input "text" at bounding box center [303, 289] width 229 height 46
type input "Hephzibah"
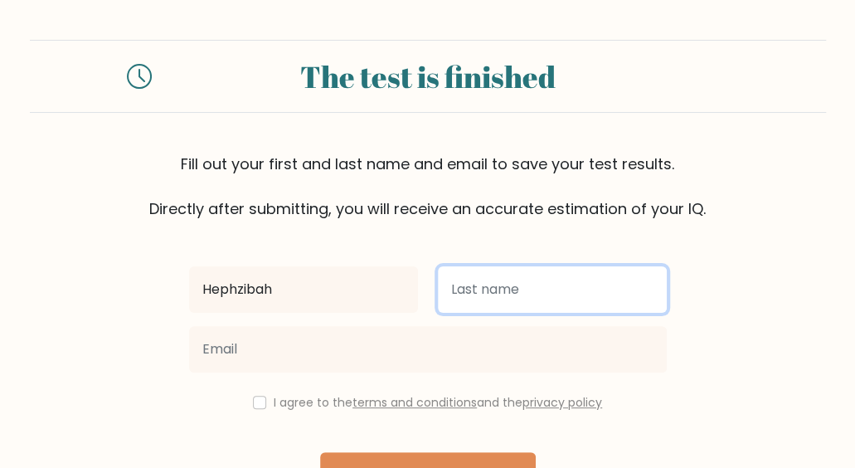
click at [464, 294] on input "text" at bounding box center [552, 289] width 229 height 46
type input "Mutheki"
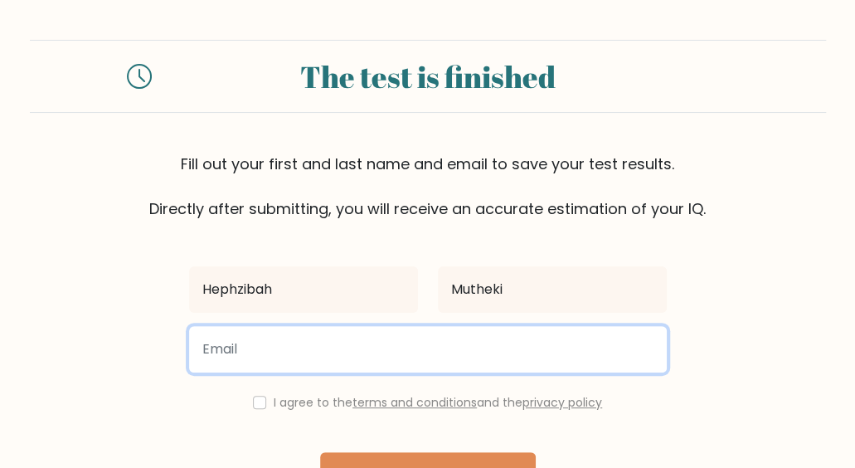
click at [450, 357] on input "email" at bounding box center [428, 349] width 478 height 46
drag, startPoint x: 450, startPoint y: 357, endPoint x: 413, endPoint y: 364, distance: 38.1
click at [413, 364] on input "email" at bounding box center [428, 349] width 478 height 46
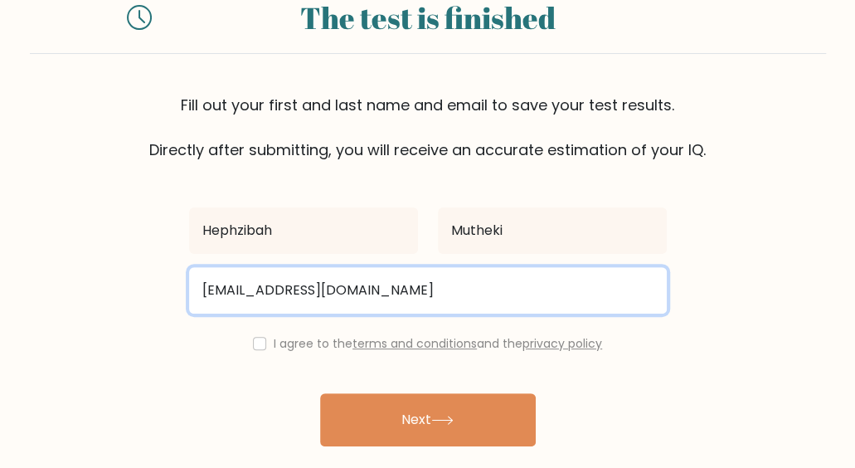
scroll to position [113, 0]
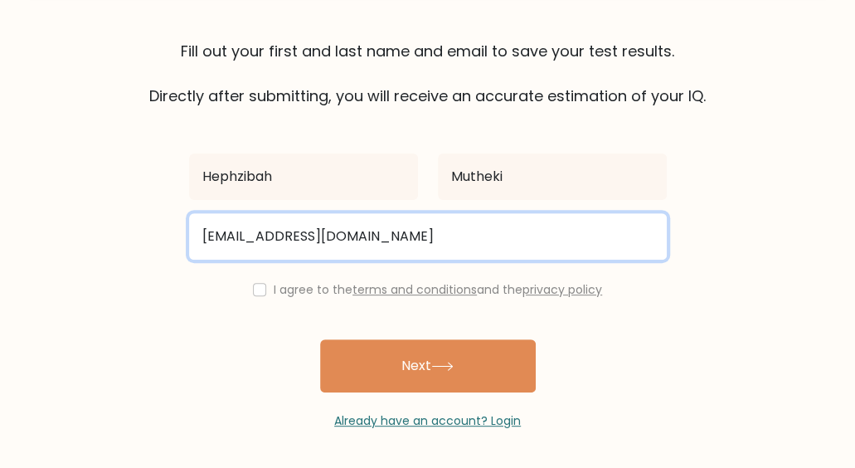
type input "karikumutheki@gmail.com"
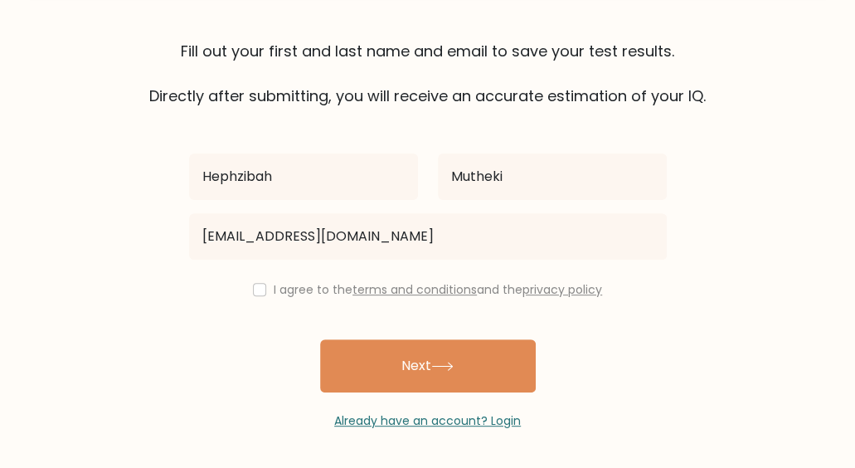
click at [254, 279] on div "I agree to the terms and conditions and the privacy policy" at bounding box center [428, 289] width 498 height 20
click at [257, 291] on input "checkbox" at bounding box center [259, 289] width 13 height 13
checkbox input "true"
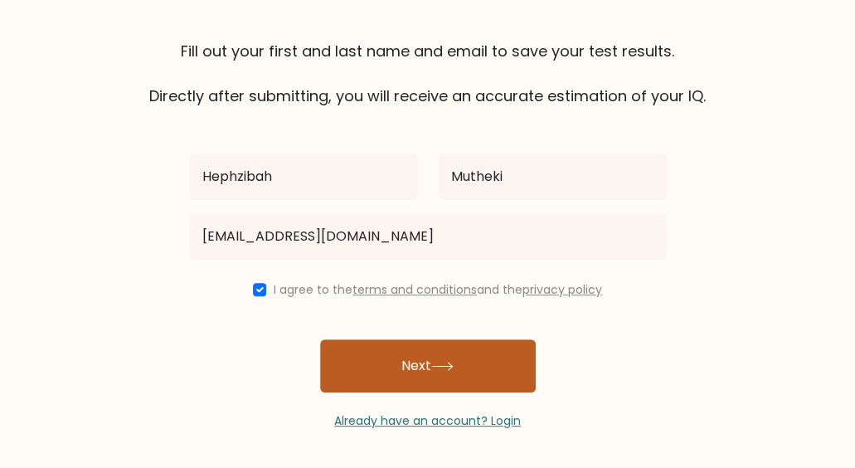
click at [397, 366] on button "Next" at bounding box center [428, 365] width 216 height 53
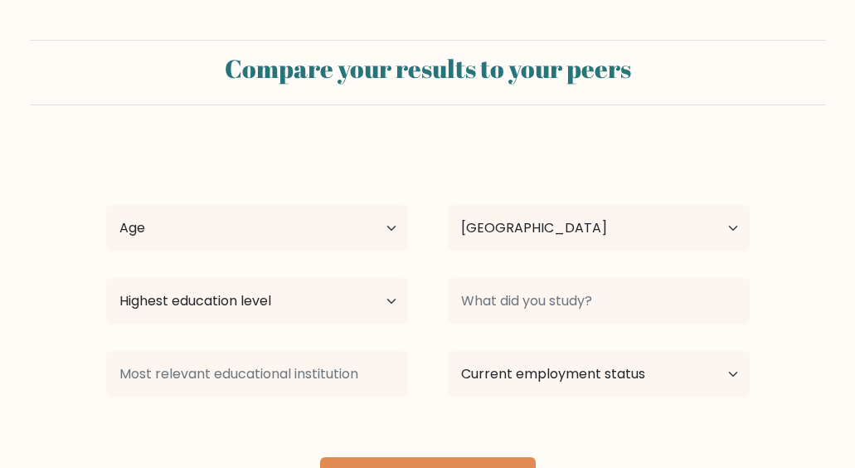
select select "KE"
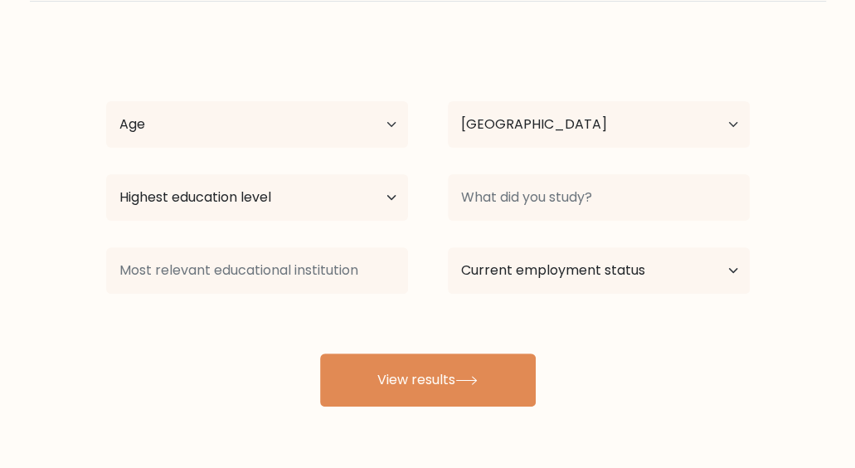
scroll to position [78, 0]
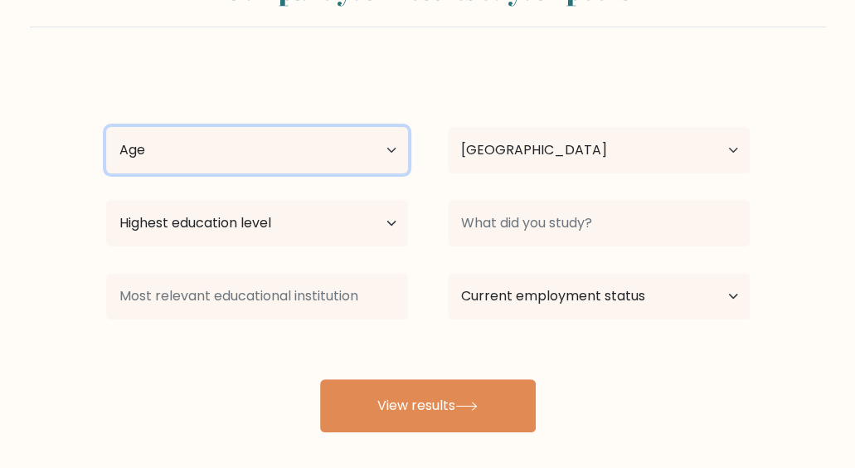
click at [388, 155] on select "Age Under [DEMOGRAPHIC_DATA] [DEMOGRAPHIC_DATA] [DEMOGRAPHIC_DATA] [DEMOGRAPHIC…" at bounding box center [257, 150] width 302 height 46
select select "18_24"
click at [106, 127] on select "Age Under [DEMOGRAPHIC_DATA] [DEMOGRAPHIC_DATA] [DEMOGRAPHIC_DATA] [DEMOGRAPHIC…" at bounding box center [257, 150] width 302 height 46
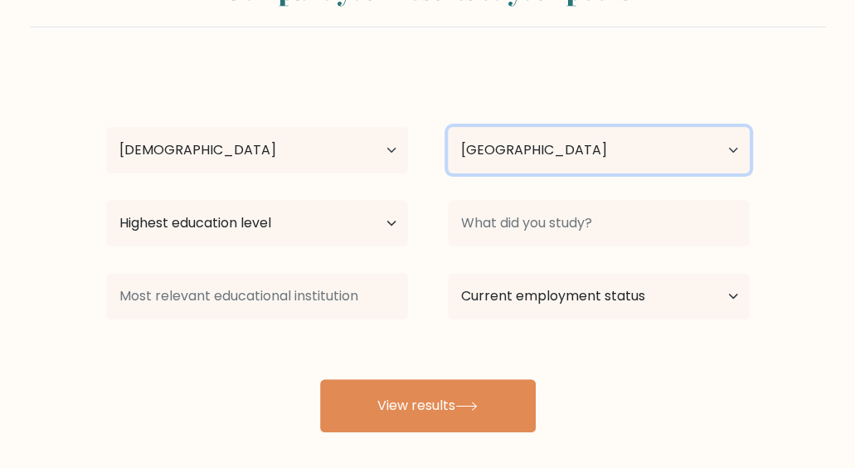
click at [547, 138] on select "Country [GEOGRAPHIC_DATA] [GEOGRAPHIC_DATA] [GEOGRAPHIC_DATA] [US_STATE] [GEOGR…" at bounding box center [599, 150] width 302 height 46
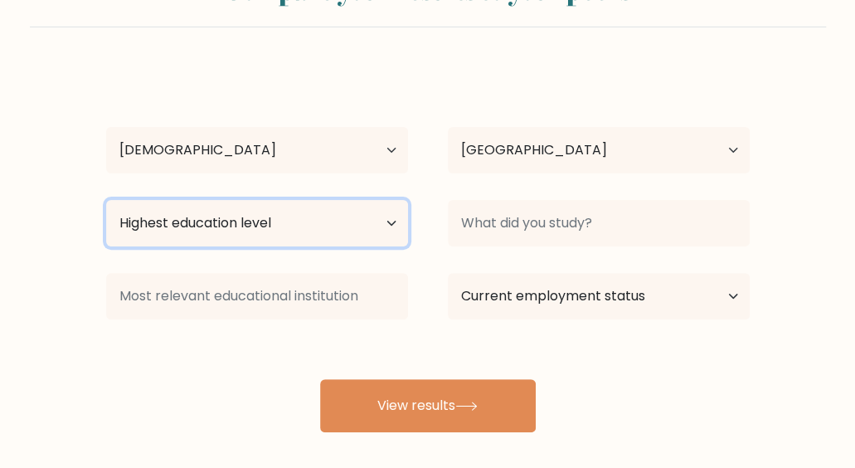
click at [161, 217] on select "Highest education level No schooling Primary Lower Secondary Upper Secondary Oc…" at bounding box center [257, 223] width 302 height 46
select select "lower_secondary"
click at [106, 200] on select "Highest education level No schooling Primary Lower Secondary Upper Secondary Oc…" at bounding box center [257, 223] width 302 height 46
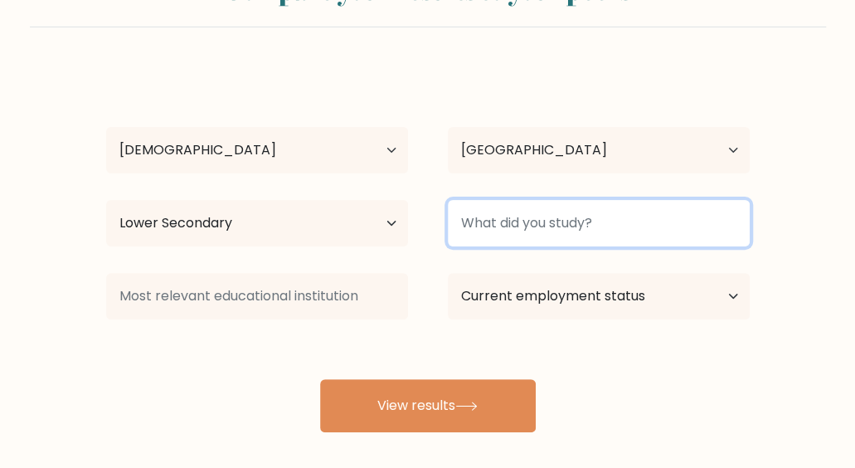
click at [588, 223] on input at bounding box center [599, 223] width 302 height 46
click at [575, 233] on input at bounding box center [599, 223] width 302 height 46
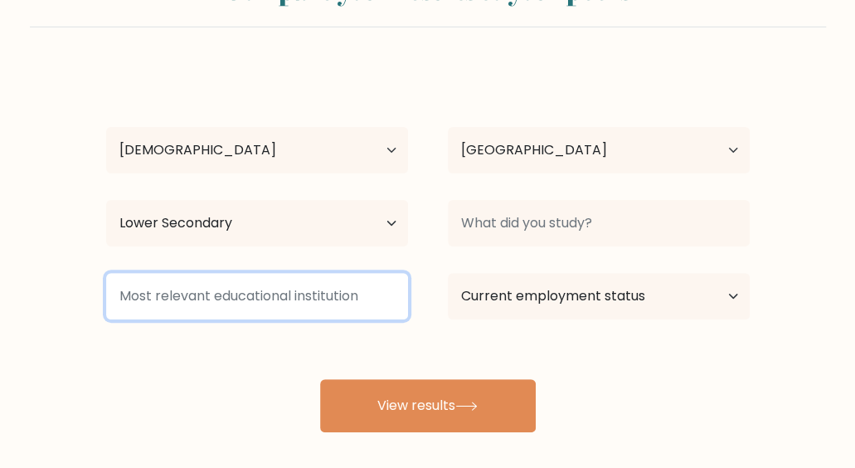
click at [275, 296] on input at bounding box center [257, 296] width 302 height 46
type input "ITURU BOYS"
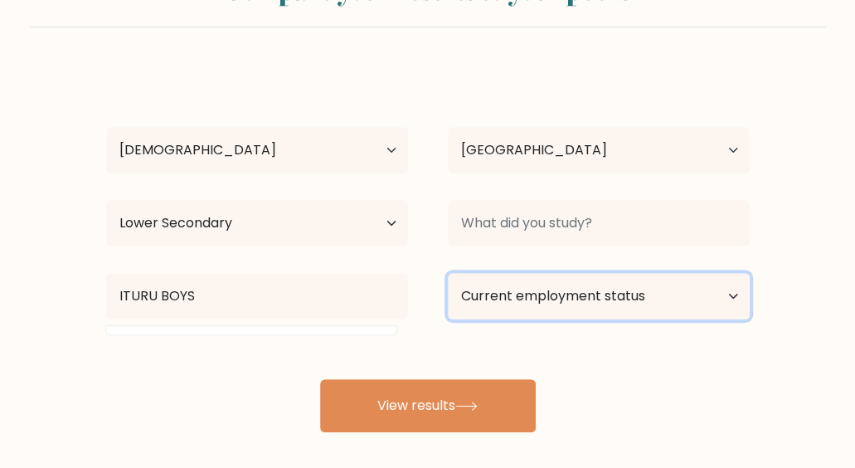
click at [673, 304] on select "Current employment status Employed Student Retired Other / prefer not to answer" at bounding box center [599, 296] width 302 height 46
select select "other"
click at [448, 273] on select "Current employment status Employed Student Retired Other / prefer not to answer" at bounding box center [599, 296] width 302 height 46
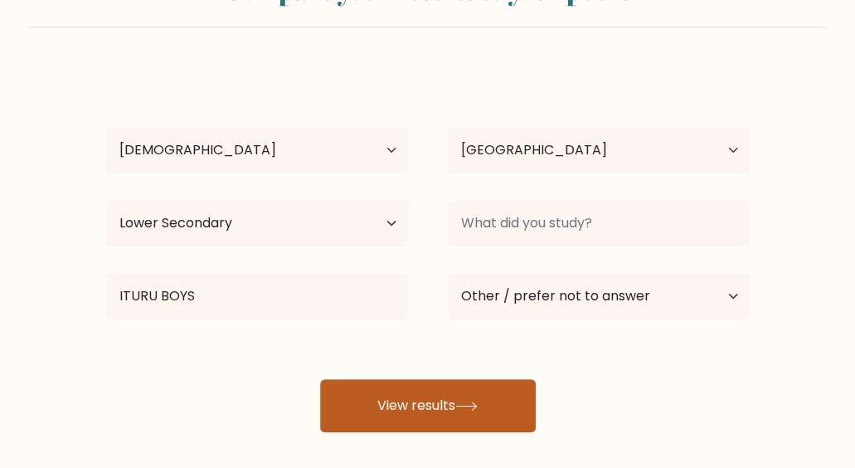
click at [474, 418] on button "View results" at bounding box center [428, 405] width 216 height 53
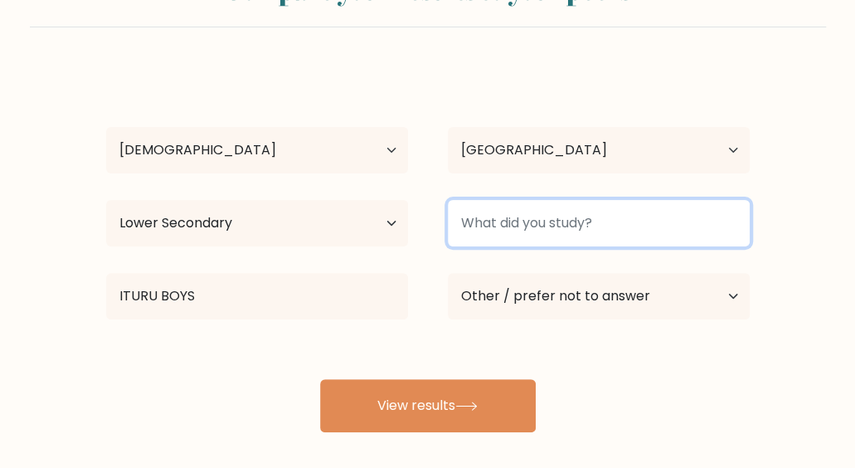
click at [564, 215] on input at bounding box center [599, 223] width 302 height 46
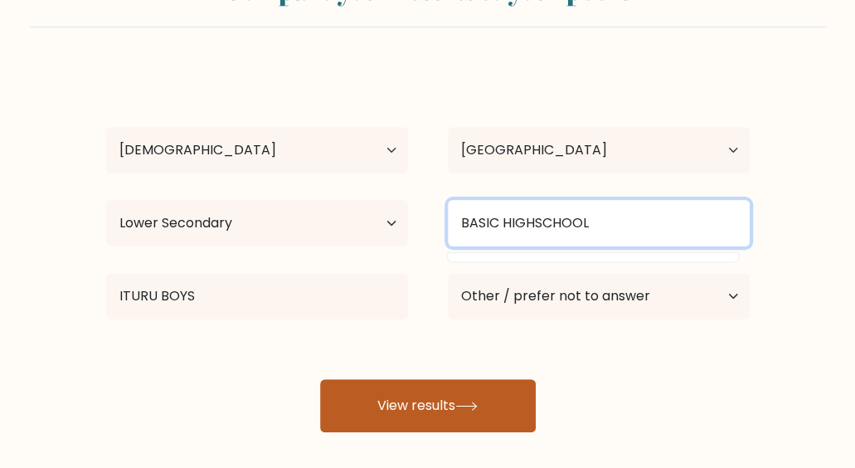
type input "BASIC HIGHSCHOOL"
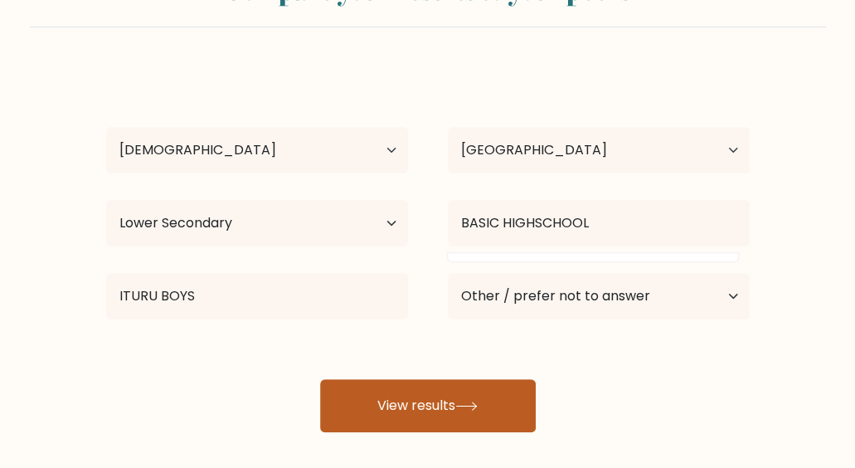
click at [479, 396] on button "View results" at bounding box center [428, 405] width 216 height 53
